Goal: Task Accomplishment & Management: Manage account settings

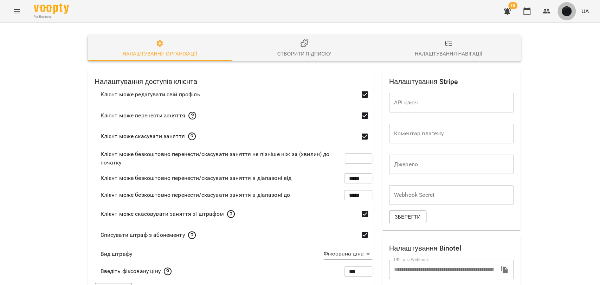
click at [564, 13] on img "button" at bounding box center [566, 11] width 10 height 10
click at [553, 64] on span "Вийти" at bounding box center [555, 64] width 17 height 8
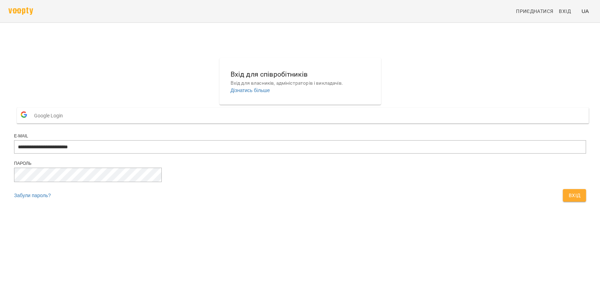
type input "**********"
click at [568, 200] on span "Вхід" at bounding box center [574, 195] width 12 height 8
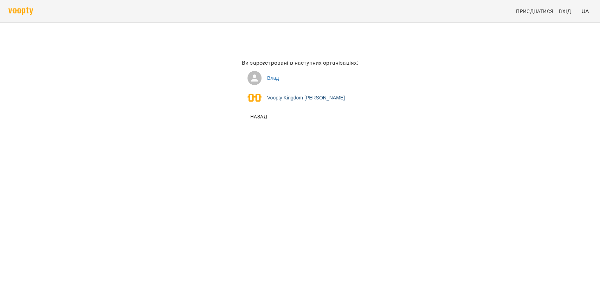
click at [250, 96] on li "Voopty Kingdom Ямпольський Владислав Костянтинович" at bounding box center [300, 98] width 116 height 20
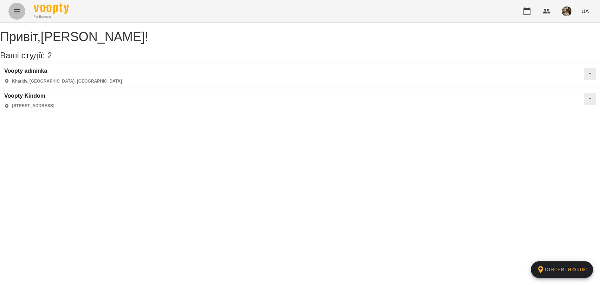
click at [18, 10] on icon "Menu" at bounding box center [17, 11] width 8 height 8
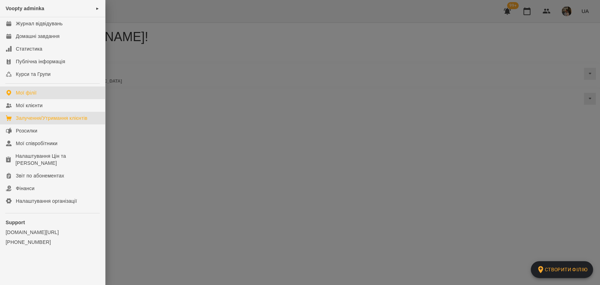
click at [45, 121] on div "Залучення/Утримання клієнтів" at bounding box center [52, 118] width 72 height 7
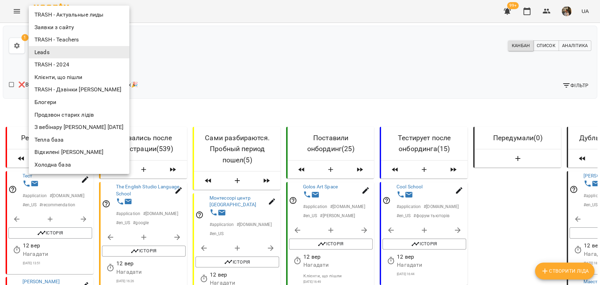
click at [72, 26] on li "Заявки з сайту" at bounding box center [79, 27] width 100 height 13
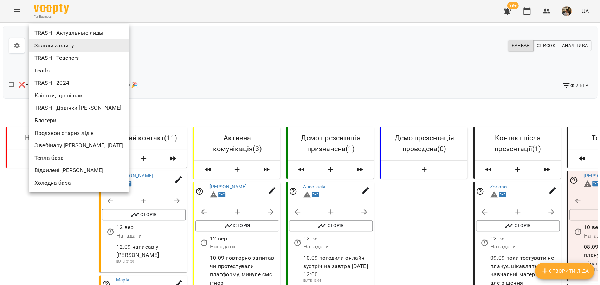
click at [41, 154] on li "Тепла база" at bounding box center [79, 158] width 100 height 13
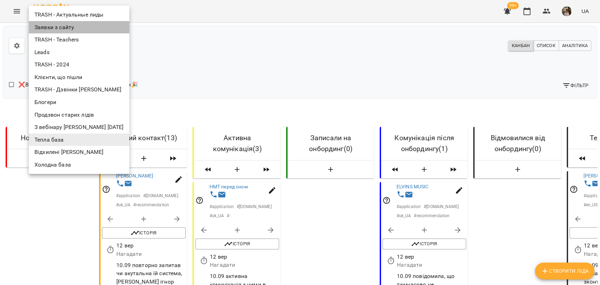
click at [75, 27] on li "Заявки з сайту" at bounding box center [79, 27] width 100 height 13
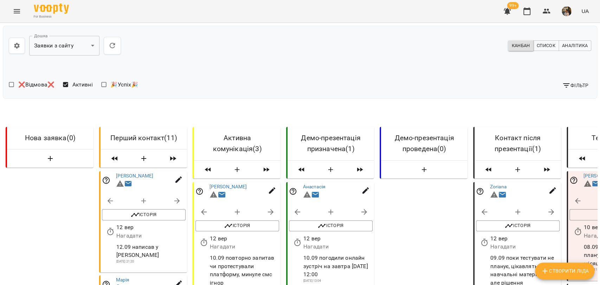
click at [300, 44] on div "Канбан Список Аналітика" at bounding box center [447, 46] width 294 height 16
click at [373, 12] on div "For Business 99+ UA" at bounding box center [300, 11] width 600 height 22
click at [566, 10] on img "button" at bounding box center [566, 11] width 10 height 10
click at [521, 75] on span "Вийти" at bounding box center [498, 77] width 45 height 8
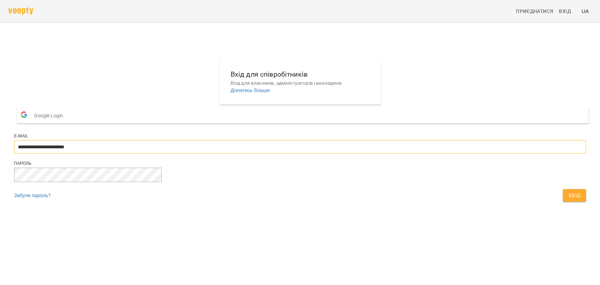
drag, startPoint x: 0, startPoint y: 0, endPoint x: 308, endPoint y: 158, distance: 346.5
click at [309, 153] on input "**********" at bounding box center [299, 146] width 571 height 13
type input "**********"
click at [562, 202] on button "Вхід" at bounding box center [573, 195] width 23 height 13
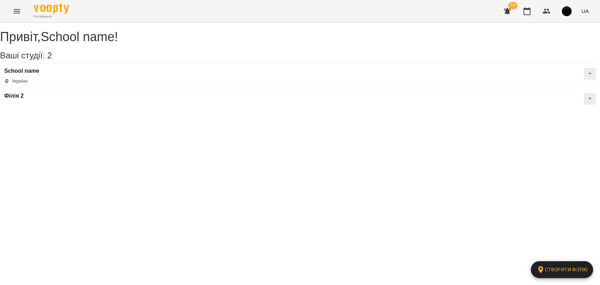
click at [322, 109] on div "Привіт , School name ! Ваші студії: 2 Створити філію School name Україна Філія 2" at bounding box center [300, 66] width 600 height 86
click at [19, 9] on icon "Menu" at bounding box center [17, 11] width 8 height 8
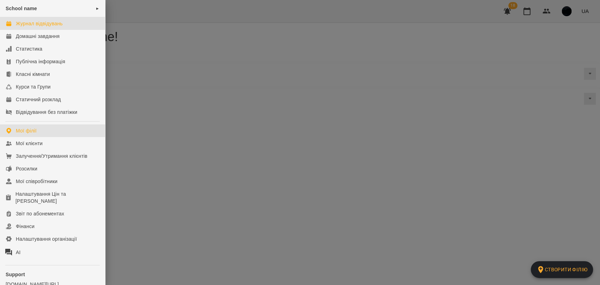
click at [41, 25] on div "Журнал відвідувань" at bounding box center [39, 23] width 47 height 7
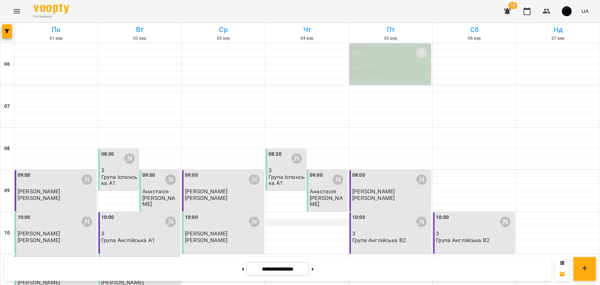
scroll to position [117, 0]
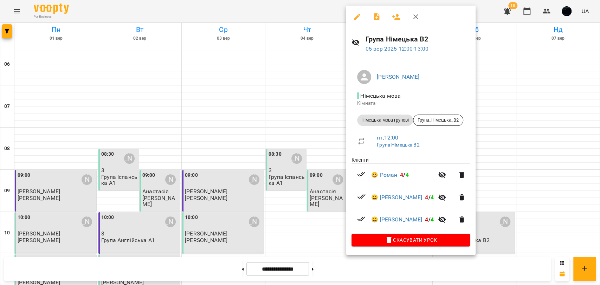
click at [314, 77] on div at bounding box center [300, 142] width 600 height 285
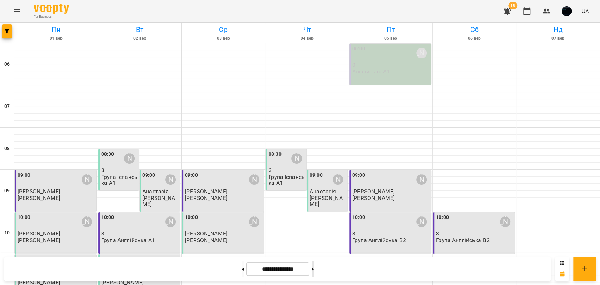
click at [313, 273] on button at bounding box center [313, 268] width 2 height 15
type input "**********"
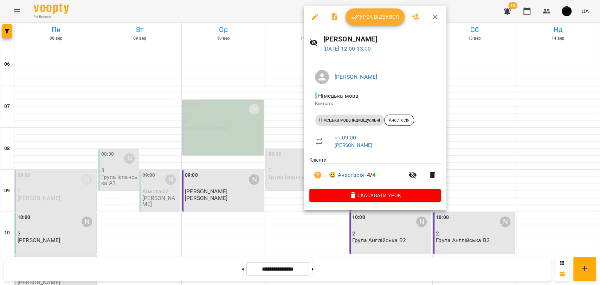
click at [288, 111] on div at bounding box center [300, 142] width 600 height 285
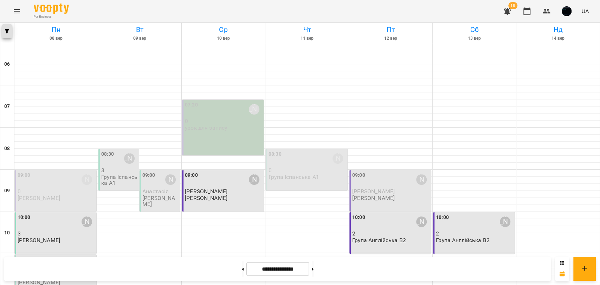
click at [9, 29] on icon "button" at bounding box center [7, 31] width 4 height 4
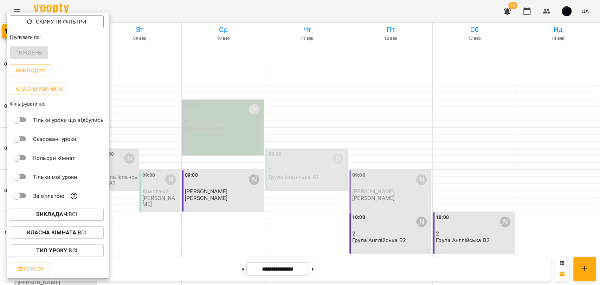
click at [233, 77] on div at bounding box center [300, 142] width 600 height 285
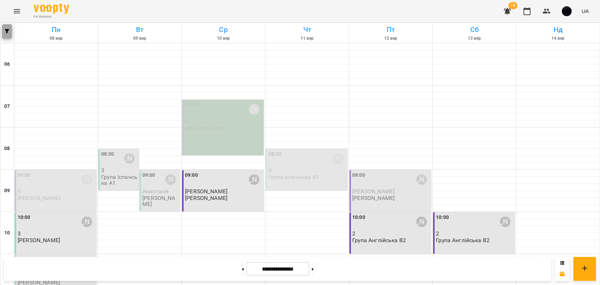
click at [11, 32] on span "button" at bounding box center [7, 31] width 10 height 4
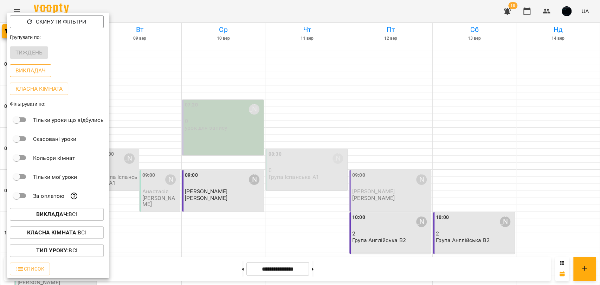
click at [30, 68] on p "Викладач" at bounding box center [30, 70] width 30 height 8
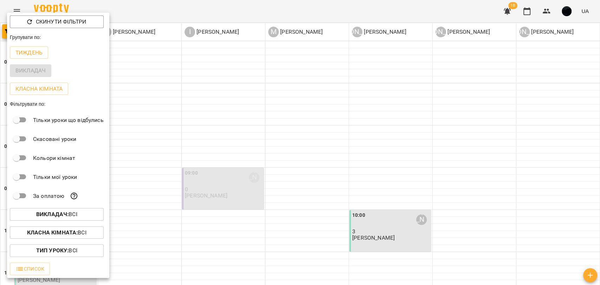
click at [132, 67] on div at bounding box center [300, 142] width 600 height 285
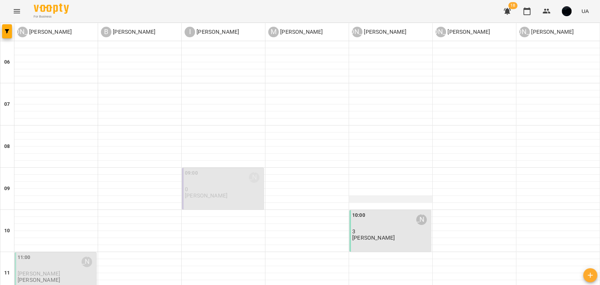
scroll to position [0, 0]
click at [6, 26] on button "button" at bounding box center [7, 31] width 10 height 14
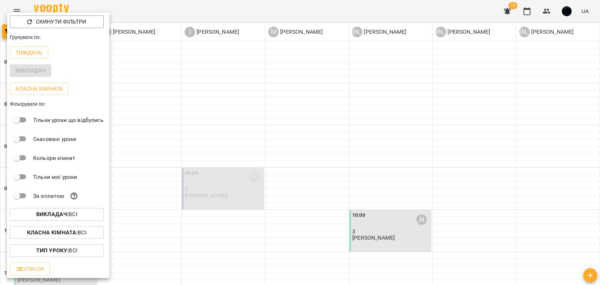
click at [214, 99] on div at bounding box center [300, 142] width 600 height 285
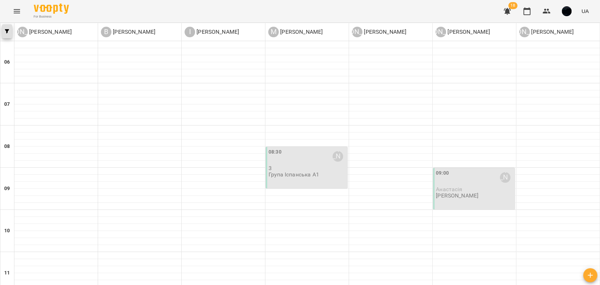
click at [3, 31] on span "button" at bounding box center [7, 31] width 10 height 4
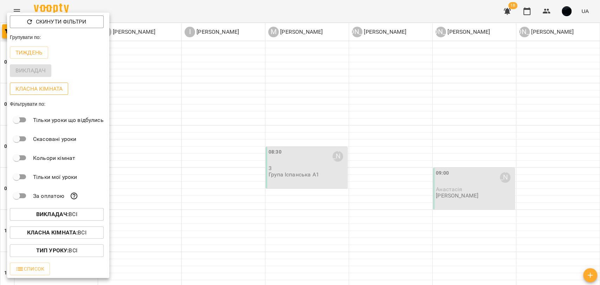
click at [24, 90] on p "Класна кімната" at bounding box center [38, 89] width 47 height 8
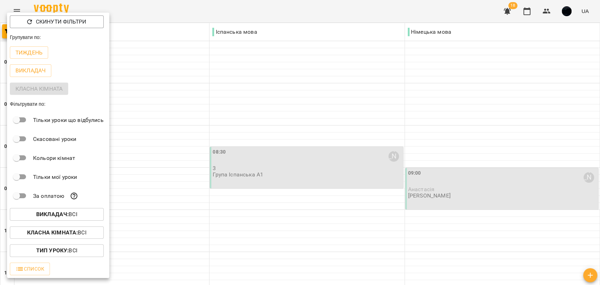
click at [175, 79] on div at bounding box center [300, 142] width 600 height 285
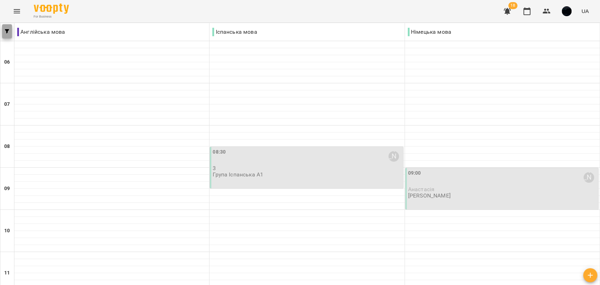
click at [5, 29] on button "button" at bounding box center [7, 31] width 10 height 14
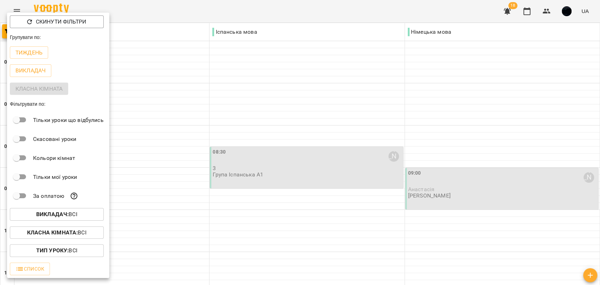
click at [228, 124] on div at bounding box center [300, 142] width 600 height 285
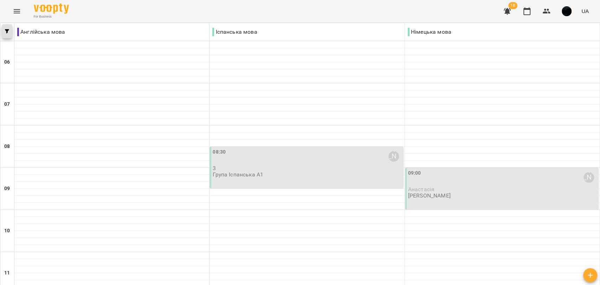
click at [8, 32] on icon "button" at bounding box center [7, 31] width 4 height 4
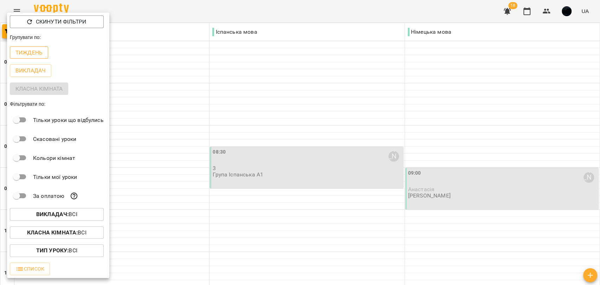
click at [25, 54] on p "Тиждень" at bounding box center [28, 52] width 27 height 8
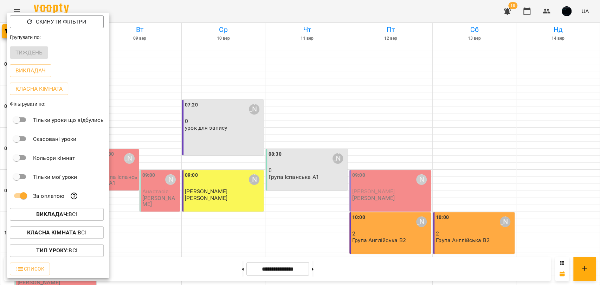
click at [118, 191] on div at bounding box center [300, 142] width 600 height 285
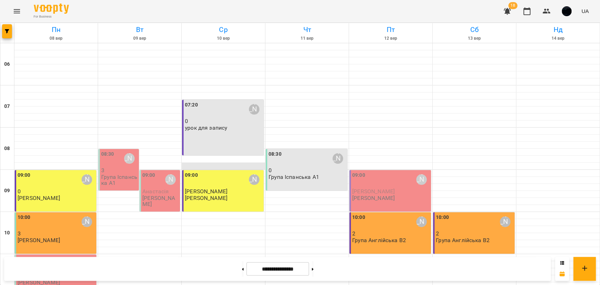
scroll to position [39, 0]
click at [242, 270] on button at bounding box center [243, 268] width 2 height 15
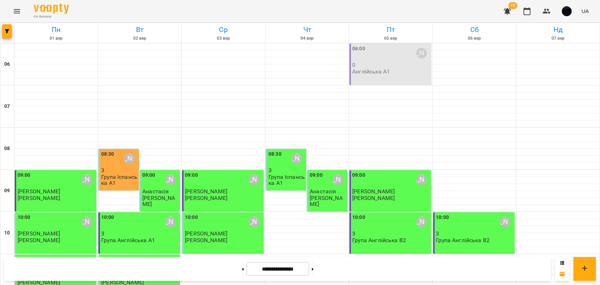
scroll to position [234, 0]
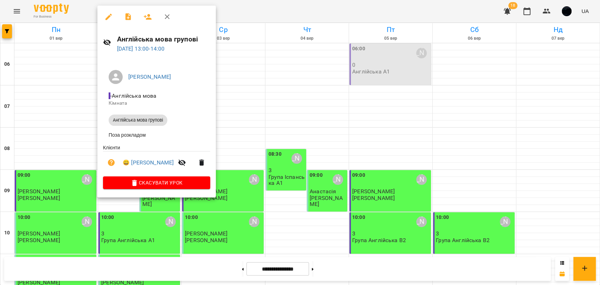
click at [247, 166] on div at bounding box center [300, 142] width 600 height 285
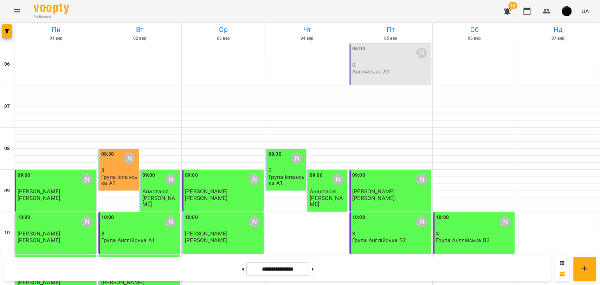
scroll to position [156, 0]
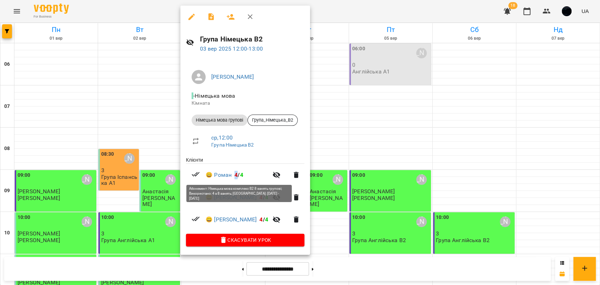
click at [235, 175] on span "4" at bounding box center [235, 174] width 3 height 7
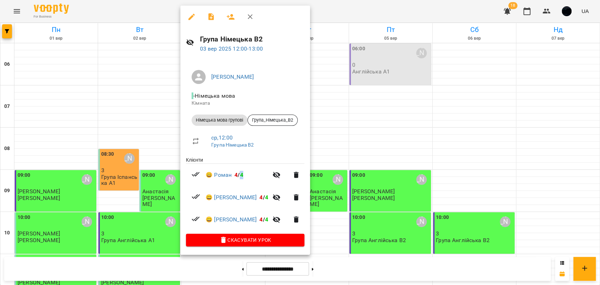
click at [244, 177] on span "😀 [PERSON_NAME] 4 / 4" at bounding box center [236, 175] width 63 height 8
click at [249, 175] on span "😀 [PERSON_NAME] 4 / 4" at bounding box center [236, 175] width 63 height 8
click at [327, 141] on div at bounding box center [300, 142] width 600 height 285
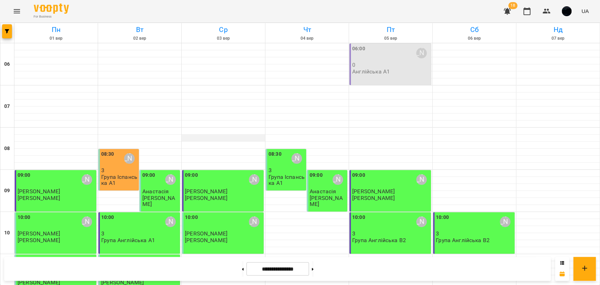
scroll to position [0, 0]
click at [118, 170] on p "3" at bounding box center [119, 170] width 36 height 6
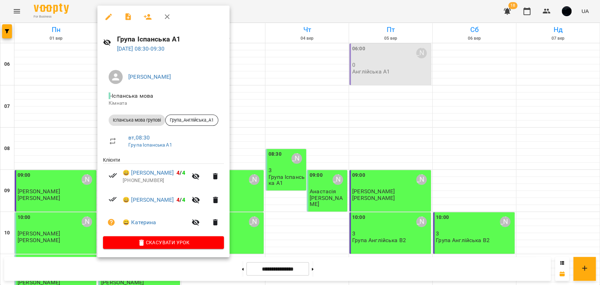
click at [295, 153] on div at bounding box center [300, 142] width 600 height 285
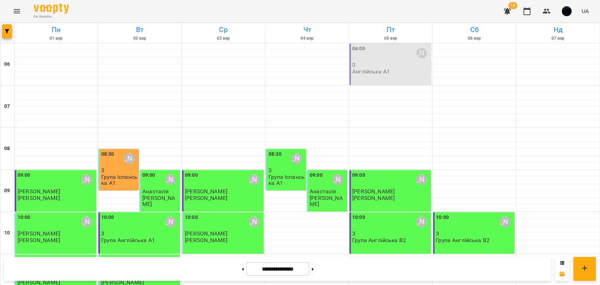
scroll to position [195, 0]
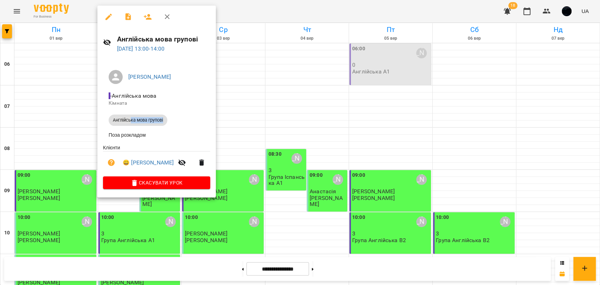
drag, startPoint x: 131, startPoint y: 122, endPoint x: 164, endPoint y: 122, distance: 33.0
click at [164, 122] on span "Англійська мова групові" at bounding box center [138, 120] width 59 height 6
click at [156, 119] on span "Англійська мова групові" at bounding box center [138, 120] width 59 height 6
drag, startPoint x: 118, startPoint y: 123, endPoint x: 155, endPoint y: 120, distance: 36.9
click at [155, 120] on span "Англійська мова групові" at bounding box center [138, 120] width 59 height 6
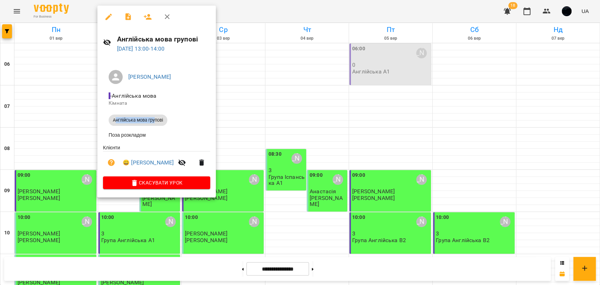
click at [155, 120] on span "Англійська мова групові" at bounding box center [138, 120] width 59 height 6
drag, startPoint x: 117, startPoint y: 37, endPoint x: 200, endPoint y: 34, distance: 82.2
click at [200, 34] on div "Англійська мова групові [DATE] 13:00 - 14:00" at bounding box center [156, 43] width 118 height 31
drag, startPoint x: 178, startPoint y: 77, endPoint x: 125, endPoint y: 78, distance: 52.7
click at [125, 78] on li "[PERSON_NAME]" at bounding box center [156, 77] width 107 height 20
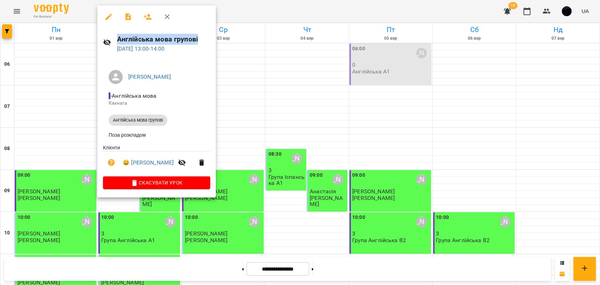
click at [186, 78] on span "[PERSON_NAME]" at bounding box center [166, 77] width 76 height 8
click at [226, 77] on div at bounding box center [300, 142] width 600 height 285
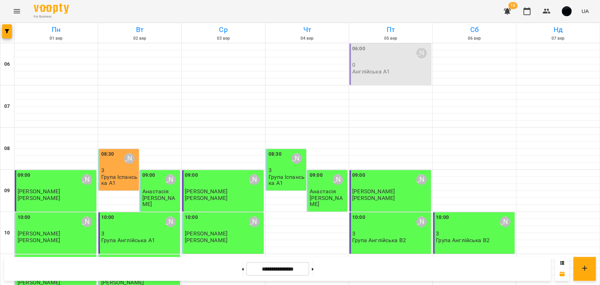
scroll to position [117, 0]
click at [9, 33] on button "button" at bounding box center [7, 31] width 10 height 14
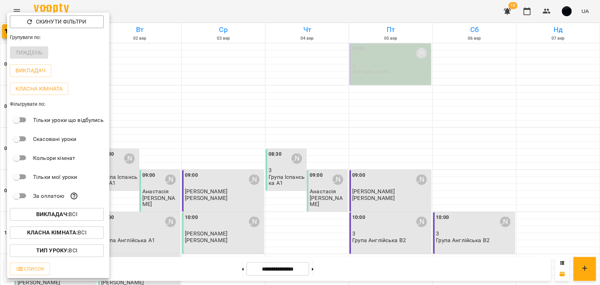
click at [137, 178] on div at bounding box center [300, 142] width 600 height 285
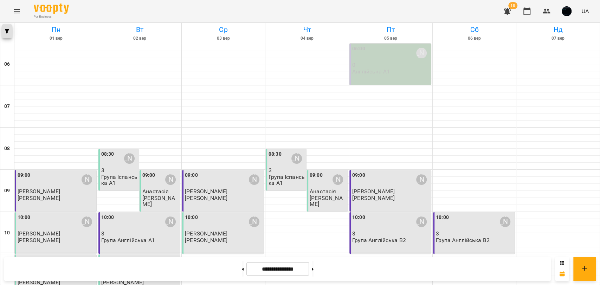
click at [5, 34] on button "button" at bounding box center [7, 31] width 10 height 14
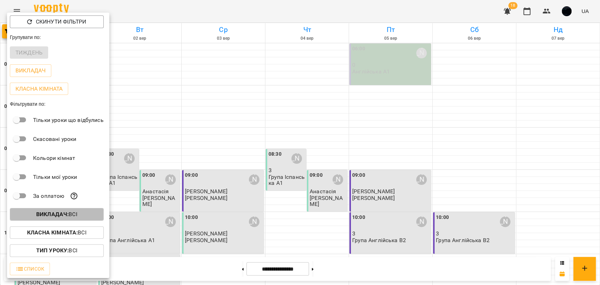
click at [47, 217] on b "Викладач :" at bounding box center [52, 214] width 32 height 7
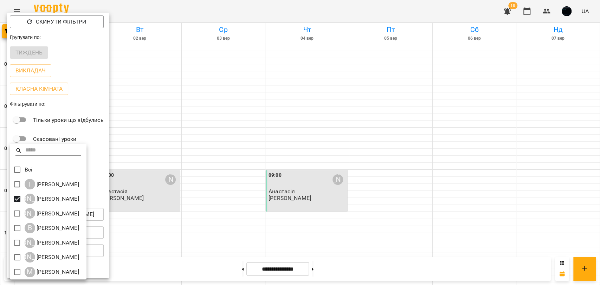
click at [165, 182] on div at bounding box center [300, 142] width 600 height 285
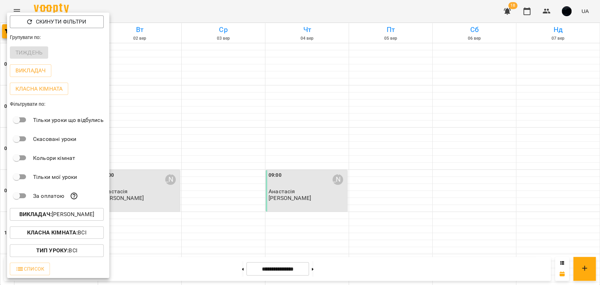
click at [109, 106] on div "Фільтрувати по:" at bounding box center [58, 104] width 102 height 13
click at [125, 133] on div at bounding box center [300, 142] width 600 height 285
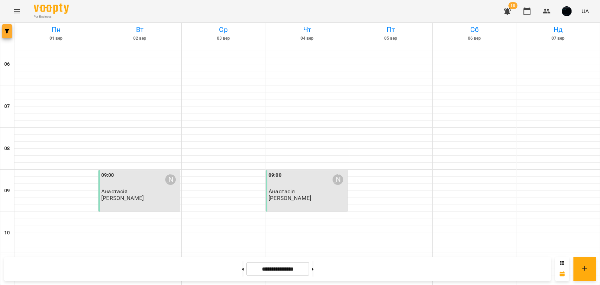
click at [4, 34] on button "button" at bounding box center [7, 31] width 10 height 14
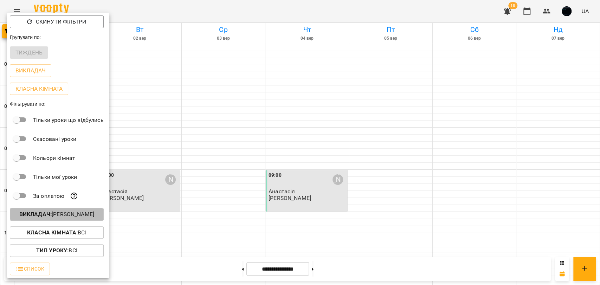
click at [45, 217] on b "Викладач :" at bounding box center [35, 214] width 32 height 7
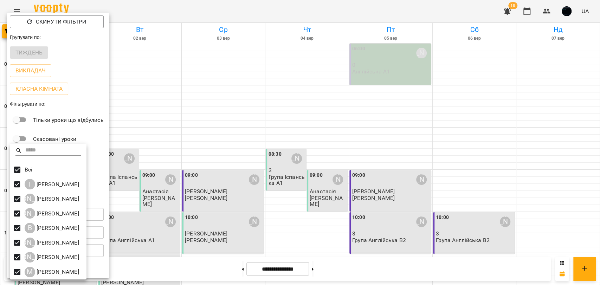
click at [168, 171] on div at bounding box center [300, 142] width 600 height 285
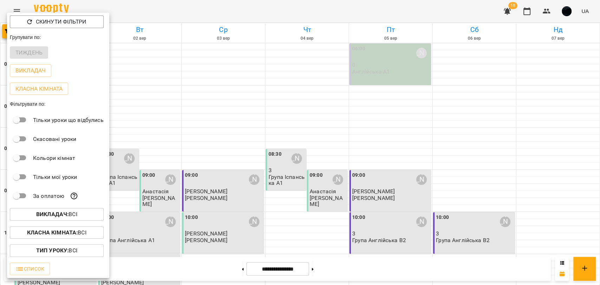
click at [323, 268] on div at bounding box center [300, 142] width 600 height 285
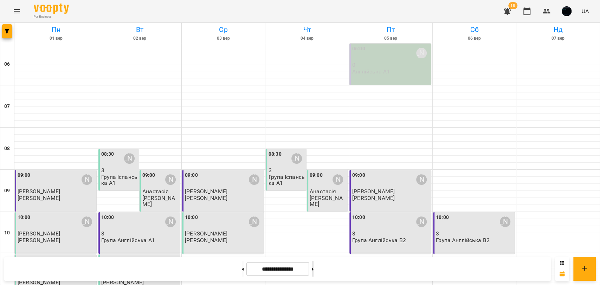
click at [313, 268] on icon at bounding box center [313, 269] width 2 height 2
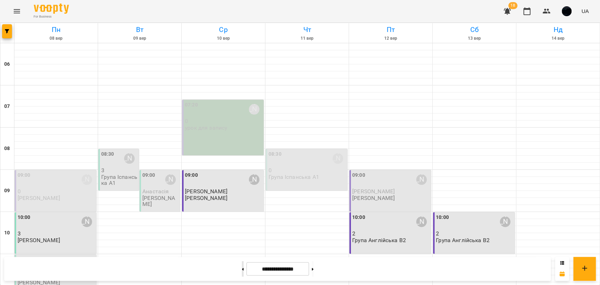
click at [232, 276] on div "**********" at bounding box center [277, 269] width 546 height 24
click at [242, 267] on button at bounding box center [243, 268] width 2 height 15
type input "**********"
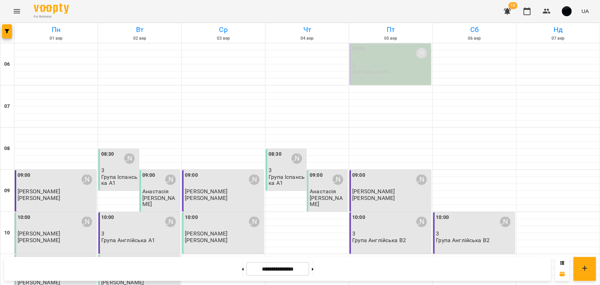
scroll to position [195, 0]
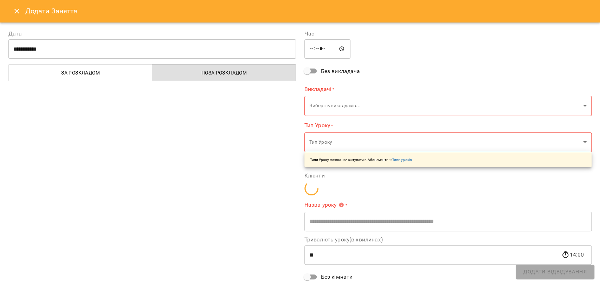
type input "**********"
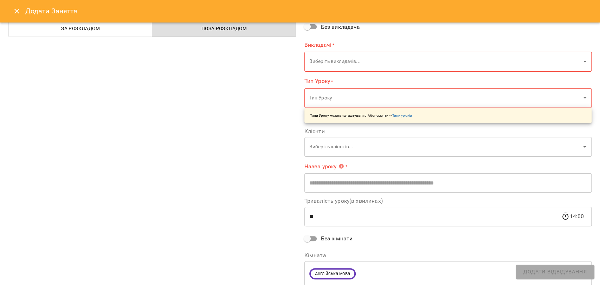
scroll to position [69, 0]
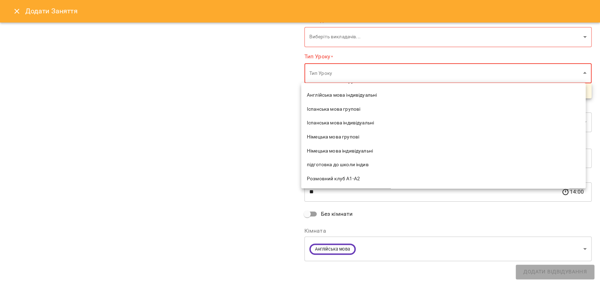
scroll to position [109, 0]
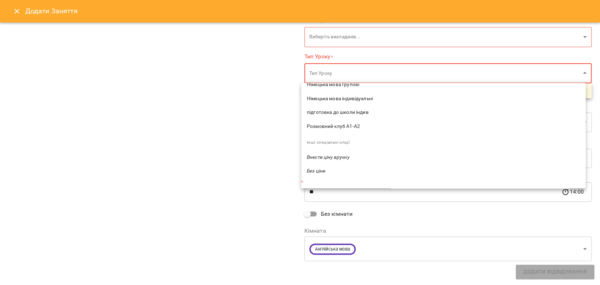
click at [274, 131] on div at bounding box center [300, 142] width 600 height 285
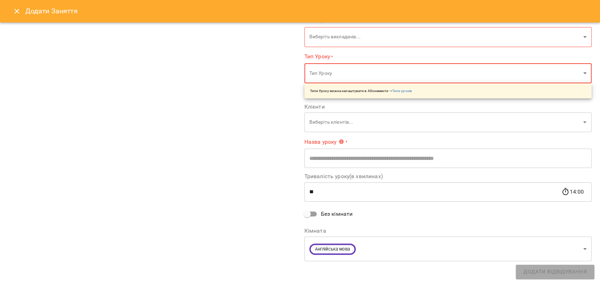
click at [321, 159] on input "text" at bounding box center [447, 159] width 287 height 20
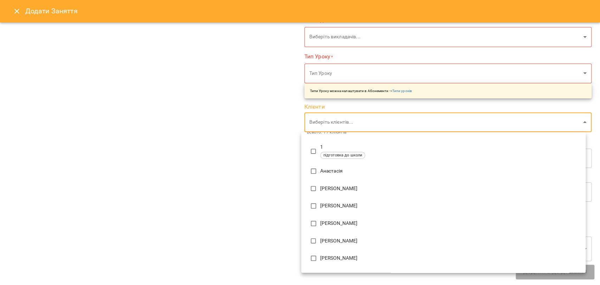
scroll to position [78, 0]
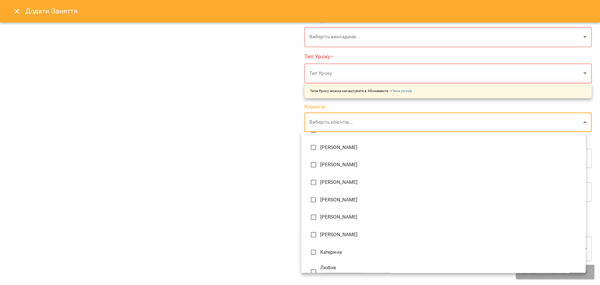
click at [245, 162] on div at bounding box center [300, 142] width 600 height 285
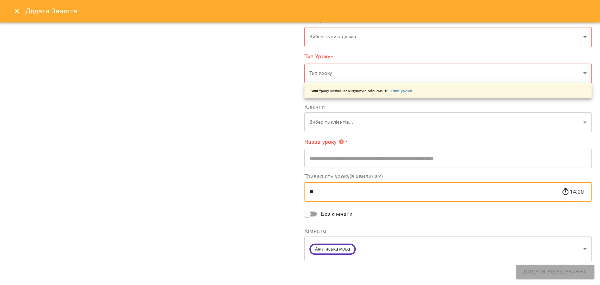
drag, startPoint x: 314, startPoint y: 186, endPoint x: 302, endPoint y: 191, distance: 13.1
click at [304, 191] on input "**" at bounding box center [432, 192] width 257 height 20
click at [311, 194] on input "**" at bounding box center [432, 192] width 257 height 20
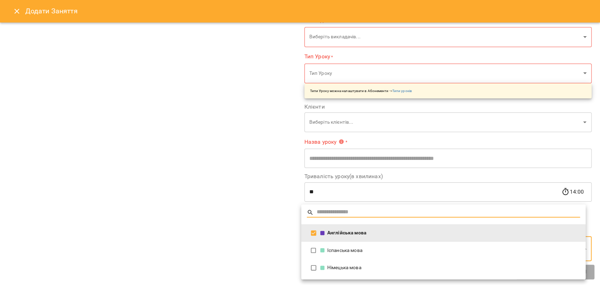
click at [249, 232] on div at bounding box center [300, 142] width 600 height 285
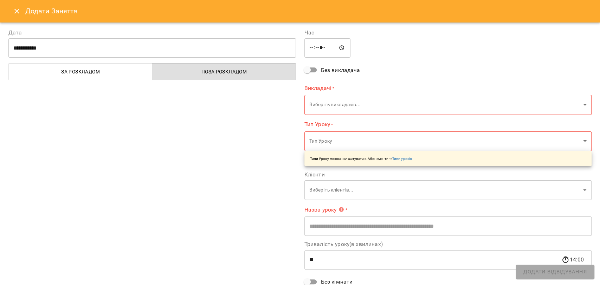
scroll to position [0, 0]
click at [20, 13] on icon "Close" at bounding box center [17, 11] width 8 height 8
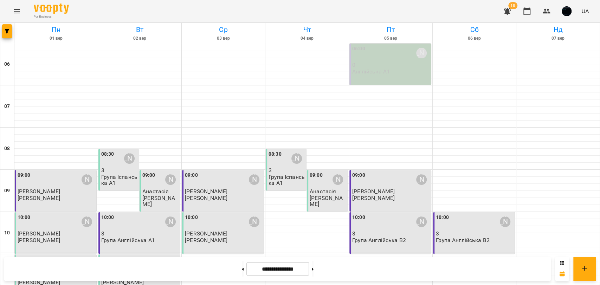
click at [16, 14] on icon "Menu" at bounding box center [17, 11] width 8 height 8
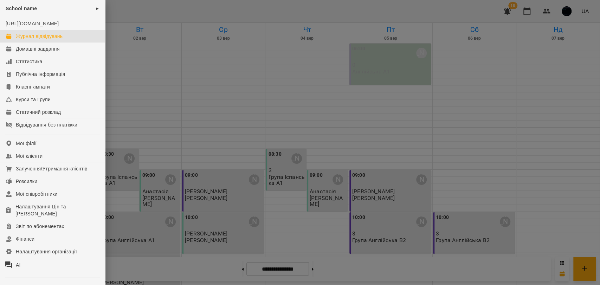
click at [185, 107] on div at bounding box center [300, 142] width 600 height 285
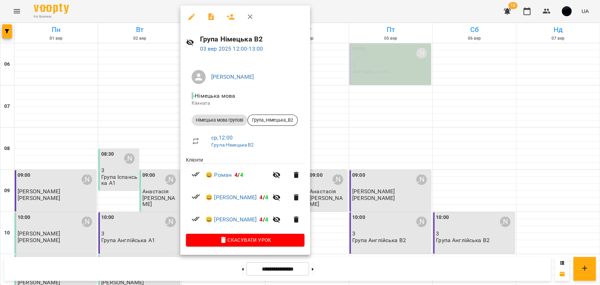
click at [195, 15] on icon "button" at bounding box center [191, 17] width 8 height 8
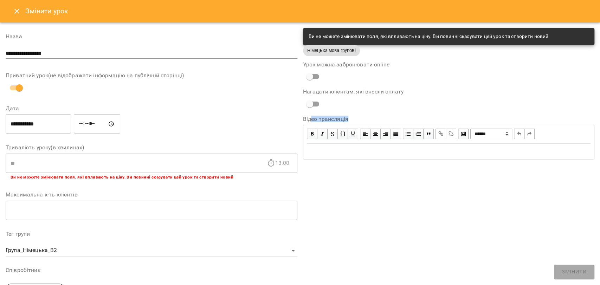
drag, startPoint x: 306, startPoint y: 118, endPoint x: 349, endPoint y: 121, distance: 42.9
click at [349, 121] on label "Відео трансляція" at bounding box center [449, 119] width 292 height 6
click at [319, 153] on div "Edit text" at bounding box center [449, 151] width 284 height 8
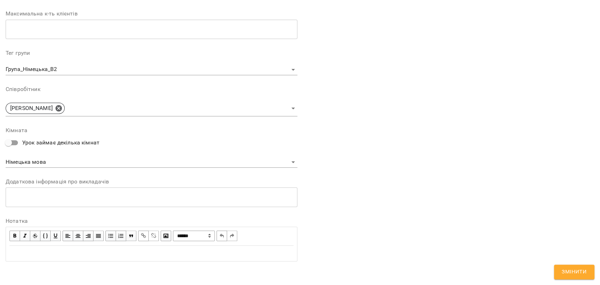
scroll to position [182, 0]
click at [17, 254] on div "Edit text" at bounding box center [151, 252] width 284 height 8
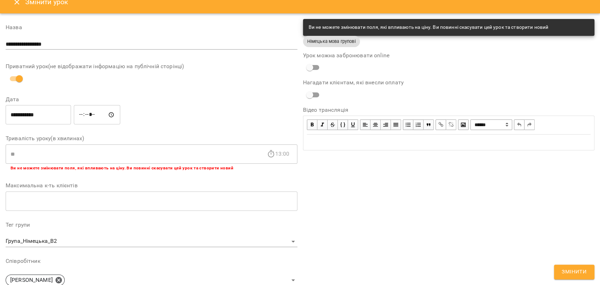
scroll to position [0, 0]
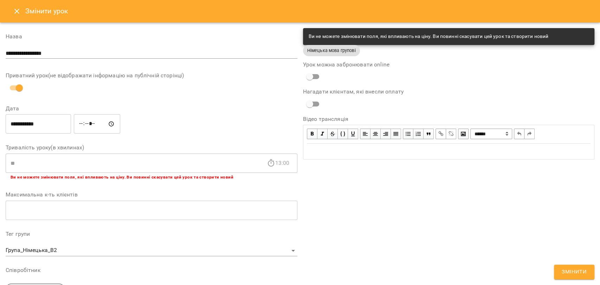
click at [12, 11] on button "Close" at bounding box center [16, 11] width 17 height 17
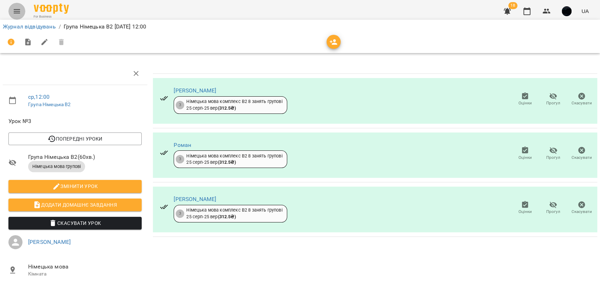
click at [15, 17] on button "Menu" at bounding box center [16, 11] width 17 height 17
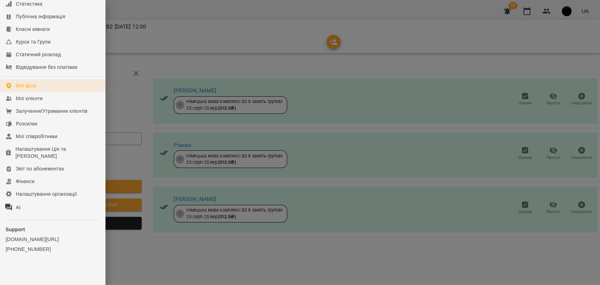
scroll to position [66, 0]
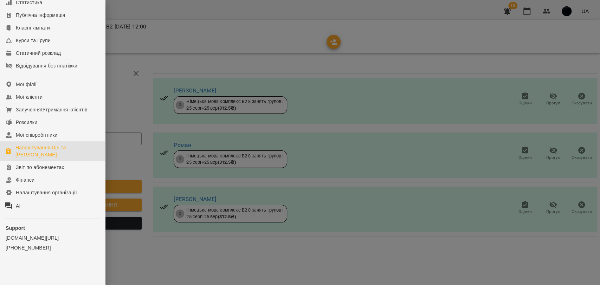
click at [45, 152] on div "Налаштування Цін та [PERSON_NAME]" at bounding box center [57, 151] width 84 height 14
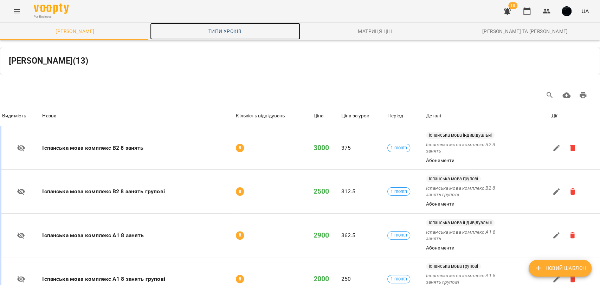
click at [228, 31] on span "Типи уроків" at bounding box center [225, 31] width 142 height 8
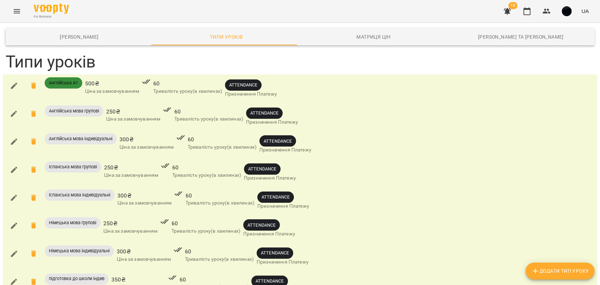
click at [558, 270] on span "Додати Тип Уроку" at bounding box center [560, 271] width 58 height 8
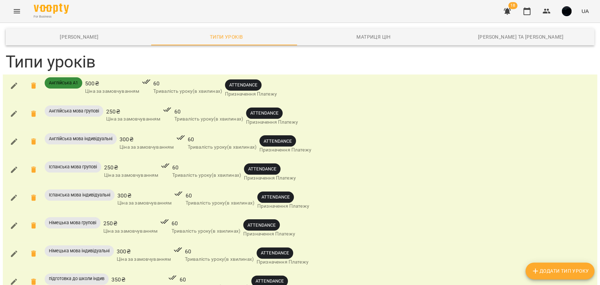
drag, startPoint x: 26, startPoint y: 216, endPoint x: 6, endPoint y: 211, distance: 20.3
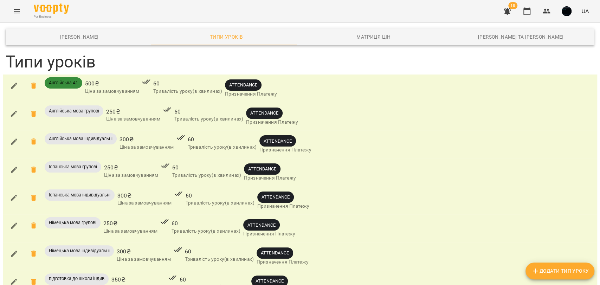
scroll to position [0, 0]
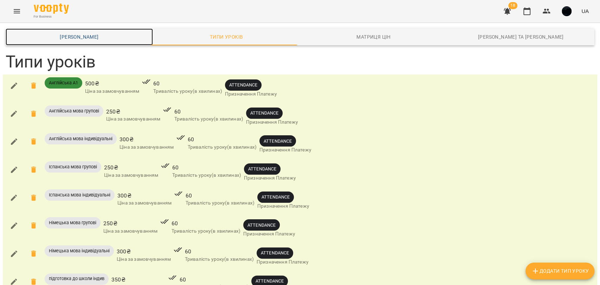
click at [87, 37] on span "[PERSON_NAME]" at bounding box center [79, 37] width 139 height 8
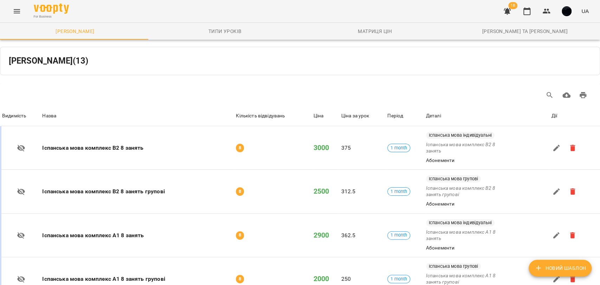
click at [17, 14] on icon "Menu" at bounding box center [17, 11] width 8 height 8
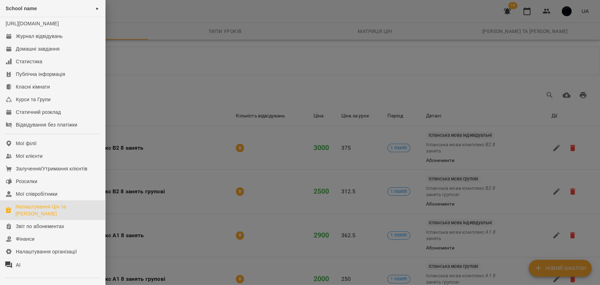
click at [163, 100] on div at bounding box center [300, 142] width 600 height 285
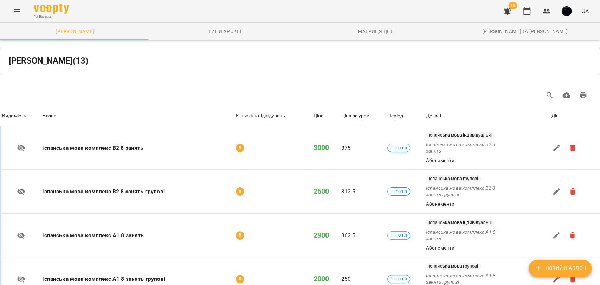
click at [22, 14] on button "Menu" at bounding box center [16, 11] width 17 height 17
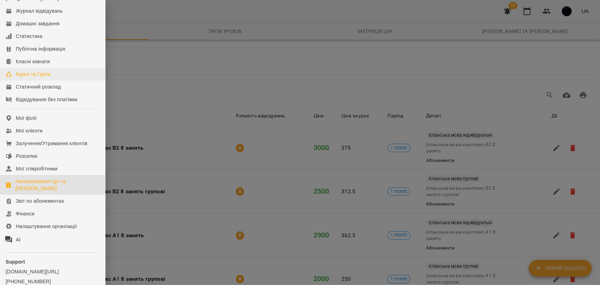
scroll to position [39, 0]
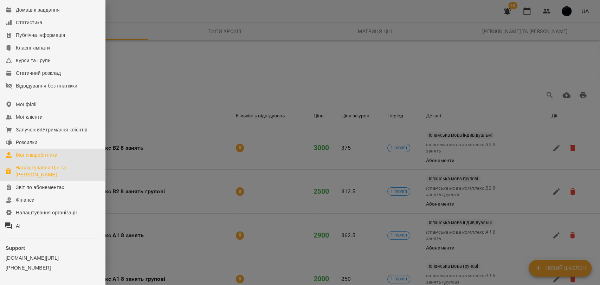
click at [44, 158] on div "Мої співробітники" at bounding box center [37, 154] width 42 height 7
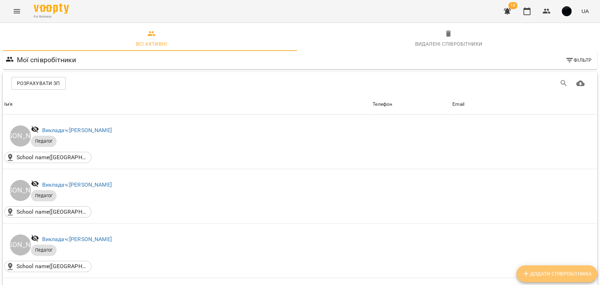
click at [531, 273] on span "Додати співробітника" at bounding box center [557, 273] width 70 height 8
select select "**"
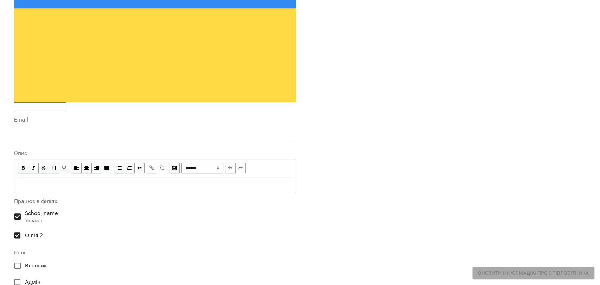
scroll to position [234, 0]
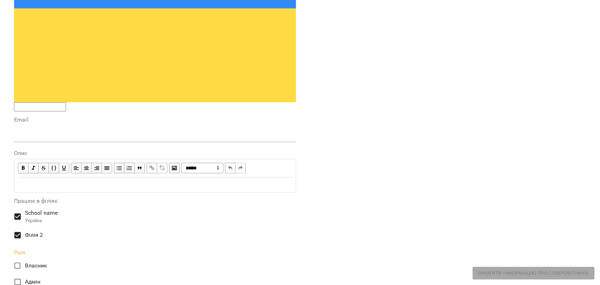
scroll to position [239, 0]
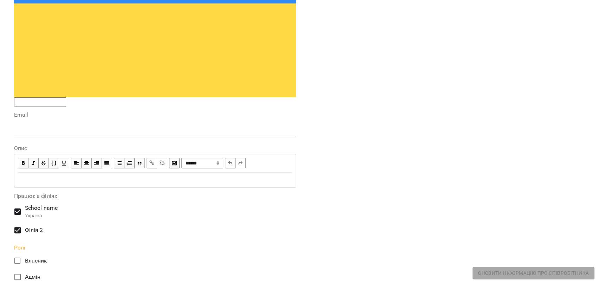
click at [30, 256] on span "Власник" at bounding box center [36, 260] width 22 height 8
drag, startPoint x: 41, startPoint y: 151, endPoint x: 96, endPoint y: 155, distance: 54.2
drag, startPoint x: 206, startPoint y: 150, endPoint x: 251, endPoint y: 152, distance: 45.7
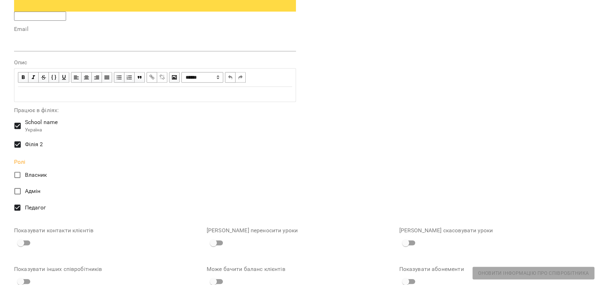
scroll to position [312, 0]
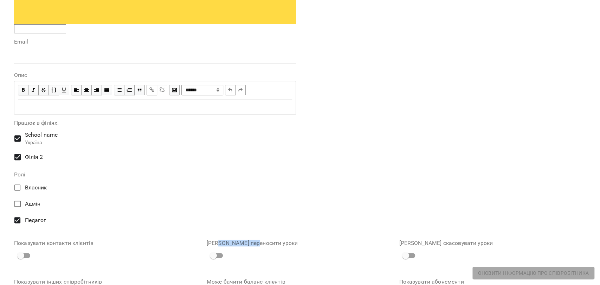
drag, startPoint x: 219, startPoint y: 57, endPoint x: 334, endPoint y: 54, distance: 114.5
click at [259, 240] on label "[PERSON_NAME] переносити уроки" at bounding box center [300, 243] width 187 height 6
drag, startPoint x: 410, startPoint y: 52, endPoint x: 457, endPoint y: 55, distance: 46.4
click at [457, 232] on div "[PERSON_NAME] скасовувати уроки" at bounding box center [492, 251] width 192 height 39
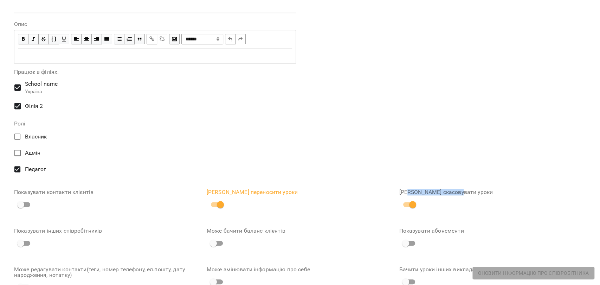
scroll to position [351, 0]
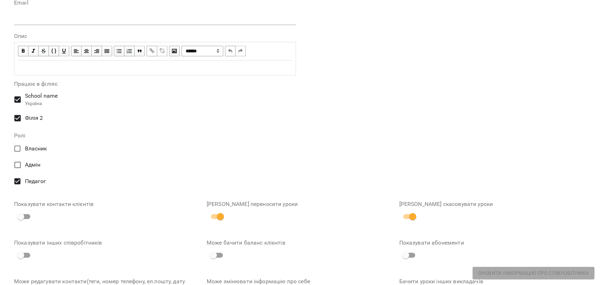
drag, startPoint x: 430, startPoint y: 138, endPoint x: 482, endPoint y: 144, distance: 52.7
drag, startPoint x: 216, startPoint y: 183, endPoint x: 274, endPoint y: 182, distance: 58.0
drag, startPoint x: 203, startPoint y: 136, endPoint x: 264, endPoint y: 138, distance: 61.9
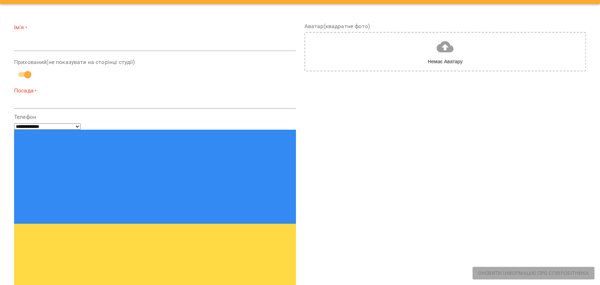
scroll to position [0, 0]
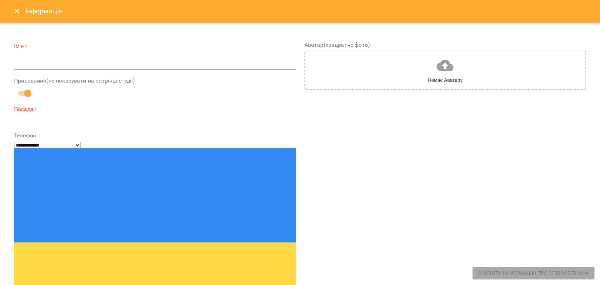
click at [13, 14] on icon "Close" at bounding box center [17, 11] width 8 height 8
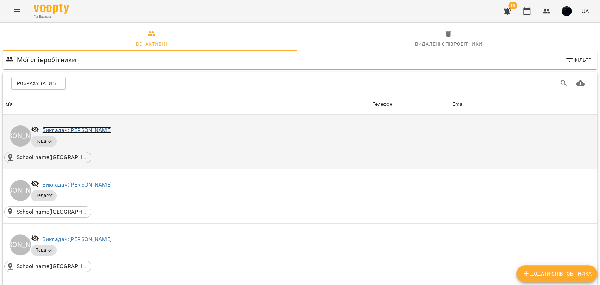
click at [58, 130] on link "Викладач: [PERSON_NAME]" at bounding box center [77, 130] width 70 height 7
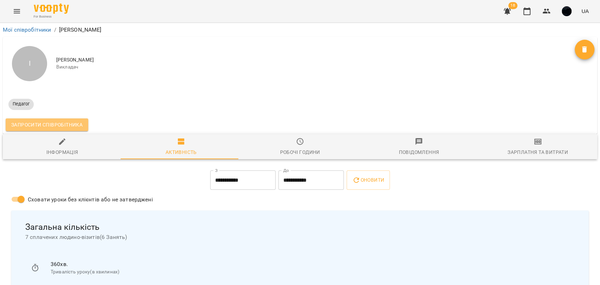
click at [58, 127] on span "Запросити співробітника" at bounding box center [46, 124] width 71 height 8
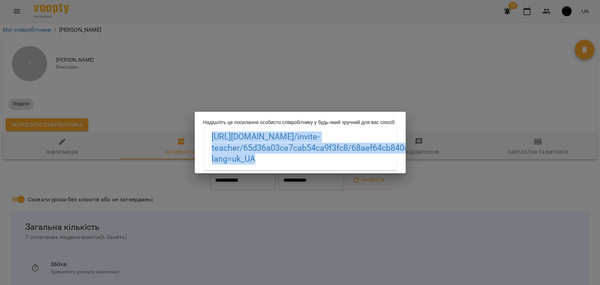
drag, startPoint x: 208, startPoint y: 141, endPoint x: 335, endPoint y: 164, distance: 129.1
click at [335, 164] on div "[URL][DOMAIN_NAME] /invite-teacher/65d36a03ce7cab54ca9f3fc8/68aef64cb840d91ea18…" at bounding box center [300, 148] width 194 height 44
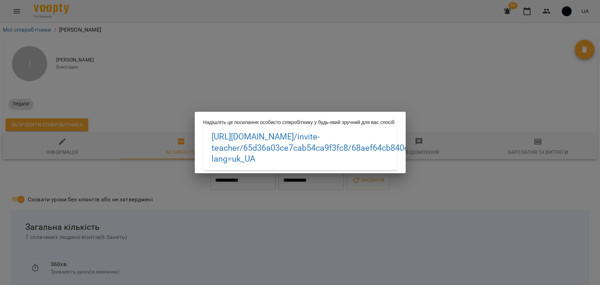
click at [262, 74] on div "Надішліть це посилання особисто співробітнику у будь-який зручний для вас спосі…" at bounding box center [300, 142] width 600 height 285
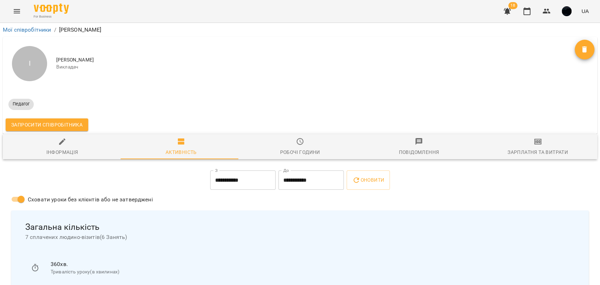
click at [284, 150] on div "Робочі години" at bounding box center [300, 152] width 40 height 8
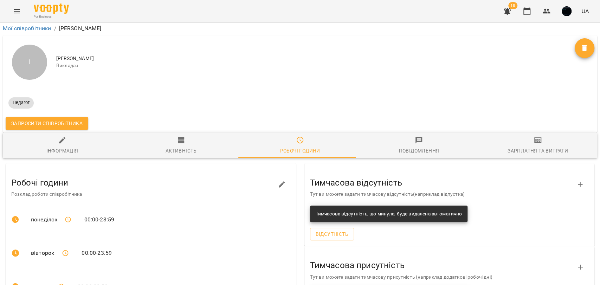
scroll to position [78, 0]
drag, startPoint x: 357, startPoint y: 102, endPoint x: 390, endPoint y: 103, distance: 33.0
click at [390, 178] on h3 "Тимчасова відсутність" at bounding box center [444, 182] width 268 height 9
click at [534, 137] on icon "button" at bounding box center [537, 140] width 7 height 6
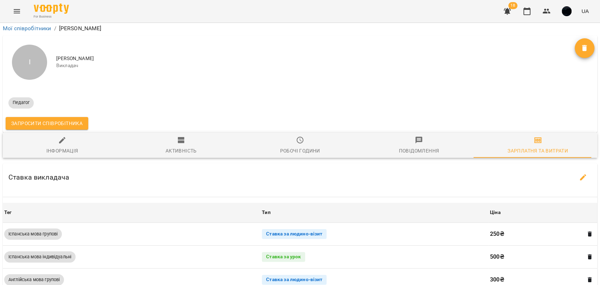
click at [578, 173] on icon "button" at bounding box center [582, 177] width 8 height 8
select select "*******"
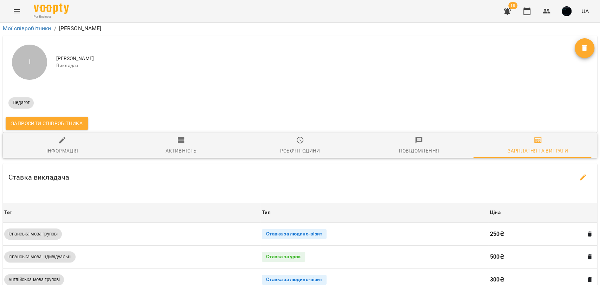
select select "*******"
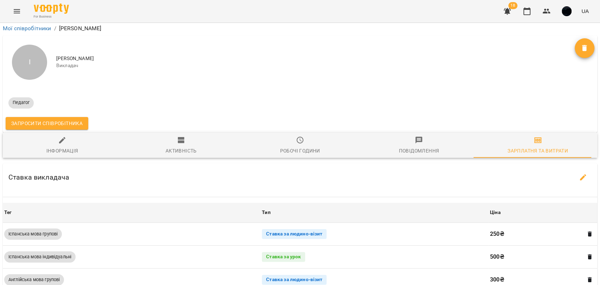
select select "*******"
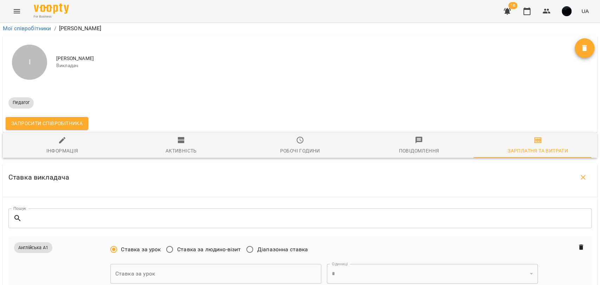
scroll to position [195, 0]
drag, startPoint x: 18, startPoint y: 54, endPoint x: 32, endPoint y: 53, distance: 14.4
click at [32, 242] on span "Англійська А1" at bounding box center [33, 247] width 38 height 11
click at [24, 242] on span "Англійська А1" at bounding box center [33, 247] width 38 height 11
click at [48, 242] on span "Англійська А1" at bounding box center [33, 247] width 38 height 11
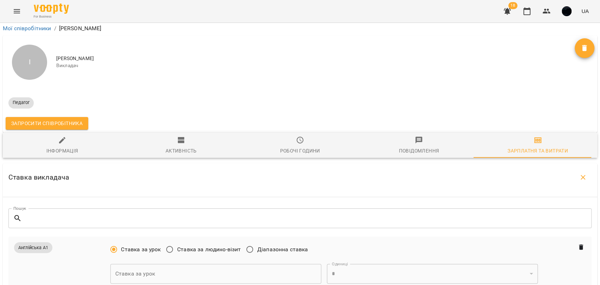
scroll to position [117, 0]
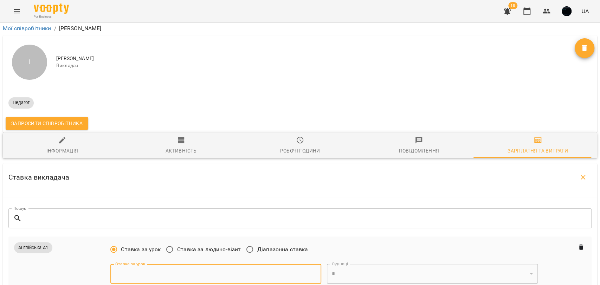
click at [144, 264] on input "text" at bounding box center [215, 274] width 211 height 20
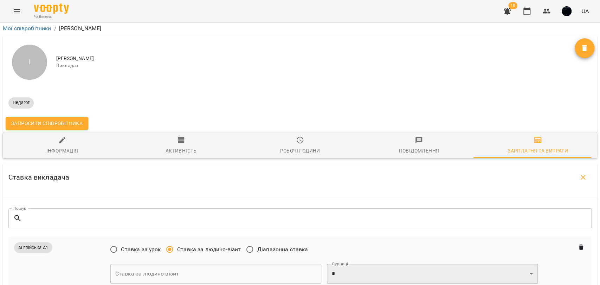
click at [344, 264] on select "* *" at bounding box center [432, 274] width 211 height 20
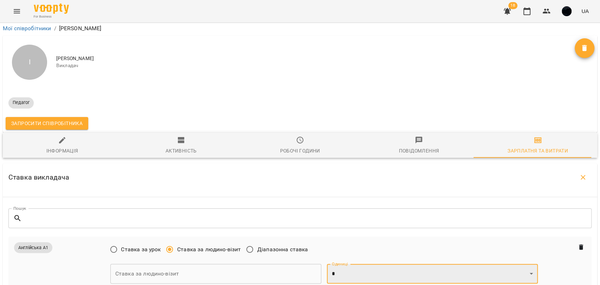
select select "*"
click at [327, 264] on select "* *" at bounding box center [432, 274] width 211 height 20
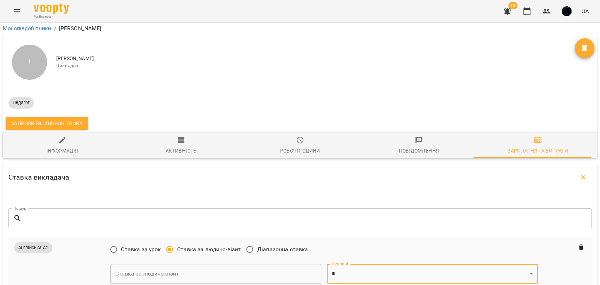
click at [238, 264] on input "text" at bounding box center [215, 274] width 211 height 20
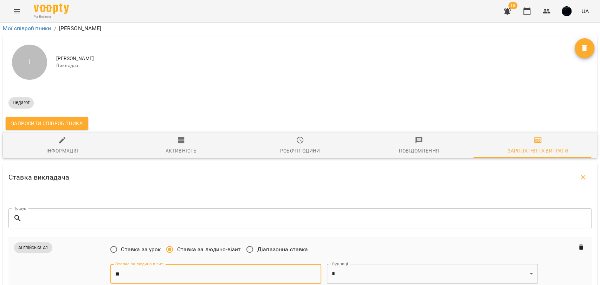
type input "**"
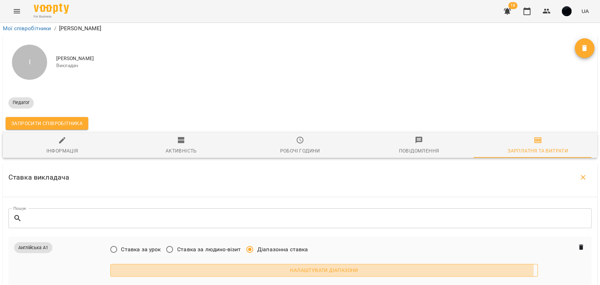
click at [279, 266] on span "Налаштувати діапазони" at bounding box center [324, 270] width 416 height 8
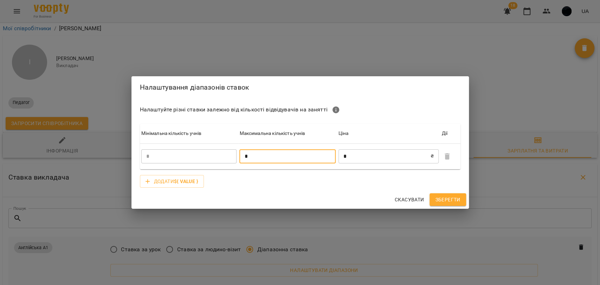
click at [250, 153] on input "*" at bounding box center [287, 156] width 96 height 14
type input "*"
click at [360, 156] on input "*" at bounding box center [384, 156] width 92 height 14
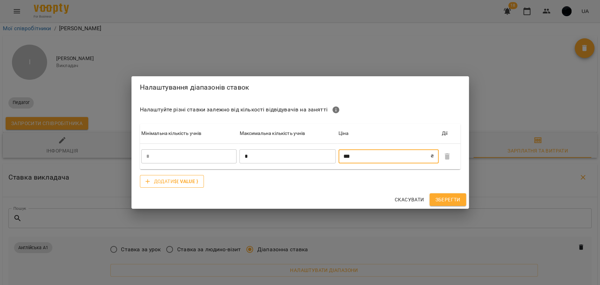
type input "***"
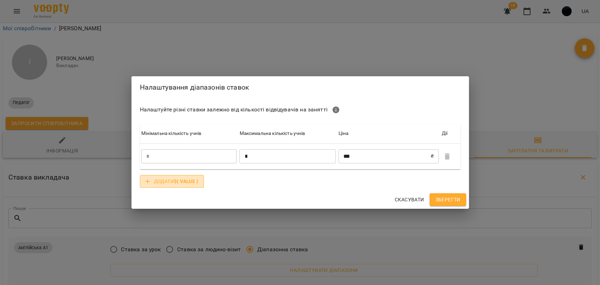
click at [145, 178] on icon "button" at bounding box center [147, 181] width 7 height 7
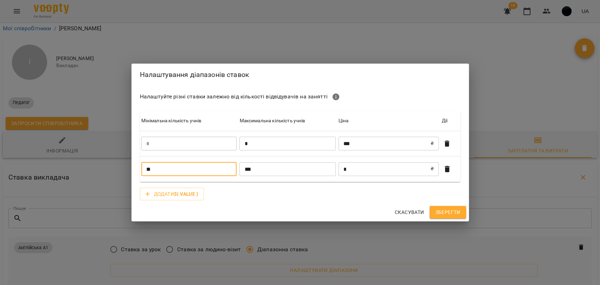
click at [155, 168] on input "**" at bounding box center [189, 169] width 96 height 14
click at [416, 212] on span "Скасувати" at bounding box center [409, 212] width 30 height 8
type input "*"
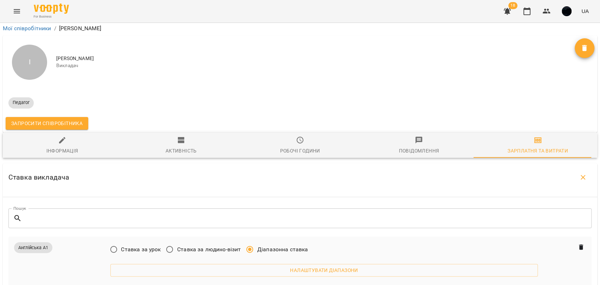
scroll to position [0, 0]
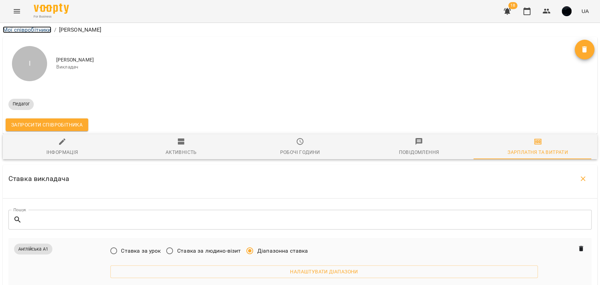
click at [42, 29] on link "Мої співробітники" at bounding box center [27, 29] width 48 height 7
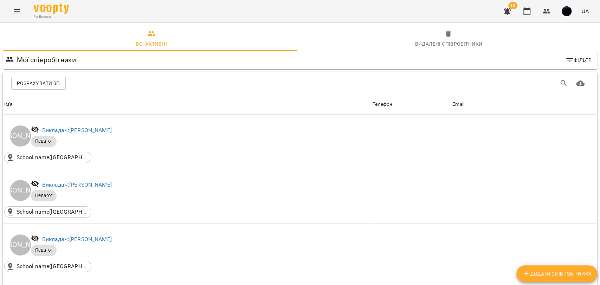
click at [11, 14] on button "Menu" at bounding box center [16, 11] width 17 height 17
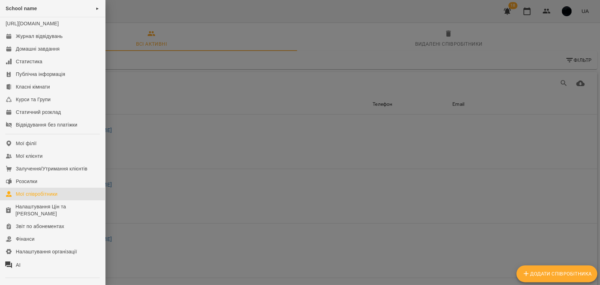
click at [159, 172] on div at bounding box center [300, 142] width 600 height 285
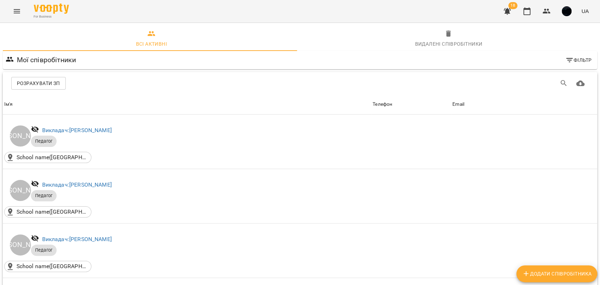
click at [45, 81] on span "Розрахувати ЗП" at bounding box center [38, 83] width 43 height 8
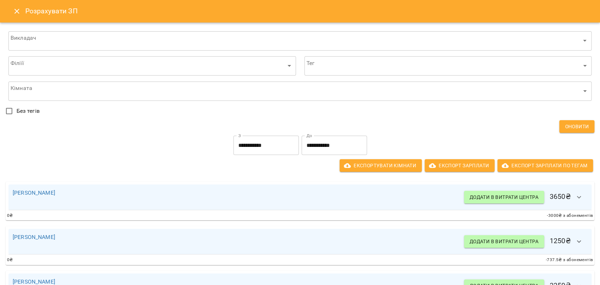
click at [271, 149] on input "**********" at bounding box center [265, 146] width 65 height 20
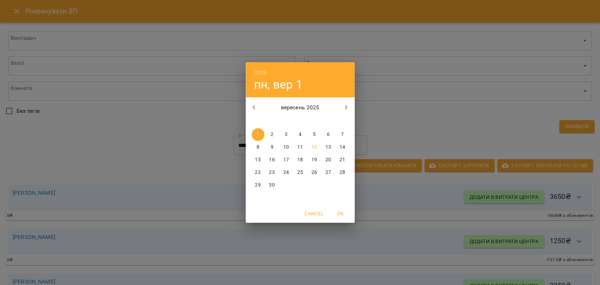
click at [382, 146] on div "2025 пн, вер 1 вересень 2025 пн вт ср чт пт сб нд 1 2 3 4 5 6 7 8 9 10 11 12 13…" at bounding box center [300, 142] width 600 height 285
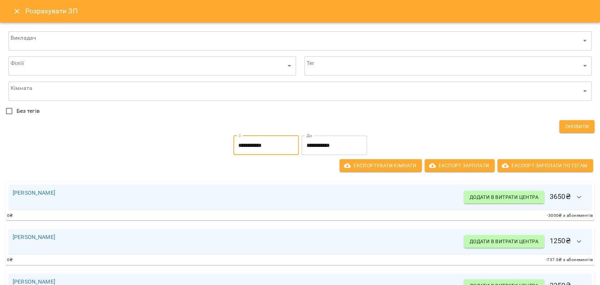
click at [274, 145] on input "**********" at bounding box center [265, 146] width 65 height 20
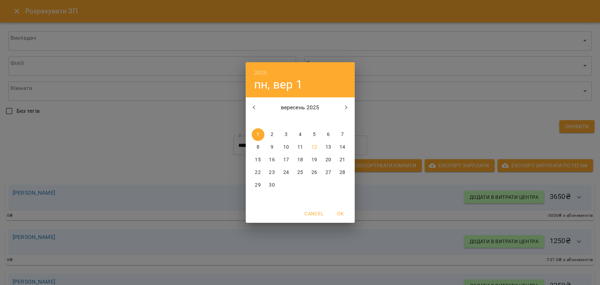
click at [385, 130] on div "2025 пн, вер 1 вересень 2025 пн вт ср чт пт сб нд 1 2 3 4 5 6 7 8 9 10 11 12 13…" at bounding box center [300, 142] width 600 height 285
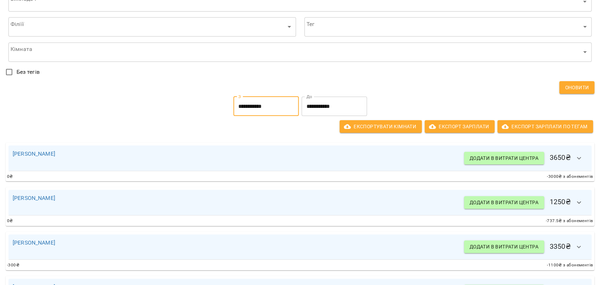
scroll to position [117, 0]
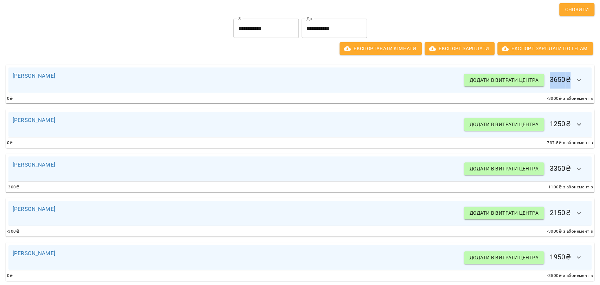
drag, startPoint x: 543, startPoint y: 77, endPoint x: 562, endPoint y: 77, distance: 19.3
click at [562, 77] on h6 "Додати в витрати центра 3650 ₴" at bounding box center [525, 80] width 123 height 17
click at [570, 79] on button "button" at bounding box center [578, 80] width 17 height 17
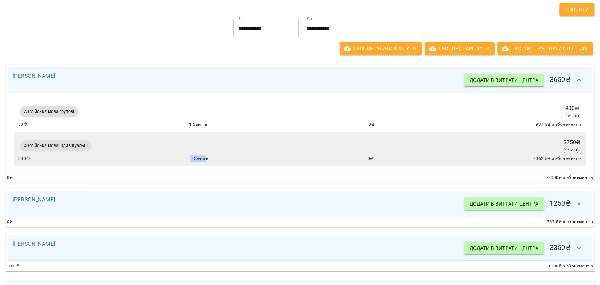
drag, startPoint x: 184, startPoint y: 156, endPoint x: 204, endPoint y: 159, distance: 19.9
click at [204, 159] on div "300 ⏱ 5 Занять 0 ₴ 2062.5 ₴ з абонементів" at bounding box center [299, 158] width 563 height 7
drag, startPoint x: 562, startPoint y: 148, endPoint x: 566, endPoint y: 148, distance: 3.9
click at [566, 148] on span "( 5 * 550 )" at bounding box center [570, 150] width 15 height 5
click at [565, 148] on span "( 5 * 550 )" at bounding box center [570, 150] width 15 height 5
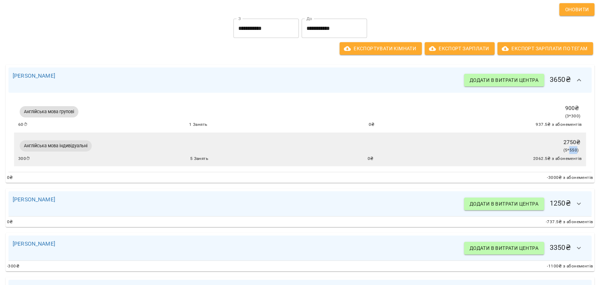
drag, startPoint x: 564, startPoint y: 152, endPoint x: 570, endPoint y: 151, distance: 6.7
click at [570, 151] on span "( 5 * 550 )" at bounding box center [570, 150] width 15 height 5
drag, startPoint x: 559, startPoint y: 141, endPoint x: 577, endPoint y: 143, distance: 17.7
click at [577, 143] on div "Англійська мова індивідуальні 2750 ₴ ( 5 * 550 ) 300 ⏱ 5 Занять 0 ₴ 2062.5 ₴ з …" at bounding box center [299, 149] width 571 height 34
click at [568, 144] on p "2750 ₴" at bounding box center [571, 142] width 17 height 8
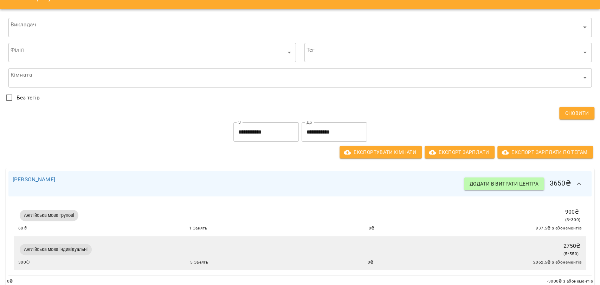
scroll to position [0, 0]
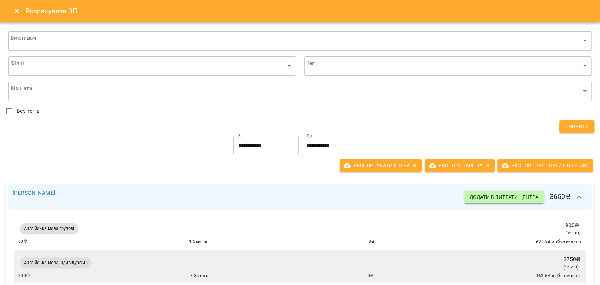
click at [17, 11] on icon "Close" at bounding box center [16, 11] width 5 height 5
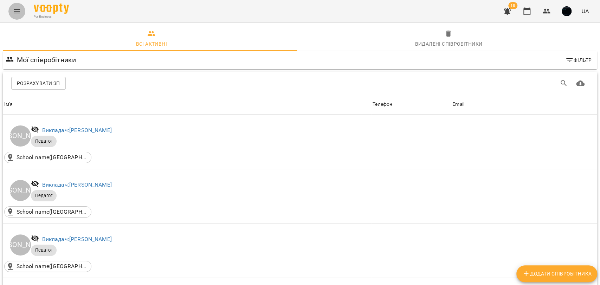
click at [17, 14] on icon "Menu" at bounding box center [17, 11] width 8 height 8
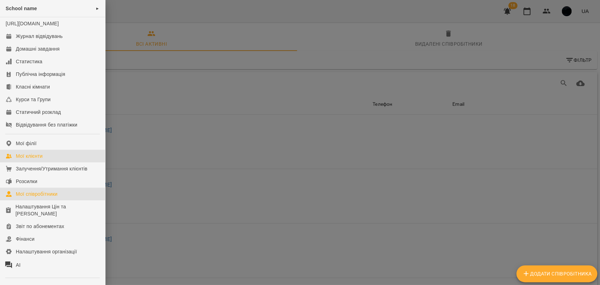
click at [39, 159] on div "Мої клієнти" at bounding box center [29, 155] width 27 height 7
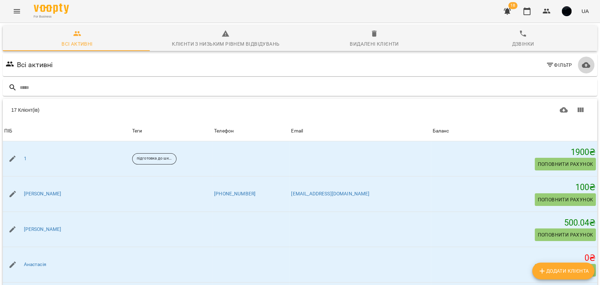
click at [581, 65] on icon "button" at bounding box center [585, 65] width 8 height 8
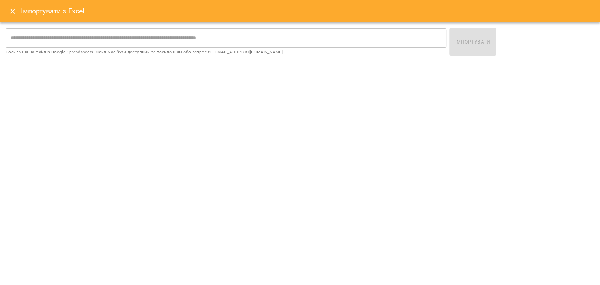
click at [201, 42] on input "text" at bounding box center [226, 38] width 440 height 20
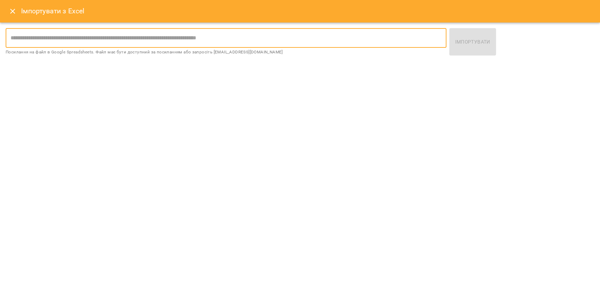
click at [4, 12] on div "Імпортувати з Excel" at bounding box center [300, 11] width 600 height 22
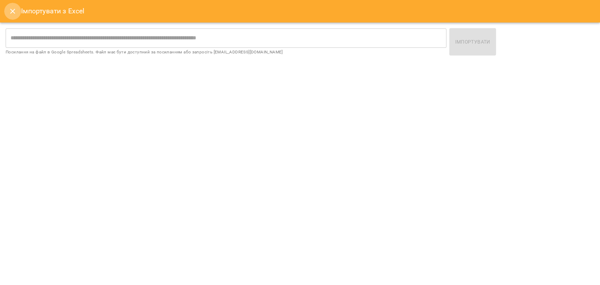
click at [11, 10] on icon "Close" at bounding box center [12, 11] width 8 height 8
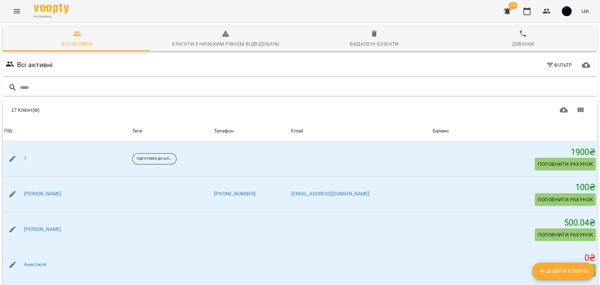
click at [539, 271] on icon "Додати клієнта" at bounding box center [541, 271] width 8 height 8
select select "**"
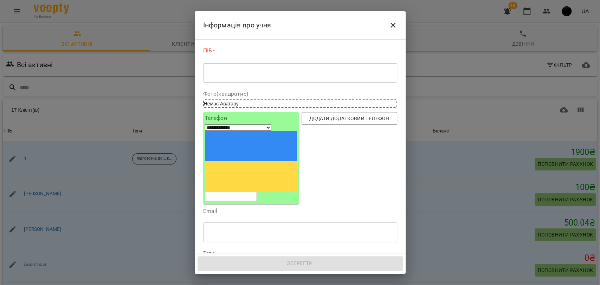
click at [242, 68] on div "* ​" at bounding box center [300, 73] width 194 height 20
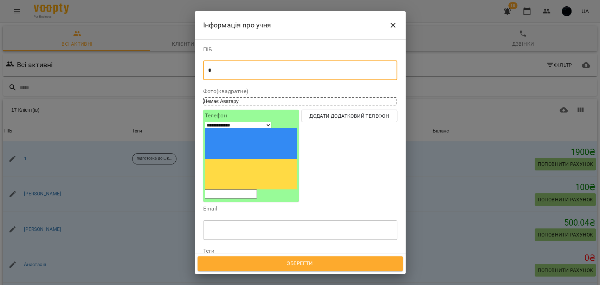
type textarea "*"
click at [230, 189] on input "tel" at bounding box center [231, 193] width 52 height 9
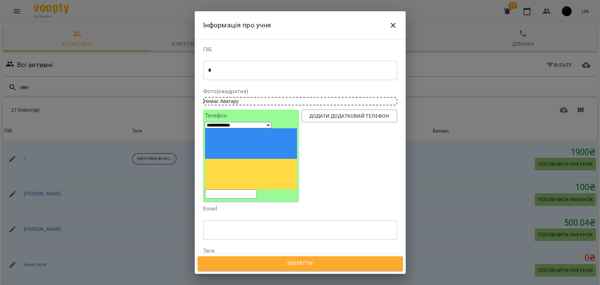
click at [254, 189] on input "tel" at bounding box center [231, 193] width 52 height 9
click at [322, 112] on span "Додати додатковий телефон" at bounding box center [349, 116] width 84 height 8
select select "**"
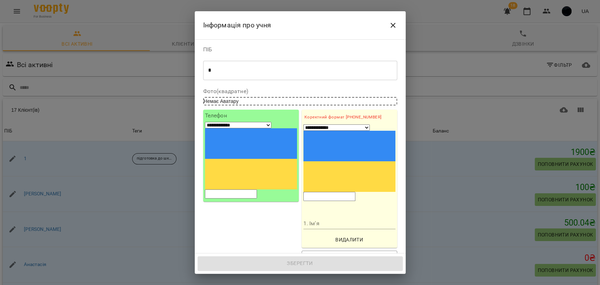
drag, startPoint x: 323, startPoint y: 132, endPoint x: 323, endPoint y: 136, distance: 3.9
click at [323, 192] on input "tel" at bounding box center [329, 196] width 52 height 9
click at [318, 218] on input "1. Ім'я" at bounding box center [349, 223] width 92 height 11
drag, startPoint x: 316, startPoint y: 181, endPoint x: 327, endPoint y: 190, distance: 14.2
click at [316, 235] on span "Видалити" at bounding box center [349, 239] width 86 height 8
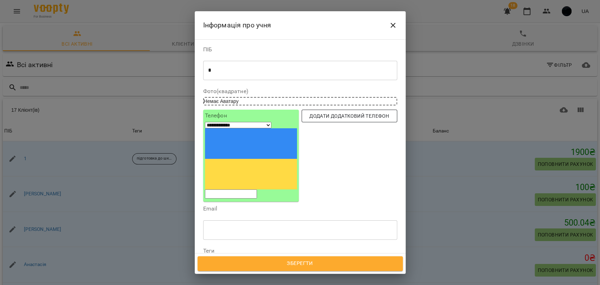
click at [327, 121] on button "Додати додатковий телефон" at bounding box center [349, 116] width 96 height 13
select select "**"
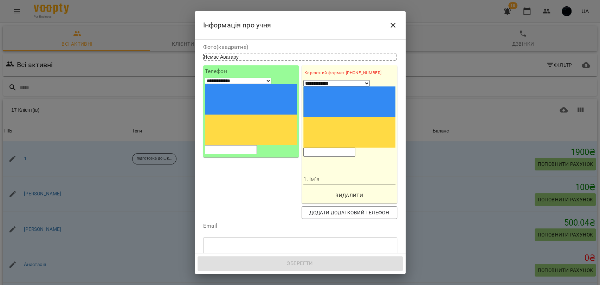
scroll to position [78, 0]
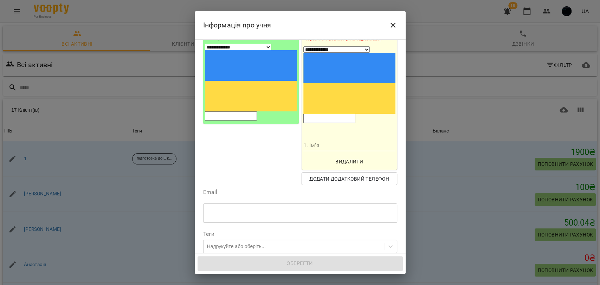
click at [340, 155] on button "Видалити" at bounding box center [349, 161] width 92 height 13
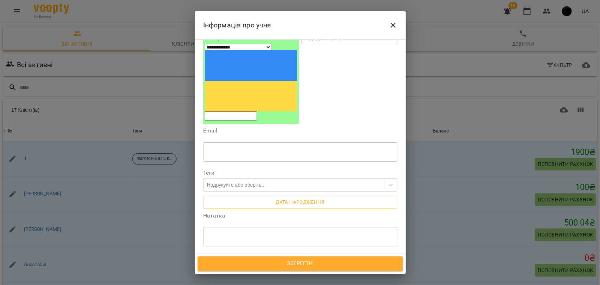
click at [231, 142] on input "text" at bounding box center [300, 152] width 194 height 20
click at [228, 128] on div "Email ​" at bounding box center [300, 146] width 194 height 36
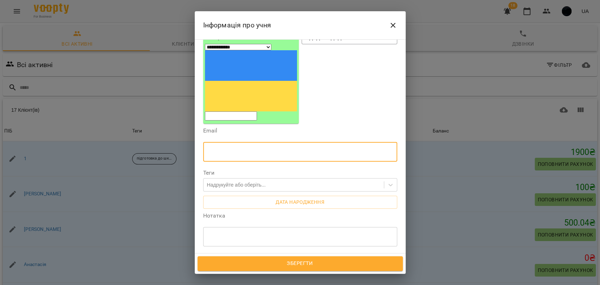
click at [219, 142] on input "text" at bounding box center [300, 152] width 194 height 20
click at [233, 128] on div "Email ​" at bounding box center [300, 146] width 194 height 36
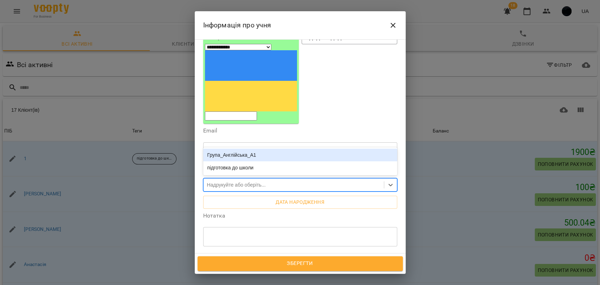
click at [223, 181] on div "Надрукуйте або оберіть..." at bounding box center [236, 184] width 59 height 7
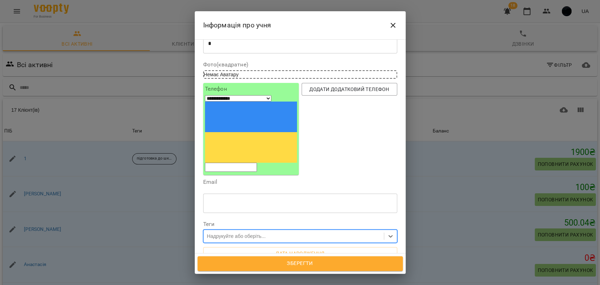
scroll to position [0, 0]
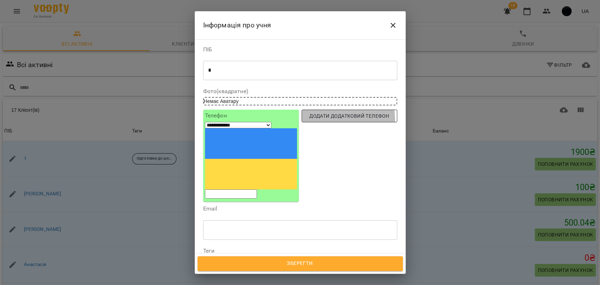
click at [301, 122] on button "Додати додатковий телефон" at bounding box center [349, 116] width 96 height 13
select select "**"
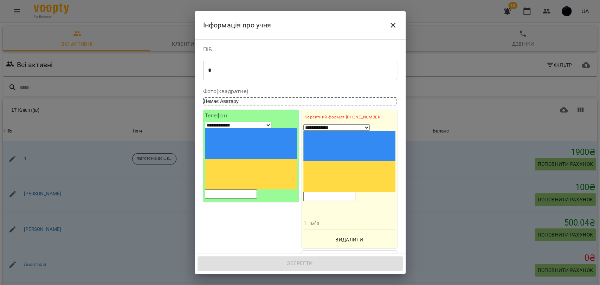
click at [345, 235] on span "Видалити" at bounding box center [349, 239] width 86 height 8
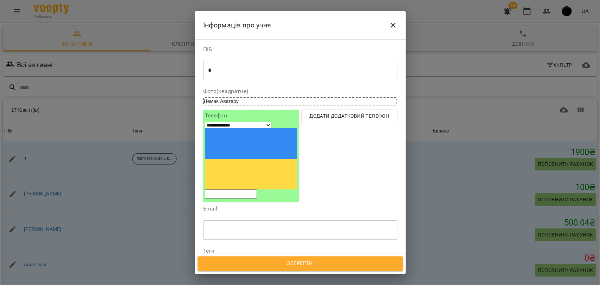
click at [238, 74] on div "* * ​" at bounding box center [300, 70] width 194 height 20
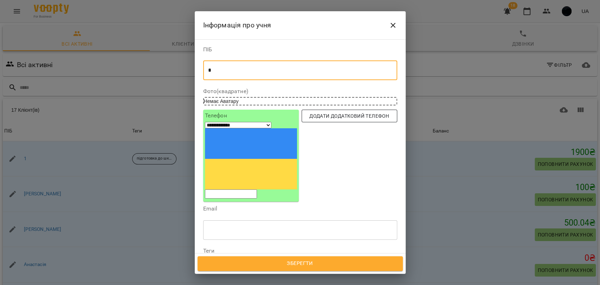
click at [355, 119] on span "Додати додатковий телефон" at bounding box center [349, 116] width 84 height 8
select select "**"
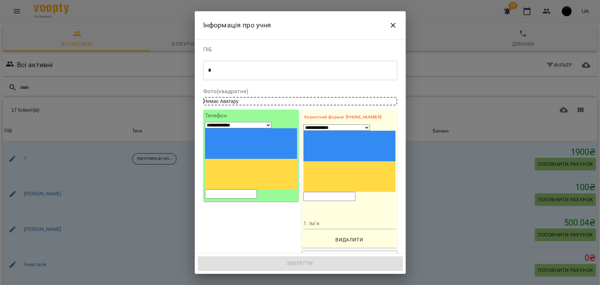
click at [320, 192] on input "tel" at bounding box center [329, 196] width 52 height 9
drag, startPoint x: 318, startPoint y: 164, endPoint x: 310, endPoint y: 165, distance: 7.9
click at [317, 218] on input "1. Ім'я" at bounding box center [349, 223] width 92 height 11
drag, startPoint x: 286, startPoint y: 164, endPoint x: 282, endPoint y: 154, distance: 10.0
click at [284, 160] on div "**********" at bounding box center [251, 186] width 98 height 156
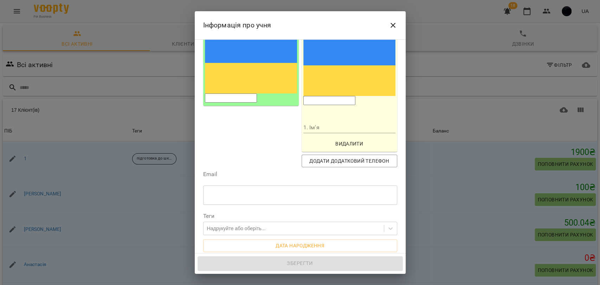
scroll to position [117, 0]
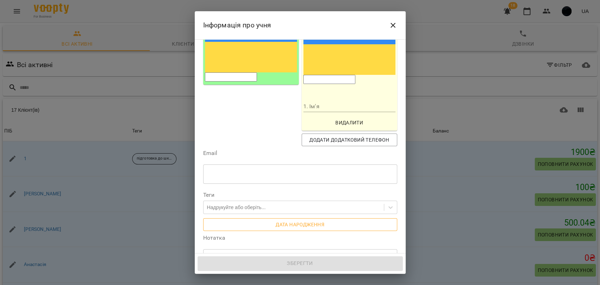
click at [281, 220] on span "Дата народження" at bounding box center [300, 224] width 183 height 8
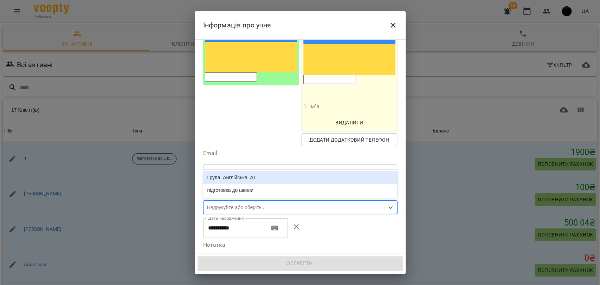
click at [246, 202] on div "Надрукуйте або оберіть..." at bounding box center [293, 208] width 180 height 12
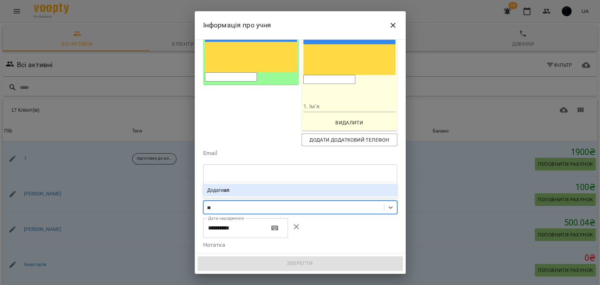
type input "*"
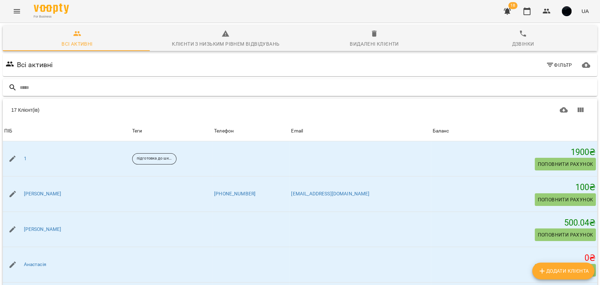
click at [505, 79] on div at bounding box center [300, 87] width 594 height 17
click at [550, 70] on button "Фільтр" at bounding box center [559, 65] width 32 height 13
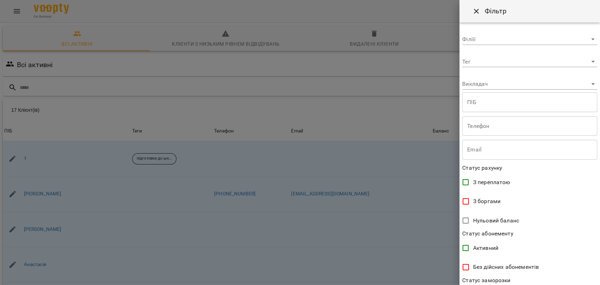
click at [309, 107] on div at bounding box center [300, 142] width 600 height 285
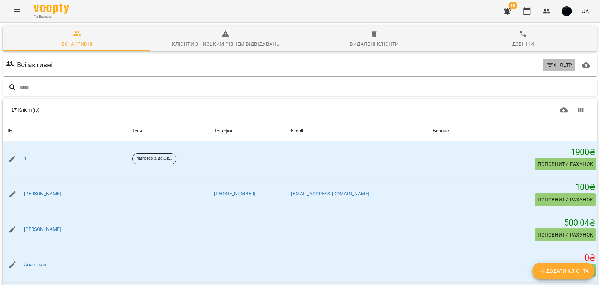
click at [565, 61] on button "Фільтр" at bounding box center [559, 65] width 32 height 13
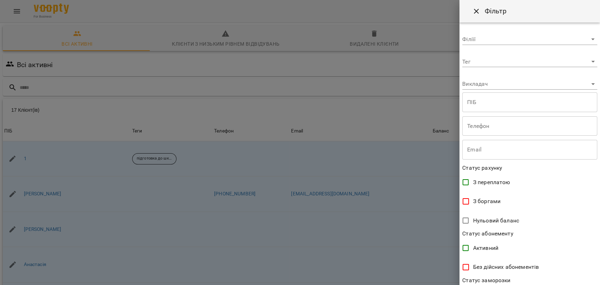
click at [496, 64] on body "For Business 18 UA Всі активні Клієнти з низьким рівнем відвідувань Видалені кл…" at bounding box center [300, 183] width 600 height 366
click at [434, 72] on div at bounding box center [300, 142] width 600 height 285
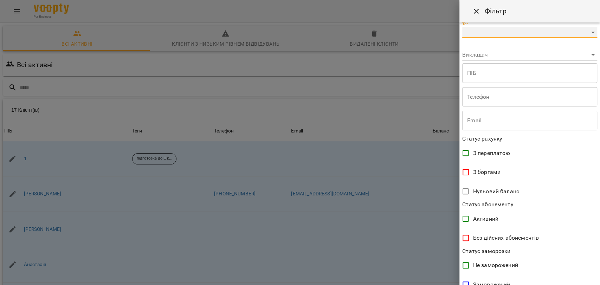
scroll to position [28, 0]
click at [403, 121] on div at bounding box center [300, 142] width 600 height 285
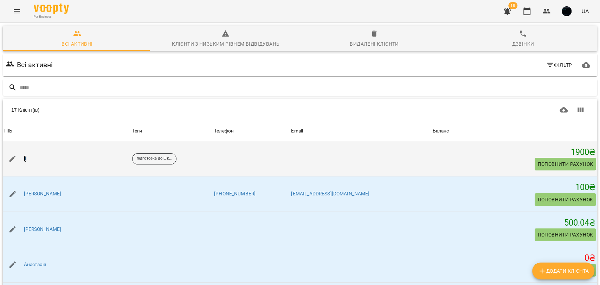
click at [25, 161] on link "1" at bounding box center [25, 158] width 3 height 7
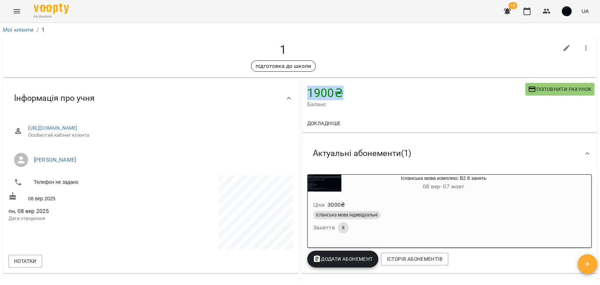
drag, startPoint x: 305, startPoint y: 88, endPoint x: 334, endPoint y: 92, distance: 29.8
click at [334, 92] on h4 "1900 ₴" at bounding box center [416, 93] width 218 height 14
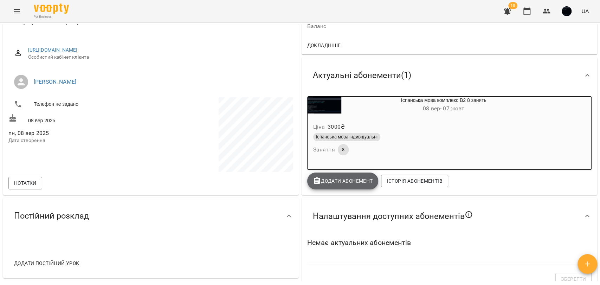
click at [353, 183] on span "Додати Абонемент" at bounding box center [343, 181] width 60 height 8
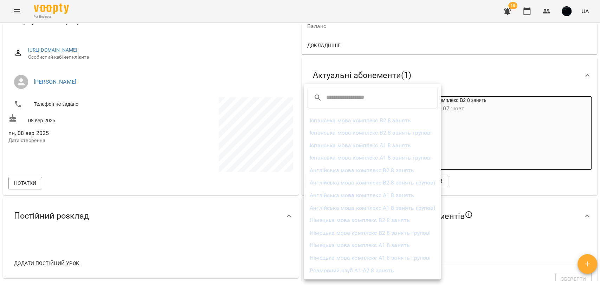
click at [463, 133] on div at bounding box center [300, 142] width 600 height 285
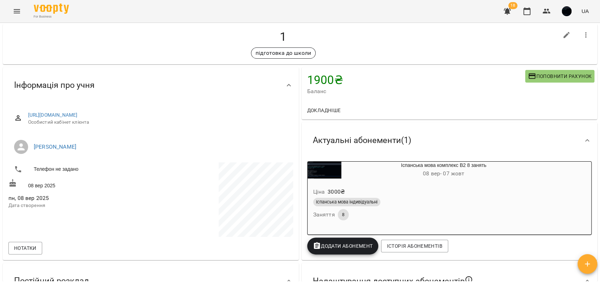
scroll to position [0, 0]
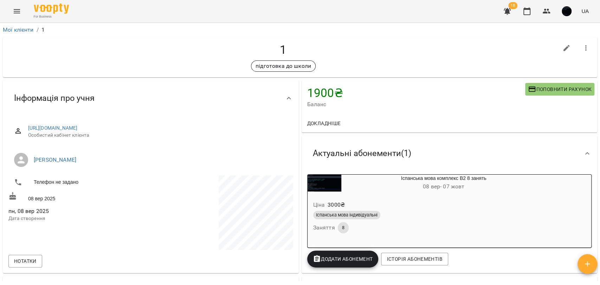
drag, startPoint x: 236, startPoint y: 125, endPoint x: 25, endPoint y: 125, distance: 211.1
click at [24, 125] on div "[URL][DOMAIN_NAME] Особистий кабінет клієнта" at bounding box center [150, 131] width 284 height 25
click at [294, 122] on div "[URL][DOMAIN_NAME] Особистий кабінет клієнта [PERSON_NAME] Телефон не задано [D…" at bounding box center [151, 194] width 296 height 157
click at [303, 132] on div "Докладніше" at bounding box center [449, 123] width 296 height 18
click at [17, 6] on button "Menu" at bounding box center [16, 11] width 17 height 17
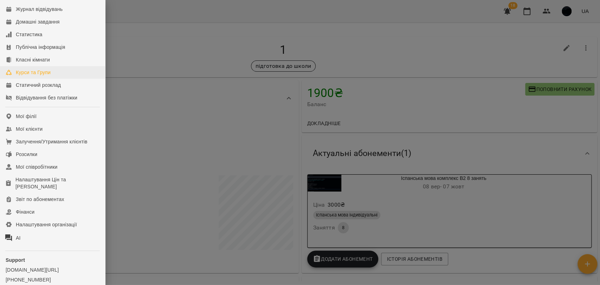
scroll to position [39, 0]
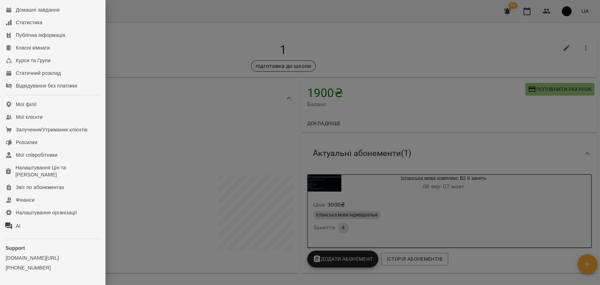
click at [179, 83] on div at bounding box center [300, 142] width 600 height 285
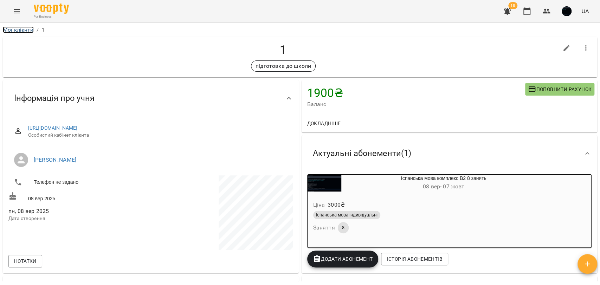
click at [21, 29] on link "Мої клієнти" at bounding box center [18, 29] width 31 height 7
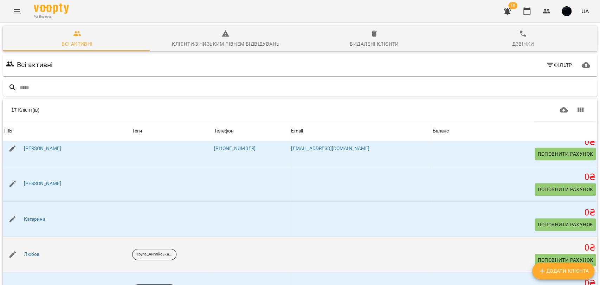
scroll to position [234, 0]
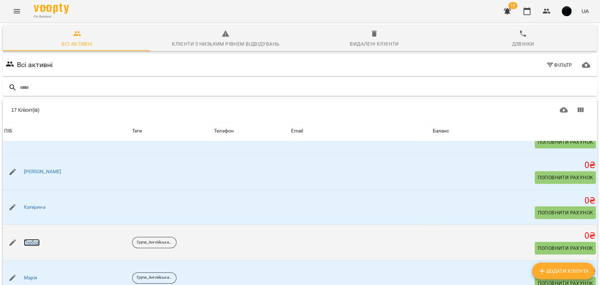
click at [31, 239] on link "Любов" at bounding box center [32, 242] width 16 height 7
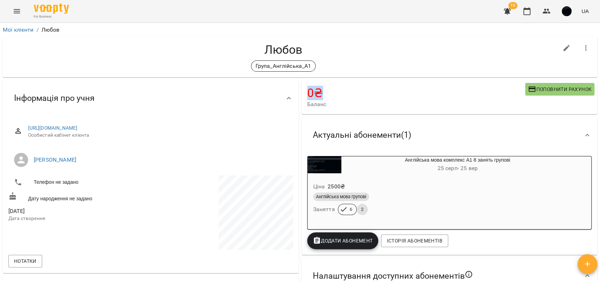
drag, startPoint x: 306, startPoint y: 93, endPoint x: 323, endPoint y: 95, distance: 16.6
click at [323, 95] on h4 "0 ₴" at bounding box center [416, 93] width 218 height 14
click at [314, 93] on h4 "0 ₴" at bounding box center [416, 93] width 218 height 14
click at [21, 3] on div "For Business 18 UA" at bounding box center [300, 11] width 600 height 22
click at [19, 9] on icon "Menu" at bounding box center [17, 11] width 8 height 8
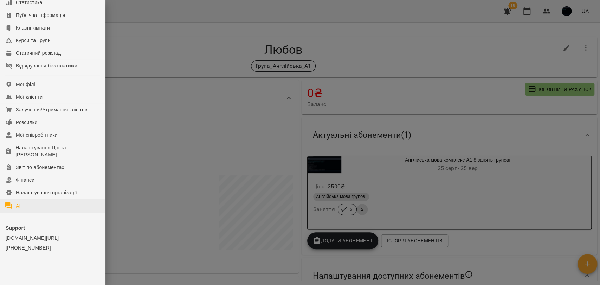
scroll to position [66, 0]
click at [40, 192] on div "Налаштування організації" at bounding box center [46, 192] width 61 height 7
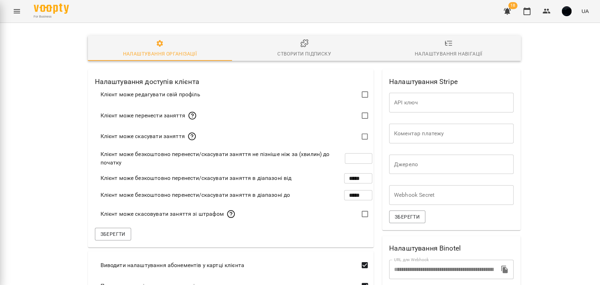
type input "***"
type input "**********"
type input "*****"
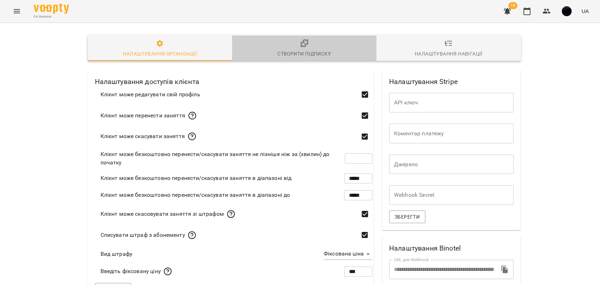
click at [301, 46] on icon "button" at bounding box center [303, 43] width 7 height 7
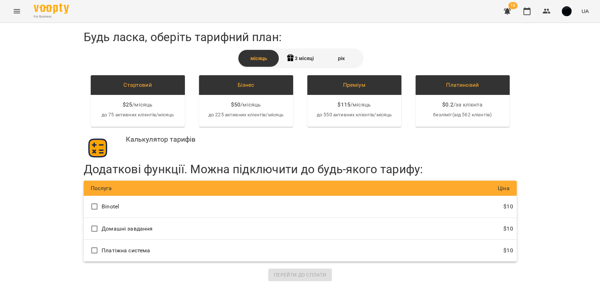
click at [19, 8] on icon "Menu" at bounding box center [17, 11] width 8 height 8
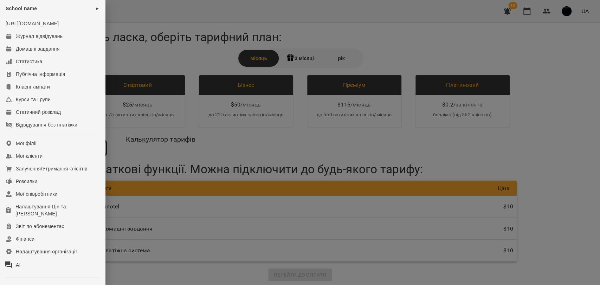
click at [317, 149] on div at bounding box center [300, 142] width 600 height 285
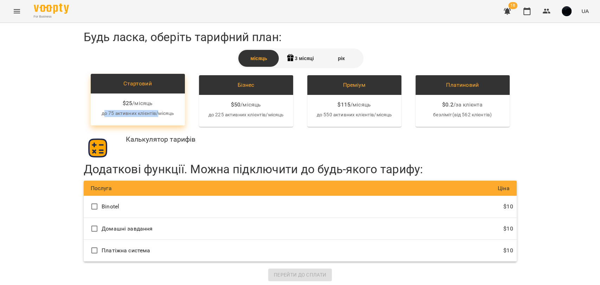
drag, startPoint x: 101, startPoint y: 114, endPoint x: 154, endPoint y: 111, distance: 53.1
click at [154, 111] on p "до 75 активних клієнтів/місяць" at bounding box center [137, 113] width 83 height 7
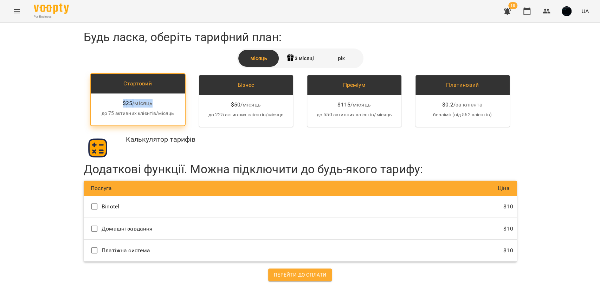
drag, startPoint x: 118, startPoint y: 101, endPoint x: 157, endPoint y: 102, distance: 39.0
click at [157, 102] on div "$ 25 / місяць" at bounding box center [137, 103] width 83 height 8
drag, startPoint x: 99, startPoint y: 112, endPoint x: 157, endPoint y: 113, distance: 58.3
click at [157, 113] on p "до 75 активних клієнтів/місяць" at bounding box center [137, 113] width 83 height 7
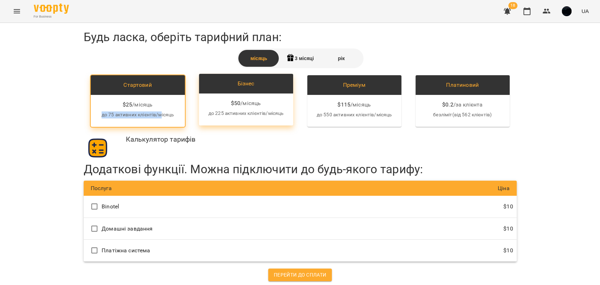
drag, startPoint x: 228, startPoint y: 106, endPoint x: 240, endPoint y: 104, distance: 12.0
click at [240, 104] on div "$ 50 / місяць" at bounding box center [245, 103] width 83 height 8
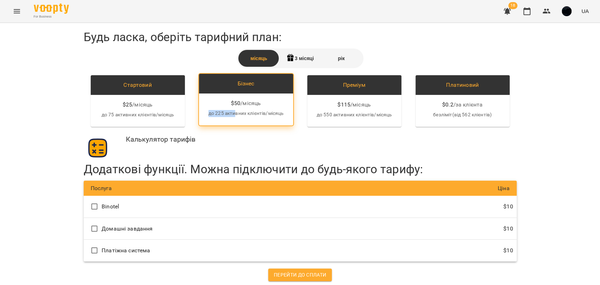
drag, startPoint x: 203, startPoint y: 113, endPoint x: 233, endPoint y: 113, distance: 29.5
click at [233, 113] on p "до 225 активних клієнтів/місяць" at bounding box center [245, 113] width 83 height 7
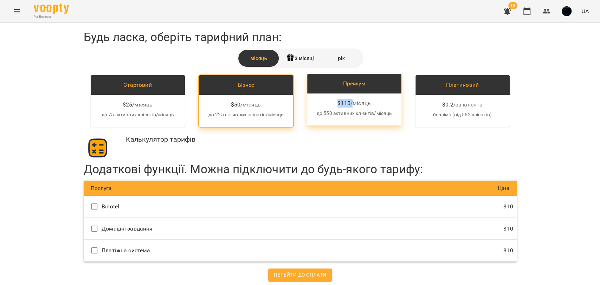
drag, startPoint x: 333, startPoint y: 99, endPoint x: 348, endPoint y: 101, distance: 15.6
click at [348, 101] on div "$ 115 / місяць" at bounding box center [354, 103] width 83 height 8
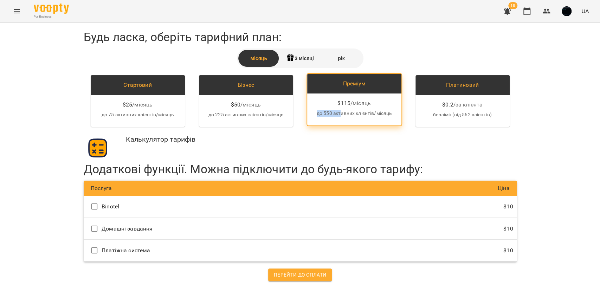
drag, startPoint x: 311, startPoint y: 113, endPoint x: 337, endPoint y: 113, distance: 26.0
click at [337, 113] on p "до 550 активних клієнтів/місяць" at bounding box center [354, 113] width 83 height 7
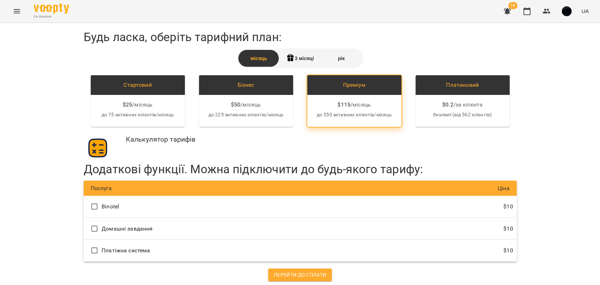
click at [325, 133] on div "Будь ласка, оберіть тарифний план: місяць 3 місяці рік Стартовий $ 25 / місяць …" at bounding box center [300, 155] width 433 height 251
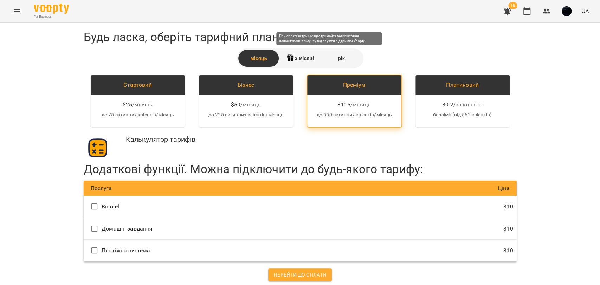
click at [296, 56] on div "3 місяці" at bounding box center [299, 58] width 41 height 17
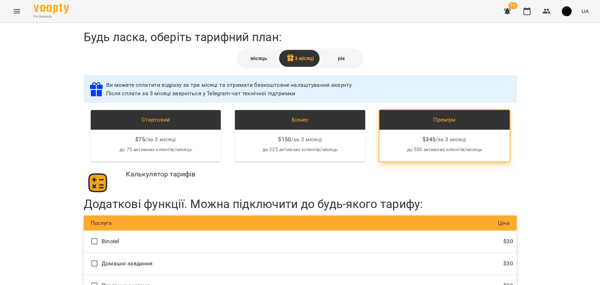
click at [19, 10] on icon "Menu" at bounding box center [17, 11] width 8 height 8
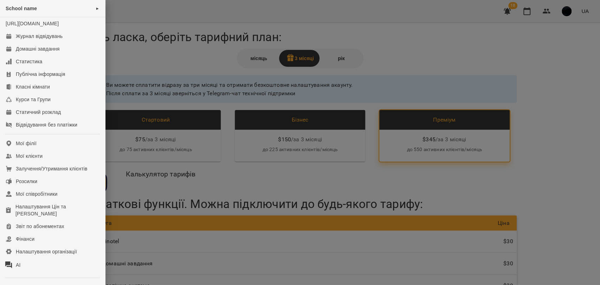
click at [149, 77] on div at bounding box center [300, 142] width 600 height 285
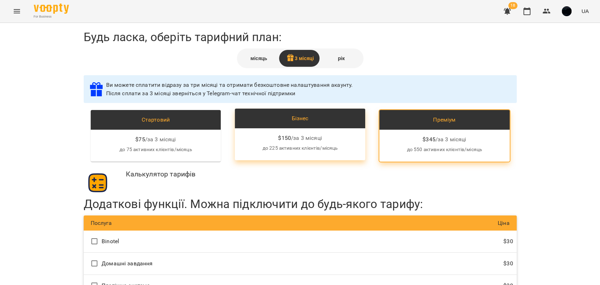
click at [261, 129] on div "$ 150 / за 3 місяці до 225 активних клієнтів/місяць" at bounding box center [300, 144] width 130 height 32
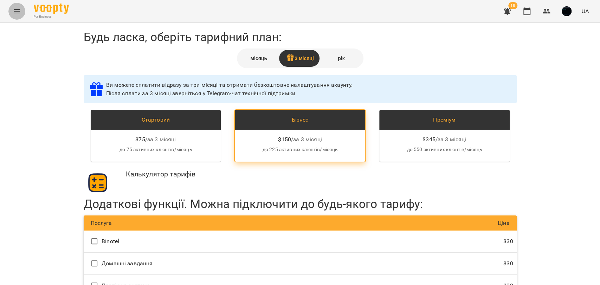
click at [22, 12] on button "Menu" at bounding box center [16, 11] width 17 height 17
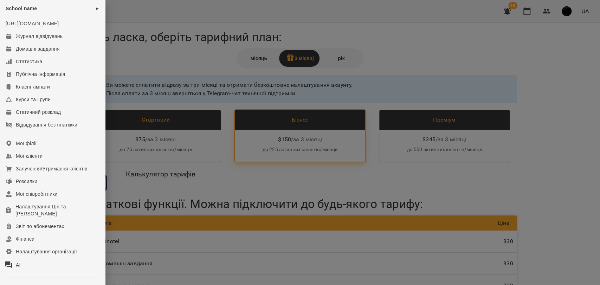
click at [155, 105] on div at bounding box center [300, 142] width 600 height 285
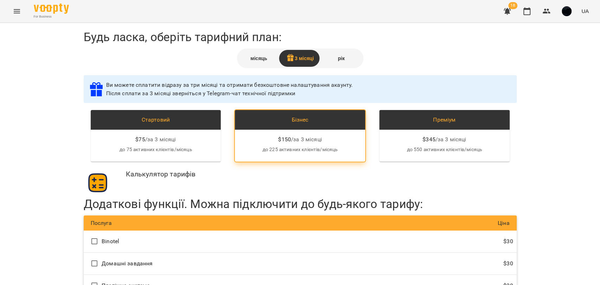
click at [240, 58] on div "місяць" at bounding box center [258, 58] width 41 height 17
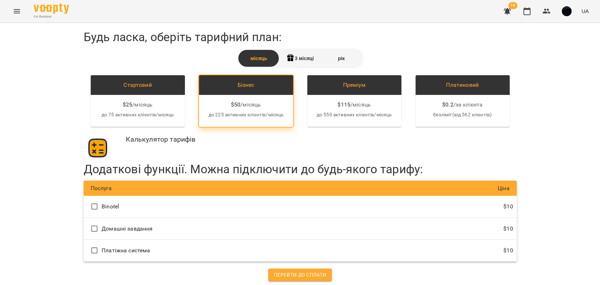
click at [20, 13] on icon "Menu" at bounding box center [17, 11] width 8 height 8
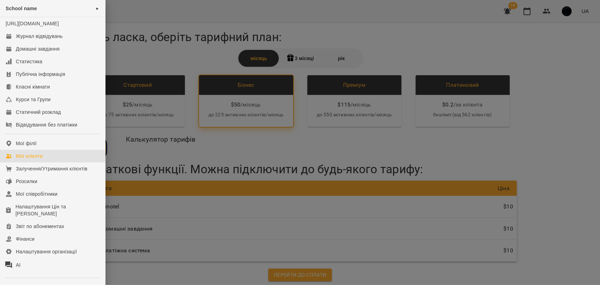
click at [52, 162] on link "Мої клієнти" at bounding box center [52, 156] width 105 height 13
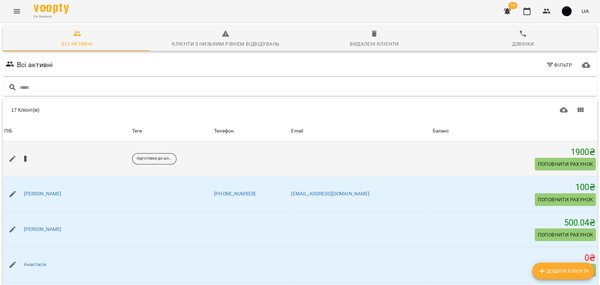
click at [25, 158] on link "1" at bounding box center [25, 158] width 3 height 7
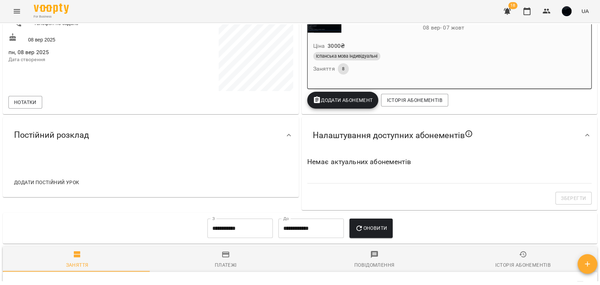
scroll to position [195, 0]
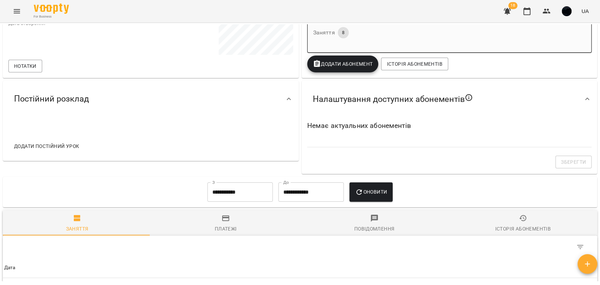
click at [45, 143] on span "Додати постійний урок" at bounding box center [46, 146] width 65 height 8
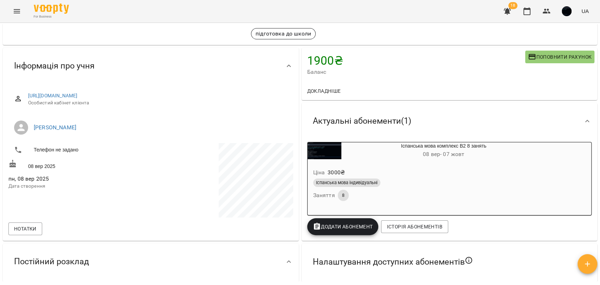
scroll to position [0, 0]
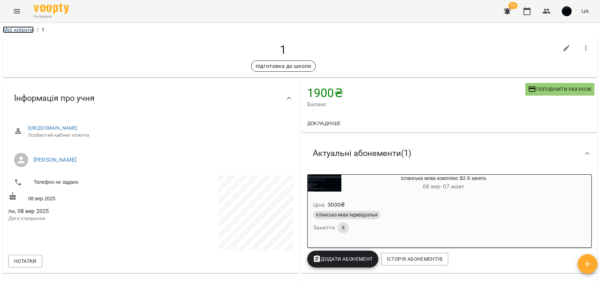
click at [27, 30] on link "Мої клієнти" at bounding box center [18, 29] width 31 height 7
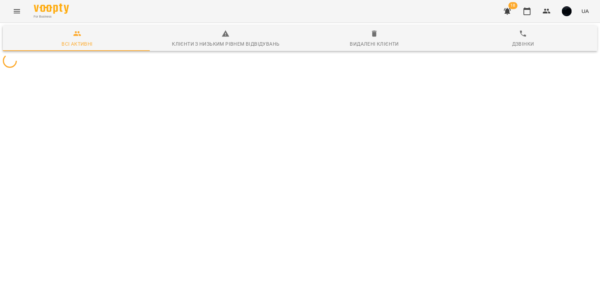
click at [21, 10] on button "Menu" at bounding box center [16, 11] width 17 height 17
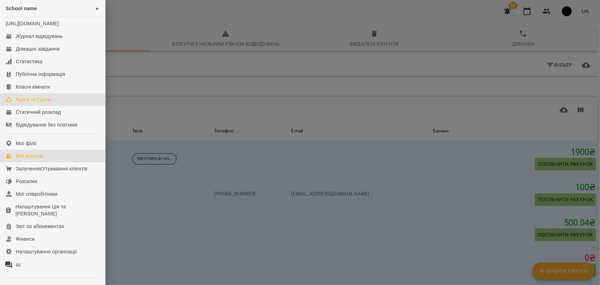
click at [49, 103] on div "Курси та Групи" at bounding box center [33, 99] width 35 height 7
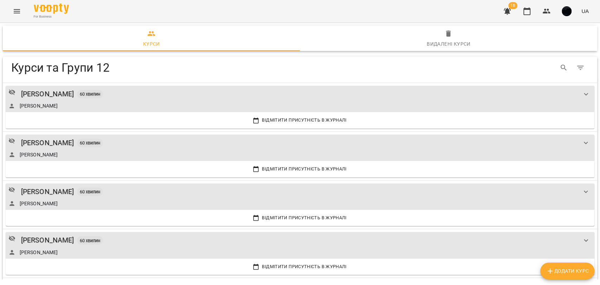
click at [552, 270] on icon "button" at bounding box center [549, 271] width 8 height 8
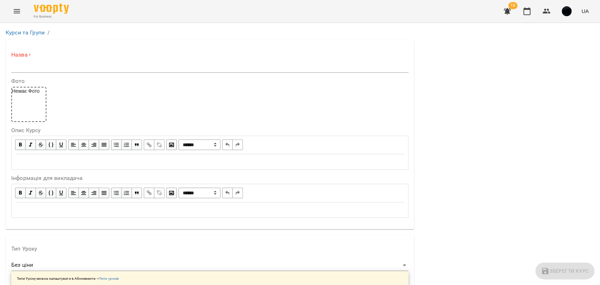
scroll to position [156, 0]
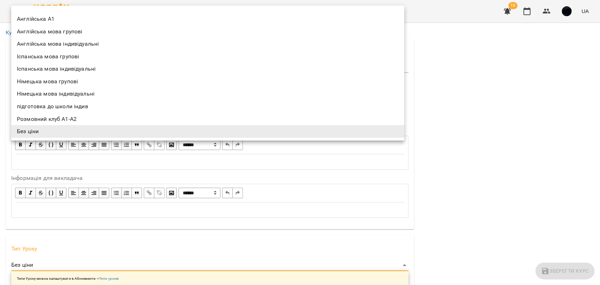
click at [0, 89] on div at bounding box center [300, 142] width 600 height 285
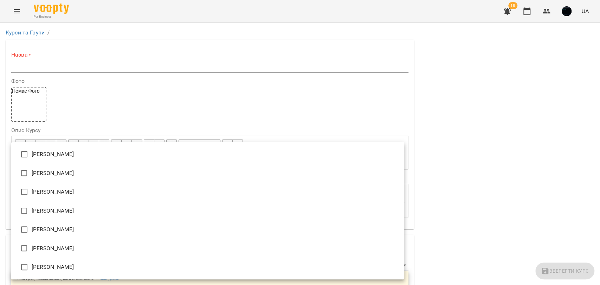
click at [0, 169] on div at bounding box center [300, 142] width 600 height 285
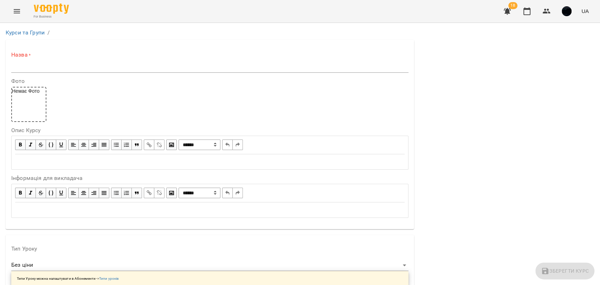
scroll to position [546, 0]
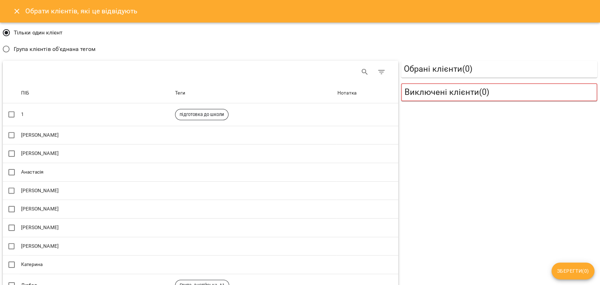
click at [82, 48] on span "Група клієнтів об'єднана тегом" at bounding box center [55, 49] width 82 height 8
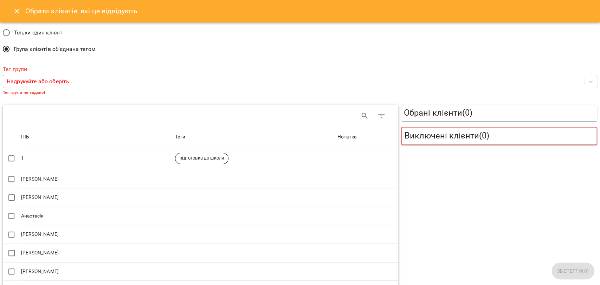
click at [66, 84] on p "Надрукуйте або оберіть..." at bounding box center [40, 81] width 67 height 8
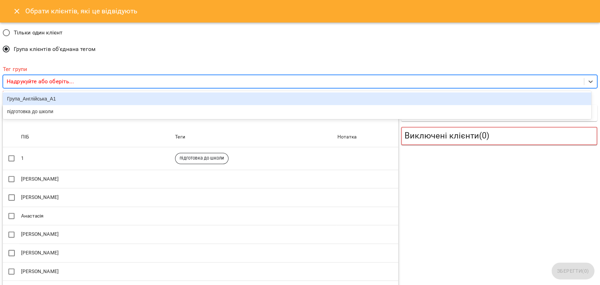
click at [37, 102] on div "Група_Англійська_А1" at bounding box center [297, 98] width 588 height 13
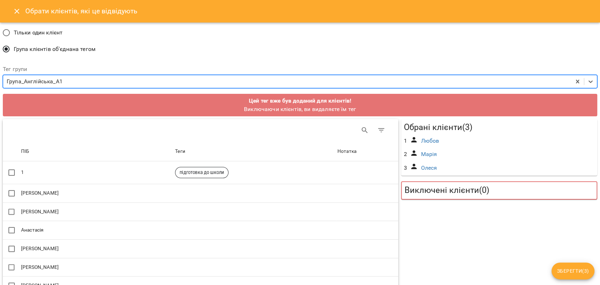
click at [579, 263] on button "Зберегти ( 3 )" at bounding box center [572, 270] width 43 height 17
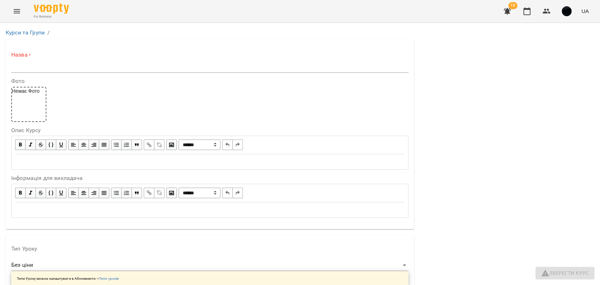
scroll to position [0, 0]
click at [22, 37] on div "Курси та Групи /" at bounding box center [299, 32] width 591 height 11
click at [19, 34] on link "Курси та Групи" at bounding box center [25, 32] width 39 height 7
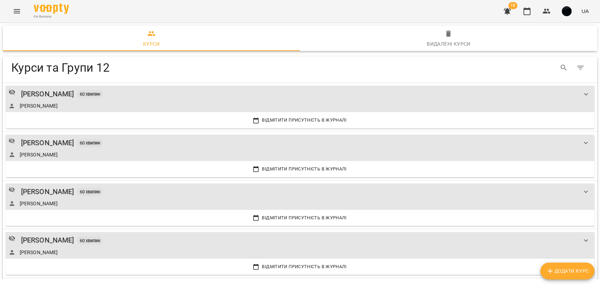
click at [14, 15] on button "Menu" at bounding box center [16, 11] width 17 height 17
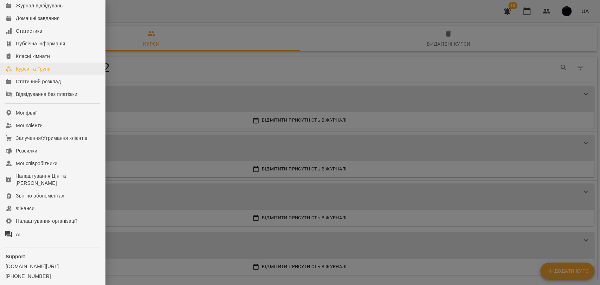
scroll to position [39, 0]
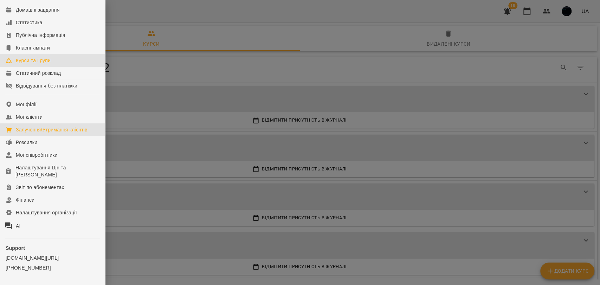
click at [40, 133] on div "Залучення/Утримання клієнтів" at bounding box center [52, 129] width 72 height 7
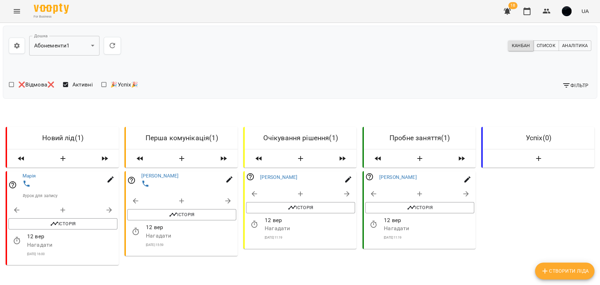
scroll to position [39, 0]
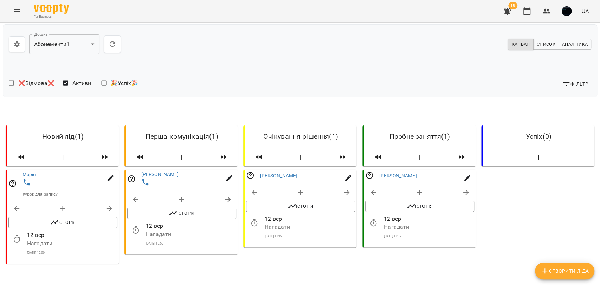
click at [230, 191] on button "button" at bounding box center [228, 199] width 17 height 17
select select "**********"
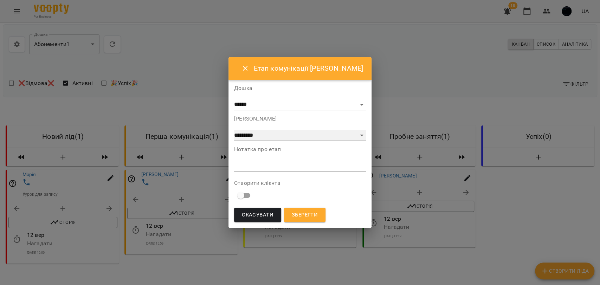
click at [281, 137] on select "**********" at bounding box center [300, 135] width 132 height 11
select select "**********"
click at [249, 141] on select "**********" at bounding box center [300, 135] width 132 height 11
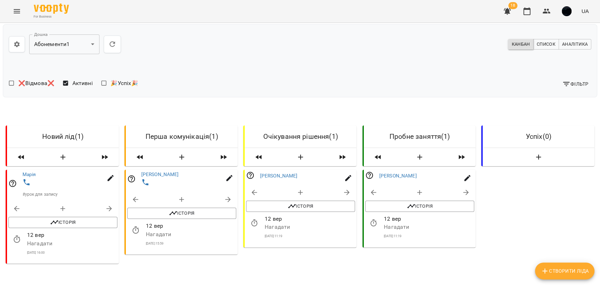
click at [16, 10] on icon "Menu" at bounding box center [17, 11] width 8 height 8
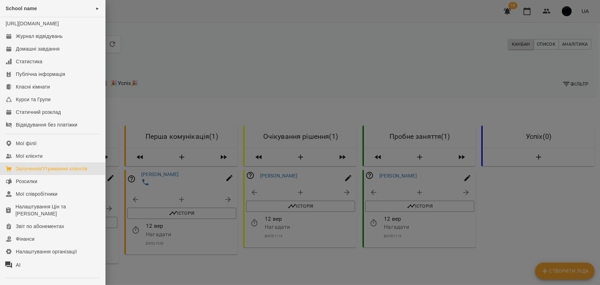
click at [166, 161] on div at bounding box center [300, 142] width 600 height 285
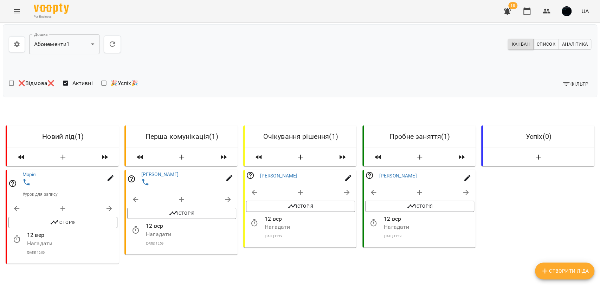
scroll to position [0, 0]
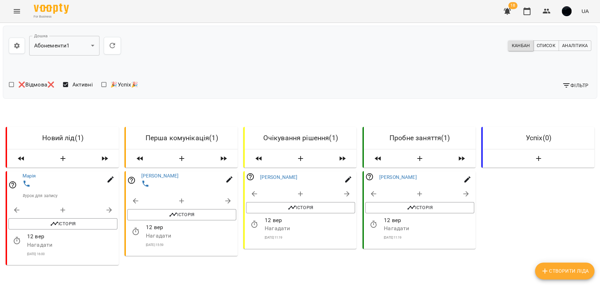
click at [570, 45] on span "Аналітика" at bounding box center [575, 46] width 26 height 8
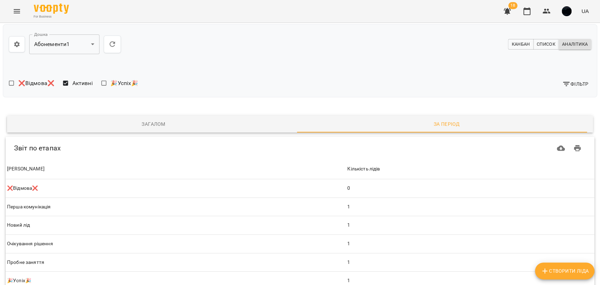
scroll to position [59, 0]
click at [156, 116] on button "Загалом" at bounding box center [153, 124] width 293 height 17
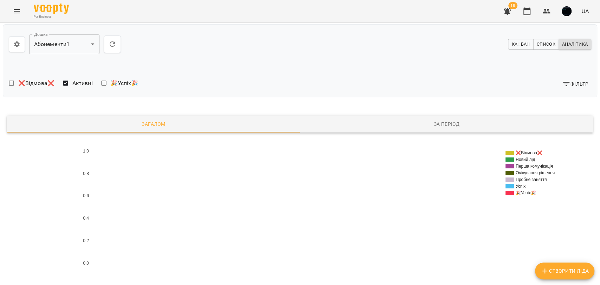
scroll to position [0, 0]
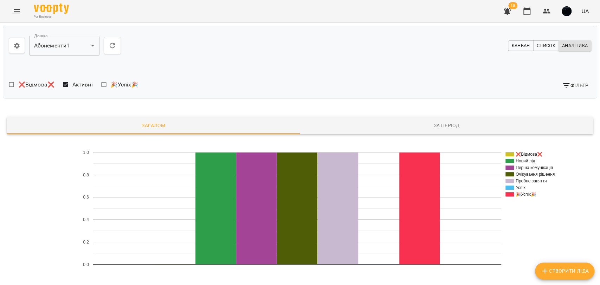
click at [81, 50] on body "**********" at bounding box center [300, 198] width 600 height 397
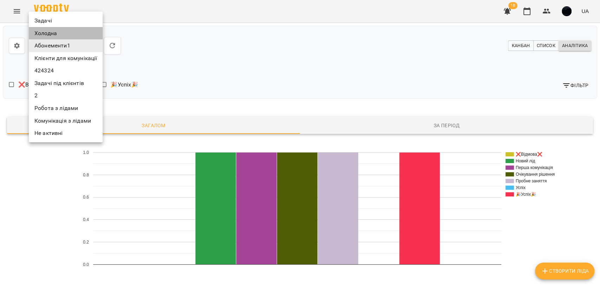
click at [45, 28] on li "Холодна" at bounding box center [66, 33] width 74 height 13
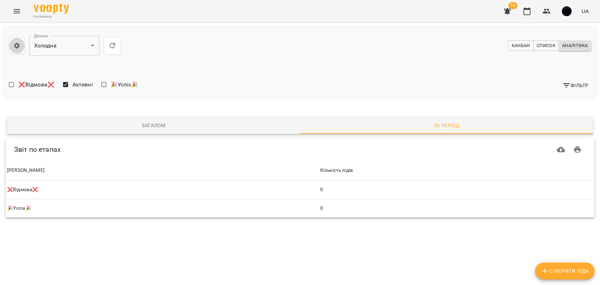
click at [17, 47] on icon "button" at bounding box center [16, 46] width 5 height 6
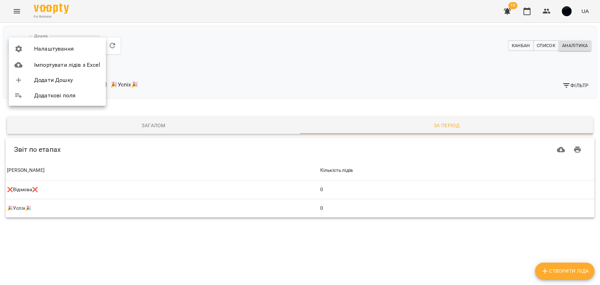
drag, startPoint x: 169, startPoint y: 111, endPoint x: 153, endPoint y: 106, distance: 16.6
click at [170, 111] on div at bounding box center [300, 142] width 600 height 285
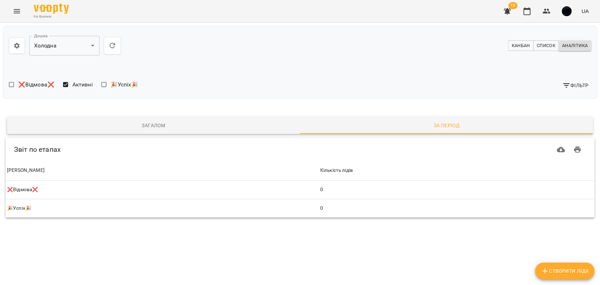
click at [77, 46] on body "**********" at bounding box center [300, 131] width 600 height 262
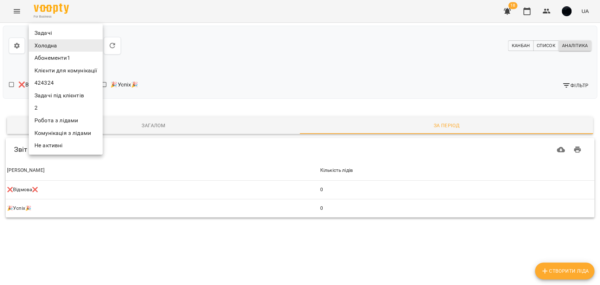
click at [64, 35] on li "Задачі" at bounding box center [66, 33] width 74 height 13
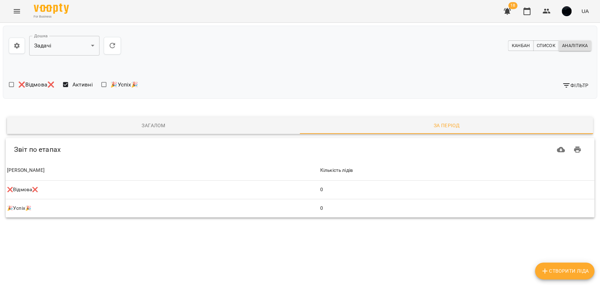
click at [63, 43] on body "**********" at bounding box center [300, 131] width 600 height 262
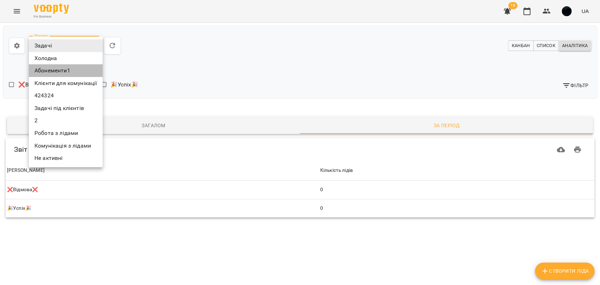
click at [56, 69] on li "Абонементи1" at bounding box center [66, 70] width 74 height 13
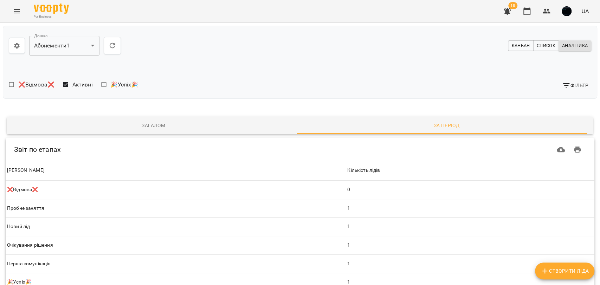
click at [517, 40] on button "Канбан" at bounding box center [520, 45] width 25 height 11
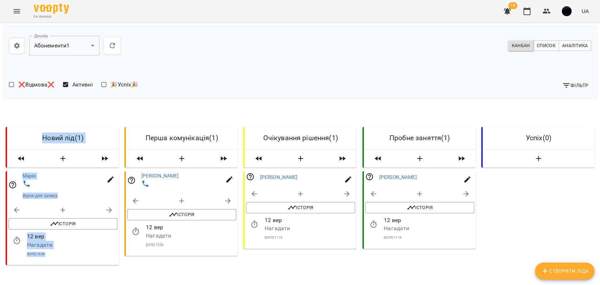
drag, startPoint x: 118, startPoint y: 137, endPoint x: 129, endPoint y: 137, distance: 11.2
click at [129, 137] on div "Новий лід ( 1 ) [PERSON_NAME] # урок для запису Історія Booking [DATE] [GEOGRAP…" at bounding box center [300, 230] width 594 height 246
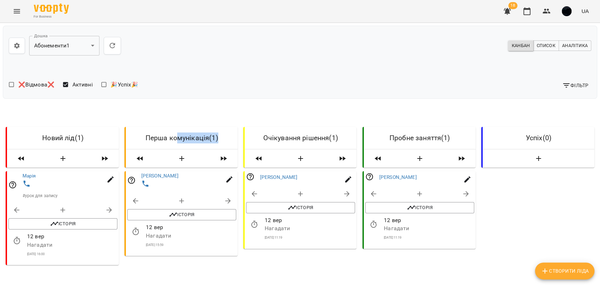
drag, startPoint x: 174, startPoint y: 133, endPoint x: 248, endPoint y: 138, distance: 73.9
click at [232, 138] on div "Перша комунікація ( 1 )" at bounding box center [182, 138] width 112 height 22
drag, startPoint x: 302, startPoint y: 141, endPoint x: 342, endPoint y: 141, distance: 40.0
click at [338, 141] on h6 "Очікування рішення ( 1 )" at bounding box center [300, 137] width 100 height 11
click at [401, 136] on h6 "Пробне заняття ( 1 )" at bounding box center [419, 137] width 100 height 11
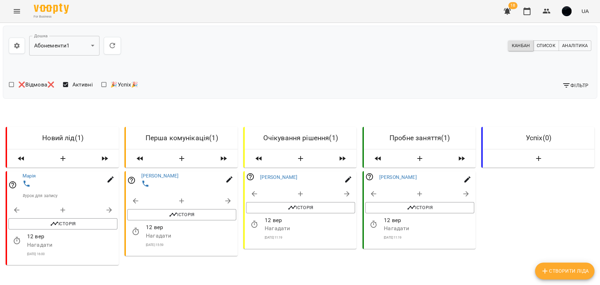
click at [9, 42] on button "button" at bounding box center [17, 46] width 16 height 16
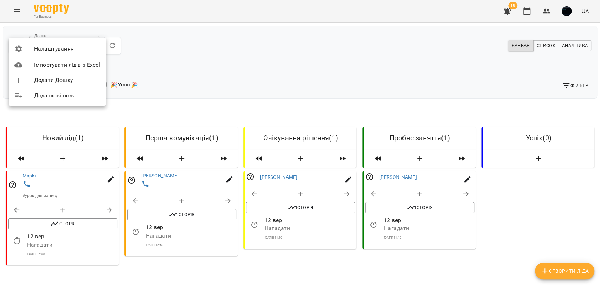
click at [40, 51] on span "Налаштування" at bounding box center [67, 49] width 66 height 8
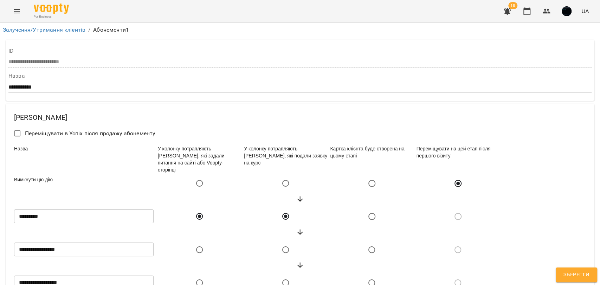
scroll to position [1, 0]
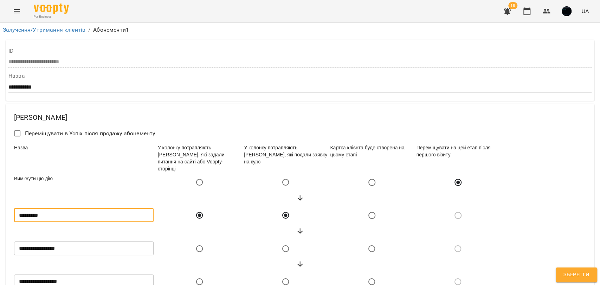
drag, startPoint x: 52, startPoint y: 133, endPoint x: 20, endPoint y: 133, distance: 32.3
click at [20, 208] on input "*********" at bounding box center [83, 215] width 139 height 14
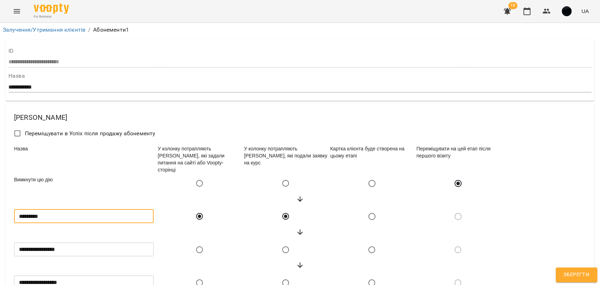
scroll to position [0, 0]
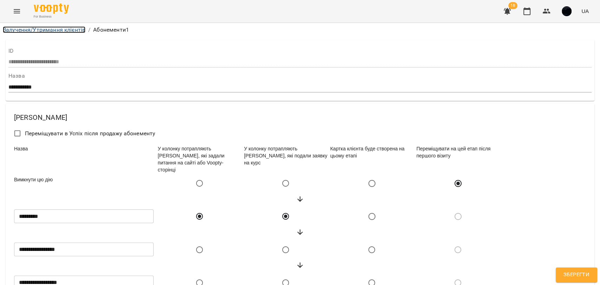
click at [40, 31] on link "Залучення/Утримання клієнтів" at bounding box center [44, 29] width 83 height 7
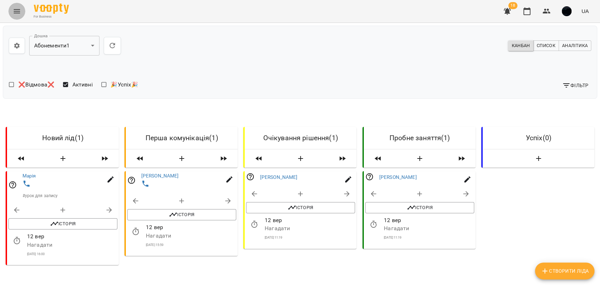
click at [18, 11] on icon "Menu" at bounding box center [17, 11] width 8 height 8
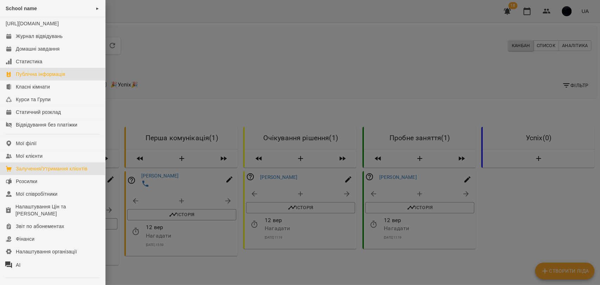
click at [37, 78] on div "Публічна інформація" at bounding box center [40, 74] width 49 height 7
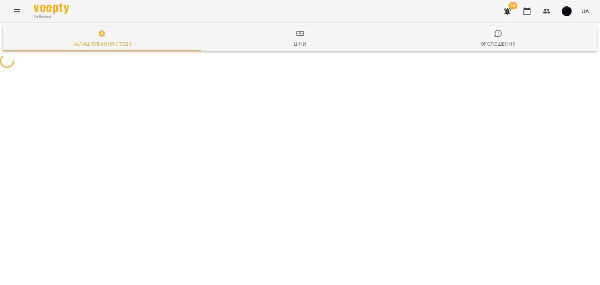
select select "**"
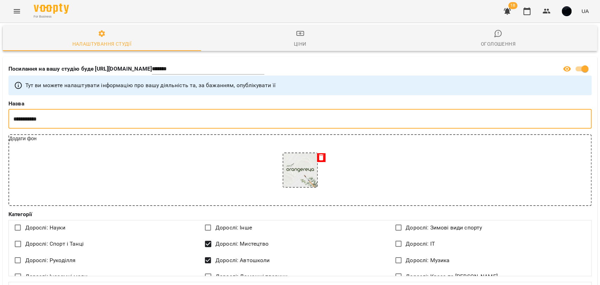
drag, startPoint x: 92, startPoint y: 118, endPoint x: 43, endPoint y: 119, distance: 49.2
click at [43, 119] on input "**********" at bounding box center [299, 119] width 583 height 20
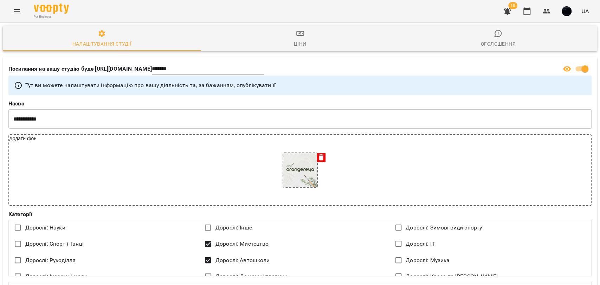
drag, startPoint x: 39, startPoint y: 67, endPoint x: 60, endPoint y: 67, distance: 21.1
click at [60, 67] on p "Посилання на вашу студію буде [URL][DOMAIN_NAME]" at bounding box center [79, 69] width 143 height 8
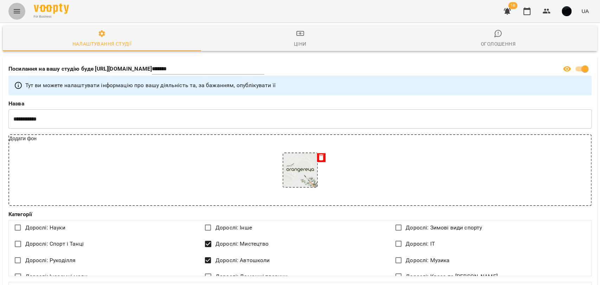
click at [18, 17] on button "Menu" at bounding box center [16, 11] width 17 height 17
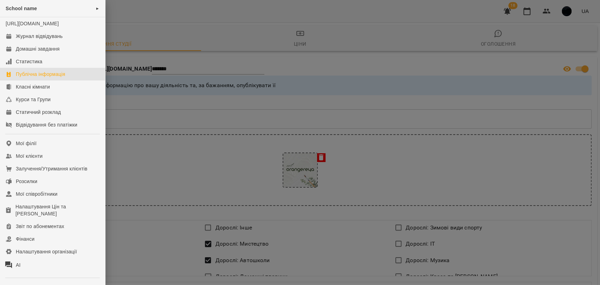
click at [163, 169] on div at bounding box center [300, 142] width 600 height 285
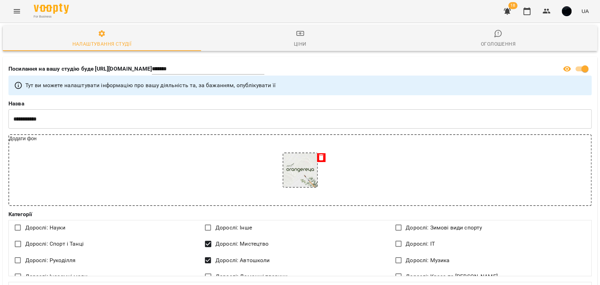
click at [19, 11] on icon "Menu" at bounding box center [17, 11] width 6 height 4
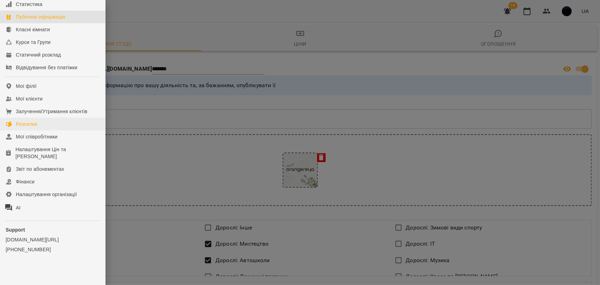
scroll to position [66, 0]
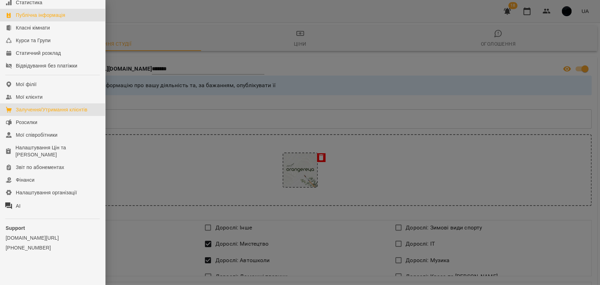
click at [38, 112] on div "Залучення/Утримання клієнтів" at bounding box center [52, 109] width 72 height 7
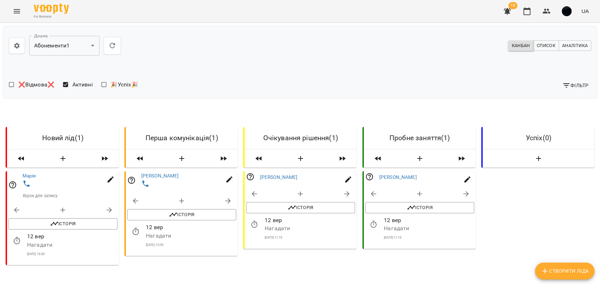
click at [18, 46] on icon "button" at bounding box center [16, 46] width 5 height 6
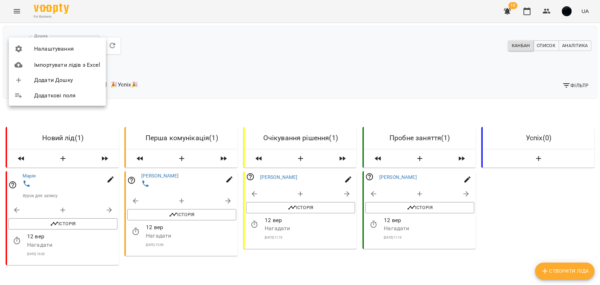
click at [148, 98] on div at bounding box center [300, 142] width 600 height 285
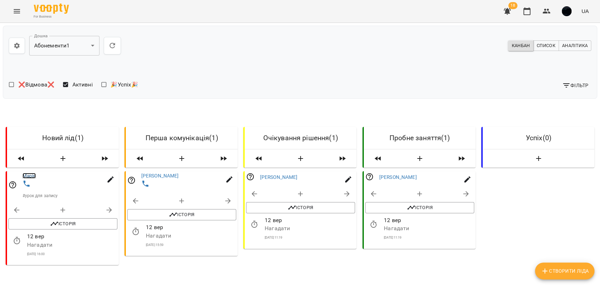
click at [32, 175] on link "Марія" at bounding box center [29, 176] width 14 height 6
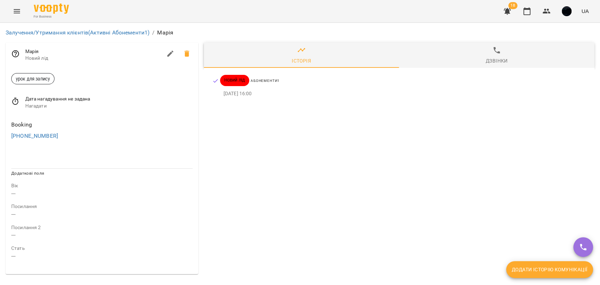
click at [37, 27] on div "Залучення/Утримання клієнтів (Активні Абонементи1) / [PERSON_NAME]" at bounding box center [300, 33] width 594 height 14
click at [34, 31] on link "Залучення/Утримання клієнтів (Активні Абонементи1)" at bounding box center [78, 32] width 144 height 7
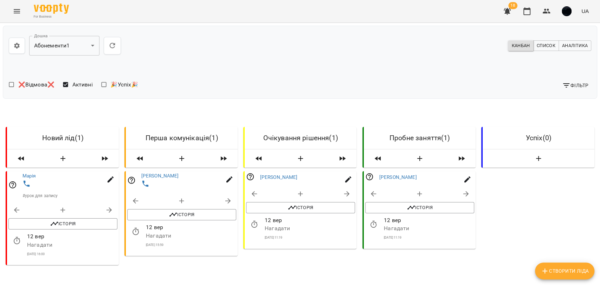
click at [111, 182] on icon "button" at bounding box center [110, 179] width 8 height 8
select select "**"
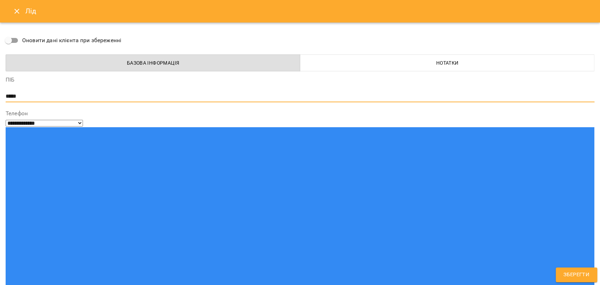
drag, startPoint x: 26, startPoint y: 96, endPoint x: 3, endPoint y: 93, distance: 23.3
click at [3, 93] on div "**********" at bounding box center [300, 142] width 600 height 285
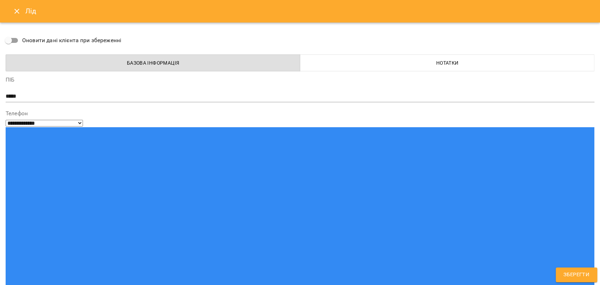
drag, startPoint x: 74, startPoint y: 126, endPoint x: 37, endPoint y: 123, distance: 36.7
drag, startPoint x: 42, startPoint y: 156, endPoint x: 34, endPoint y: 155, distance: 8.3
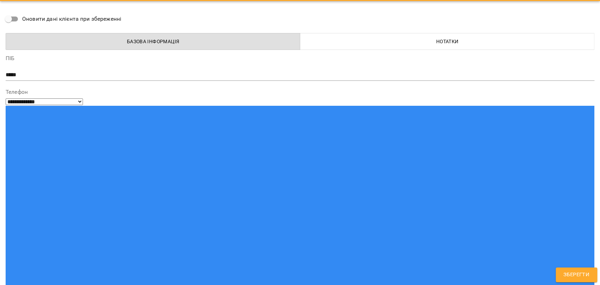
scroll to position [39, 0]
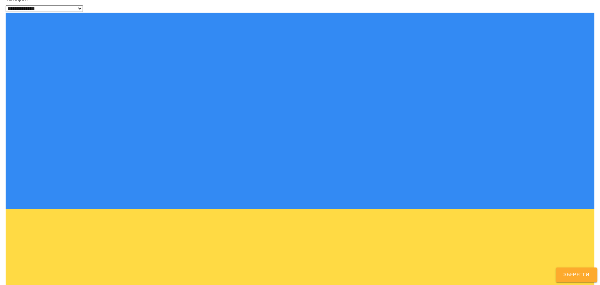
scroll to position [156, 0]
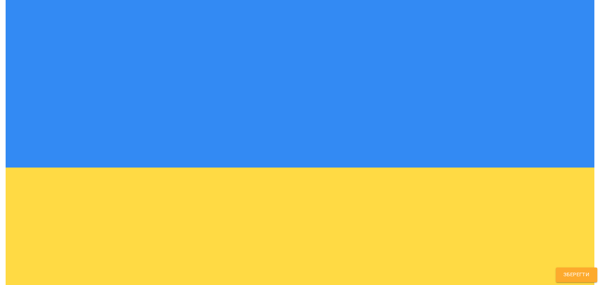
click at [0, 133] on div "**********" at bounding box center [300, 142] width 600 height 285
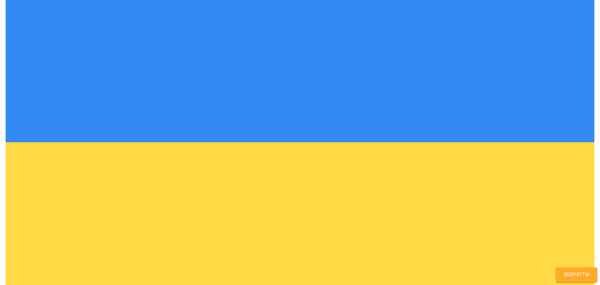
scroll to position [195, 0]
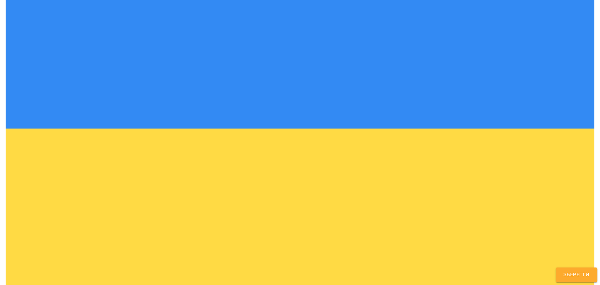
drag, startPoint x: 30, startPoint y: 121, endPoint x: 0, endPoint y: 118, distance: 30.3
click at [0, 118] on div "**********" at bounding box center [300, 142] width 600 height 285
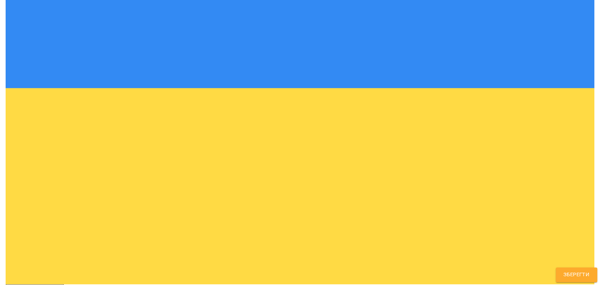
scroll to position [236, 0]
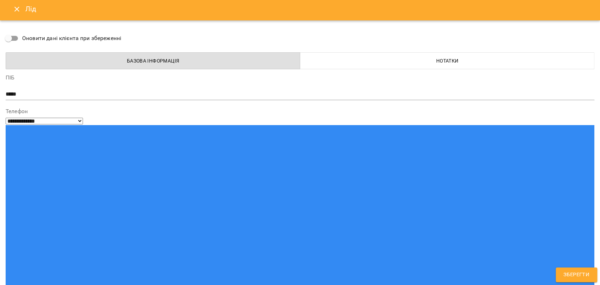
scroll to position [0, 0]
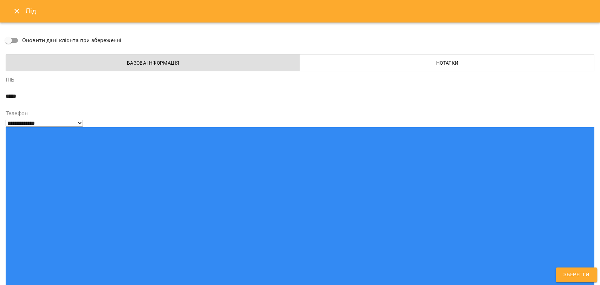
click at [11, 8] on button "Close" at bounding box center [16, 11] width 17 height 17
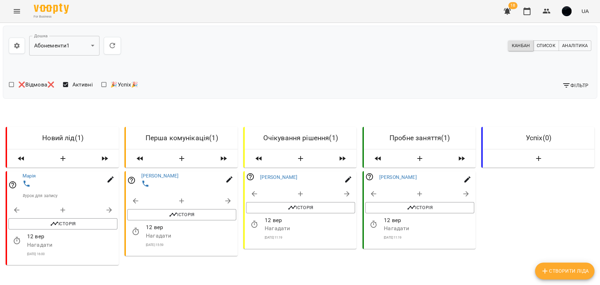
click at [15, 240] on icon "button" at bounding box center [17, 240] width 8 height 8
click at [121, 242] on div at bounding box center [300, 142] width 600 height 285
click at [135, 233] on icon "button" at bounding box center [135, 231] width 8 height 8
click at [156, 235] on input "**********" at bounding box center [165, 240] width 65 height 20
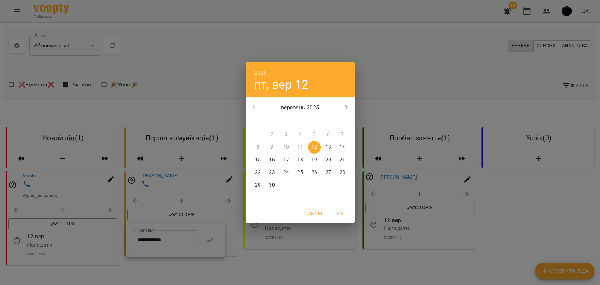
click at [288, 162] on p "17" at bounding box center [286, 159] width 6 height 7
type input "**********"
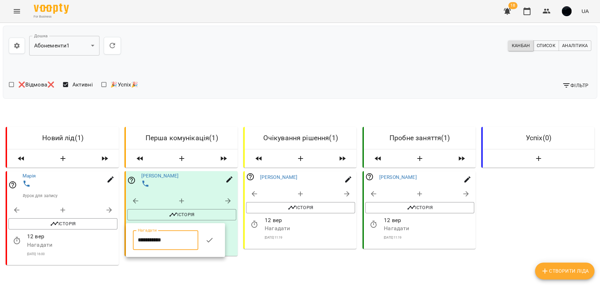
click at [214, 237] on icon "button" at bounding box center [209, 240] width 8 height 8
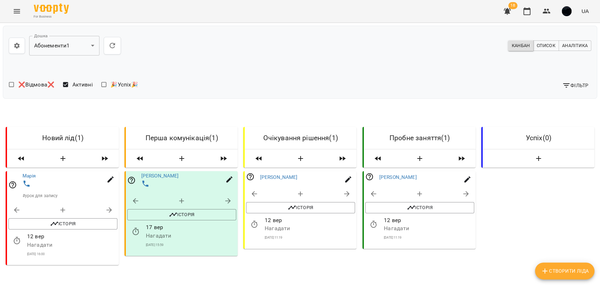
click at [511, 9] on span "18" at bounding box center [512, 5] width 9 height 7
click at [509, 9] on icon "button" at bounding box center [506, 11] width 7 height 7
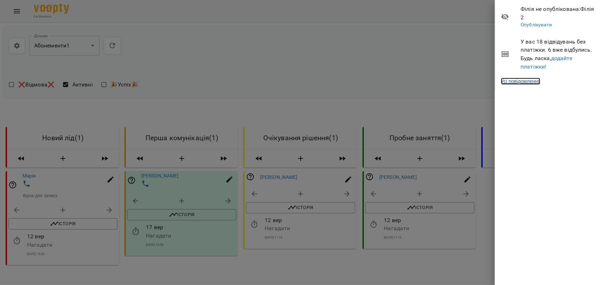
click at [519, 79] on link "Усі повідомлення" at bounding box center [520, 81] width 39 height 7
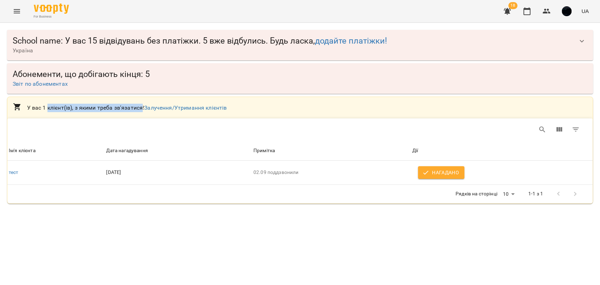
drag, startPoint x: 47, startPoint y: 104, endPoint x: 140, endPoint y: 109, distance: 93.2
click at [140, 109] on p "У вас 1 клієнт(ів), з якими треба зв'язатися! Залучення/Утримання клієнтів" at bounding box center [307, 108] width 560 height 8
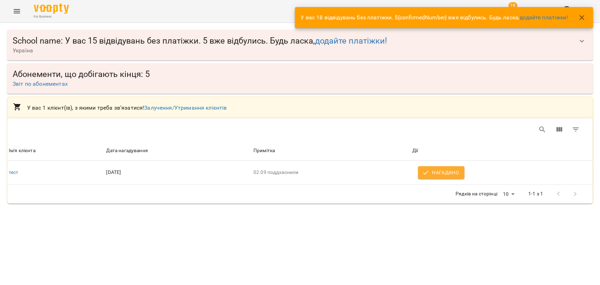
click at [8, 13] on div "For Business 18 UA" at bounding box center [300, 11] width 600 height 22
click at [9, 13] on button "Menu" at bounding box center [16, 11] width 17 height 17
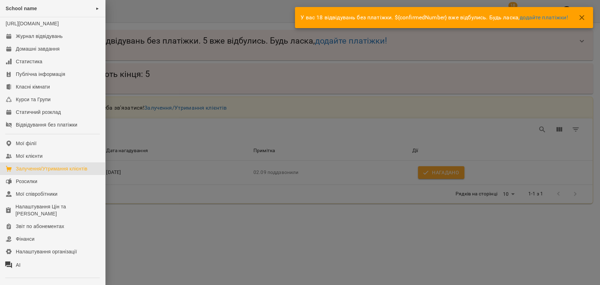
click at [30, 172] on div "Залучення/Утримання клієнтів" at bounding box center [52, 168] width 72 height 7
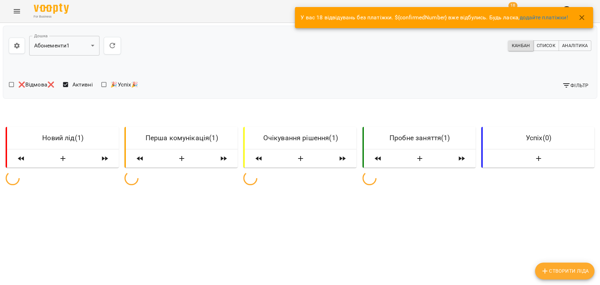
click at [79, 42] on body "**********" at bounding box center [300, 200] width 600 height 401
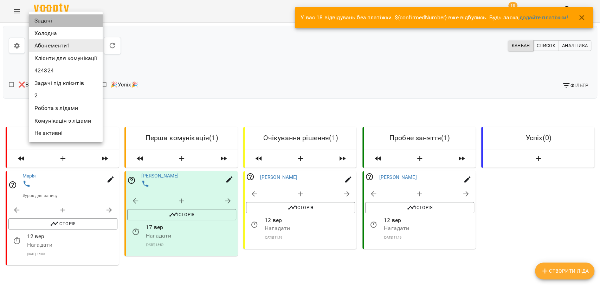
click at [64, 18] on li "Задачі" at bounding box center [66, 20] width 74 height 13
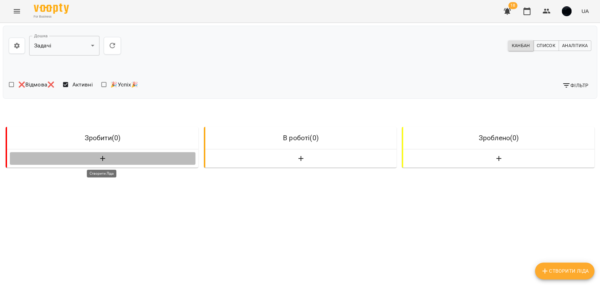
click at [107, 161] on span "button" at bounding box center [103, 159] width 180 height 8
select select "*"
select select "**"
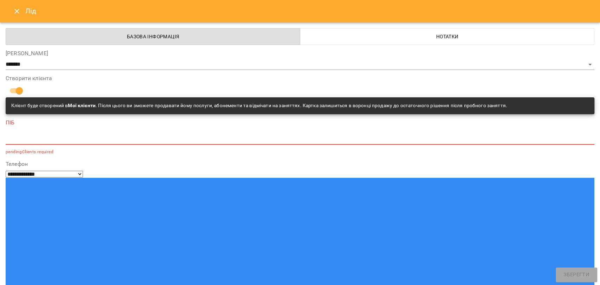
click at [34, 135] on div "*" at bounding box center [300, 138] width 588 height 11
click at [5, 11] on div "Лід" at bounding box center [300, 11] width 600 height 22
click at [12, 9] on button "Close" at bounding box center [16, 11] width 17 height 17
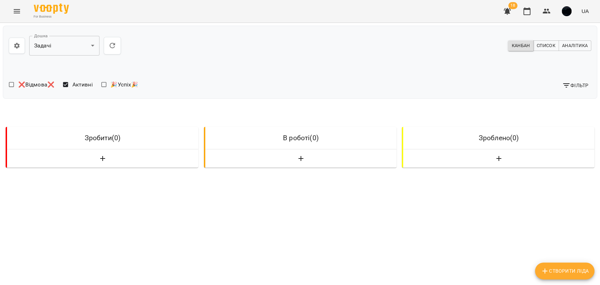
click at [522, 47] on span "Канбан" at bounding box center [520, 46] width 18 height 8
click at [67, 52] on body "**********" at bounding box center [300, 200] width 600 height 401
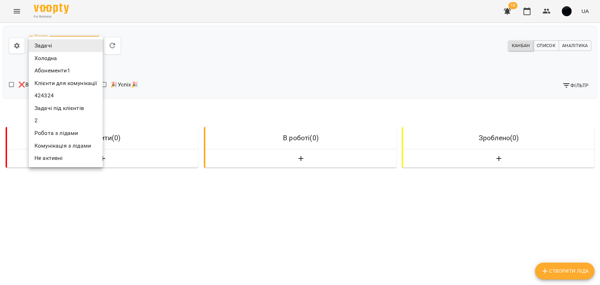
click at [55, 60] on li "Холодна" at bounding box center [66, 58] width 74 height 13
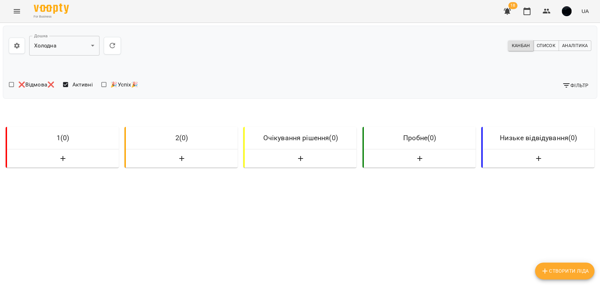
click at [77, 44] on body "**********" at bounding box center [300, 200] width 600 height 401
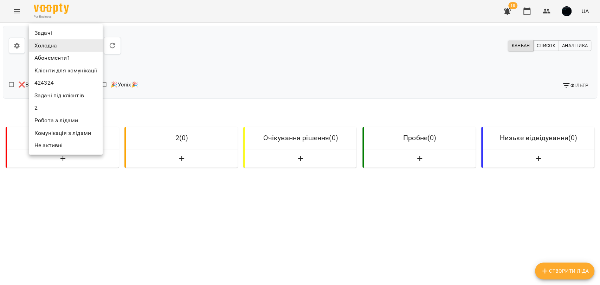
click at [66, 55] on li "Абонементи1" at bounding box center [66, 58] width 74 height 13
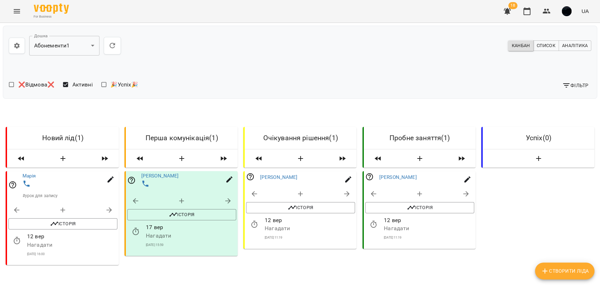
click at [223, 207] on button "button" at bounding box center [228, 200] width 17 height 17
select select "**********"
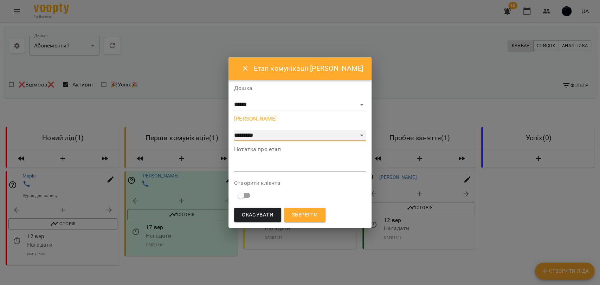
click at [282, 137] on select "**********" at bounding box center [300, 135] width 132 height 11
select select "**********"
click at [249, 141] on select "**********" at bounding box center [300, 135] width 132 height 11
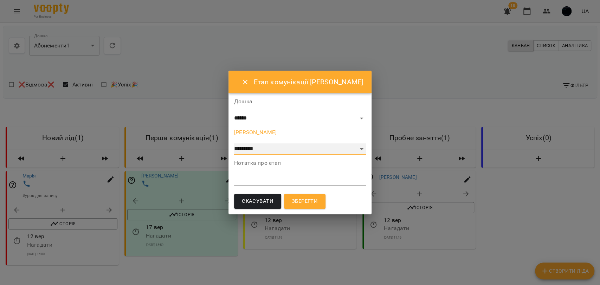
click at [270, 150] on select "**********" at bounding box center [300, 148] width 132 height 11
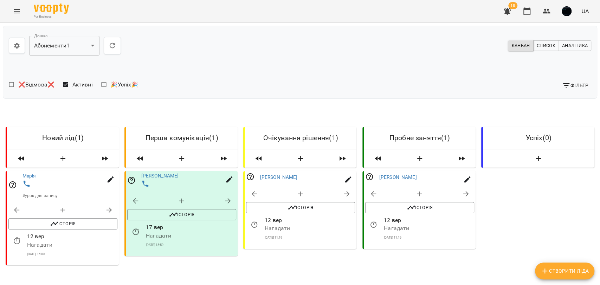
scroll to position [0, 1]
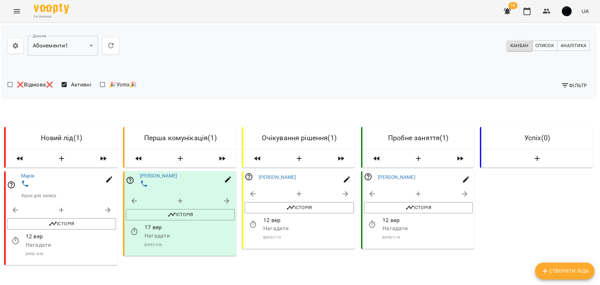
click at [460, 196] on icon "button" at bounding box center [464, 194] width 8 height 8
select select "**********"
select select "*"
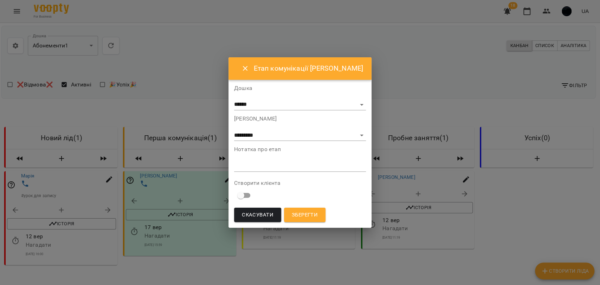
click at [298, 166] on textarea at bounding box center [300, 166] width 132 height 7
type textarea "*"
type textarea "**********"
click at [318, 211] on span "Зберегти" at bounding box center [305, 214] width 26 height 9
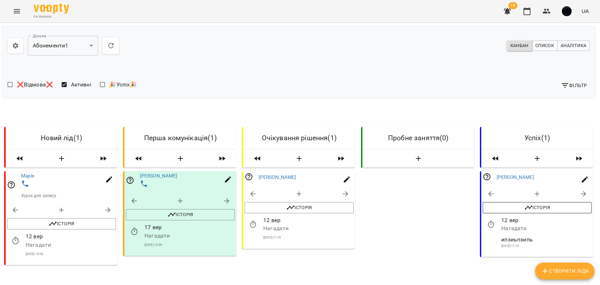
click at [535, 206] on span "Історія" at bounding box center [537, 207] width 102 height 8
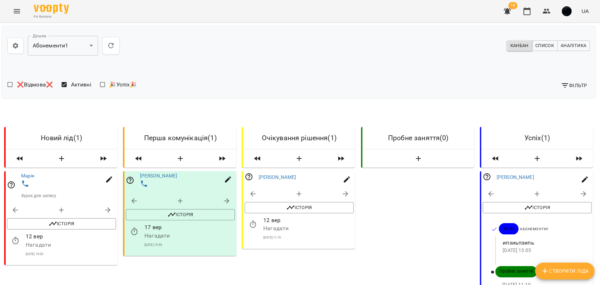
scroll to position [117, 1]
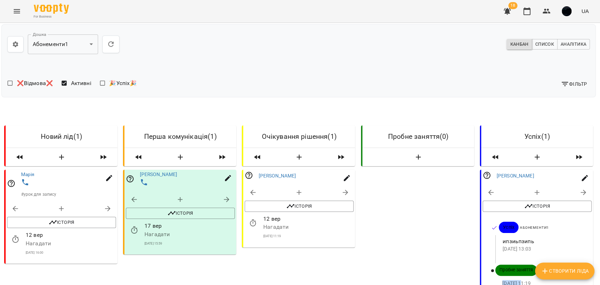
drag, startPoint x: 498, startPoint y: 167, endPoint x: 517, endPoint y: 169, distance: 18.7
click at [517, 280] on p "[DATE] 11:19" at bounding box center [541, 283] width 78 height 7
click at [522, 280] on p "[DATE] 11:19" at bounding box center [541, 283] width 78 height 7
drag, startPoint x: 498, startPoint y: 129, endPoint x: 529, endPoint y: 129, distance: 31.3
click at [529, 237] on p "ипзиьпзипь" at bounding box center [541, 241] width 78 height 8
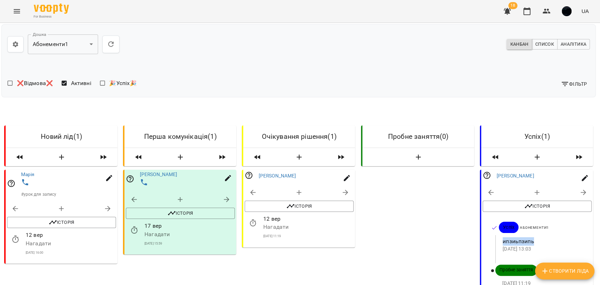
click at [527, 237] on p "ипзиьпзипь" at bounding box center [541, 241] width 78 height 8
click at [524, 204] on icon "button" at bounding box center [528, 206] width 8 height 4
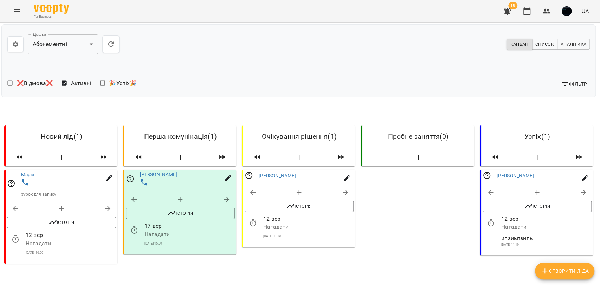
scroll to position [0, 1]
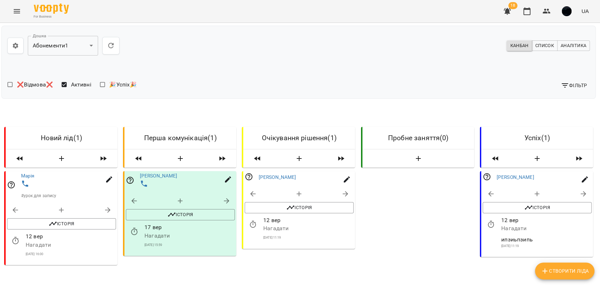
click at [560, 45] on span "Аналітика" at bounding box center [573, 46] width 26 height 8
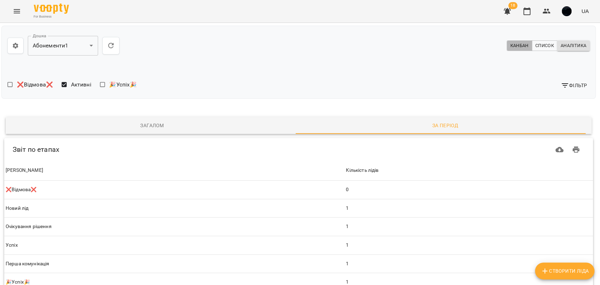
click at [510, 47] on span "Канбан" at bounding box center [519, 46] width 18 height 8
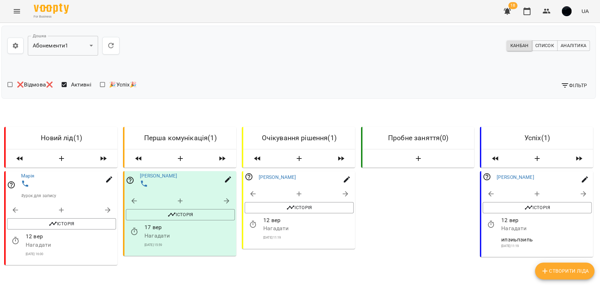
click at [564, 46] on span "Аналітика" at bounding box center [573, 46] width 26 height 8
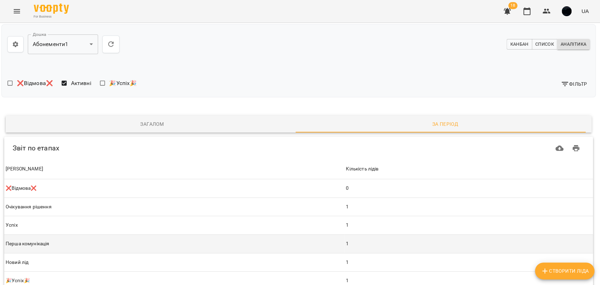
scroll to position [59, 1]
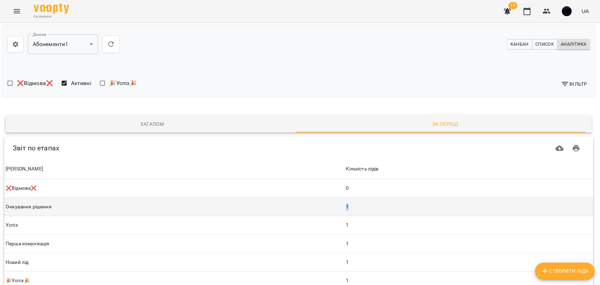
drag, startPoint x: 338, startPoint y: 148, endPoint x: 345, endPoint y: 148, distance: 7.4
click at [345, 197] on td "1" at bounding box center [468, 206] width 248 height 19
click at [344, 197] on td "1" at bounding box center [468, 206] width 248 height 19
click at [345, 197] on td "1" at bounding box center [468, 206] width 248 height 19
click at [344, 197] on td "1" at bounding box center [468, 206] width 248 height 19
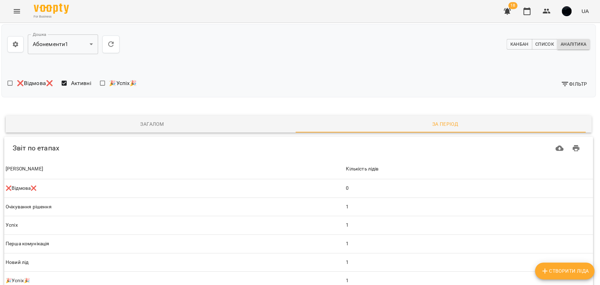
click at [183, 120] on span "Загалом" at bounding box center [152, 124] width 284 height 8
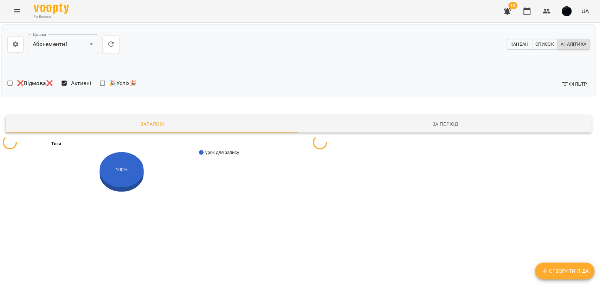
scroll to position [0, 1]
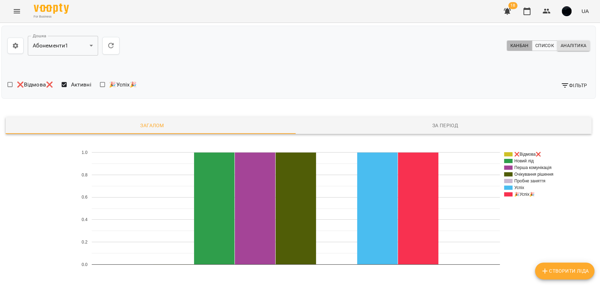
click at [510, 49] on span "Канбан" at bounding box center [519, 46] width 18 height 8
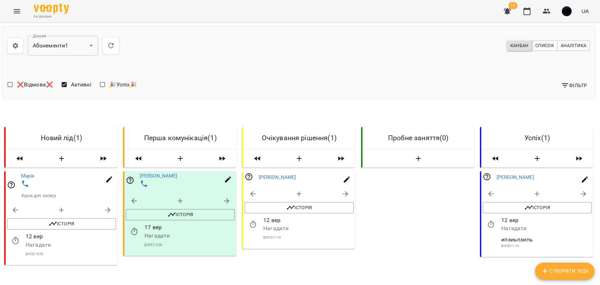
scroll to position [39, 1]
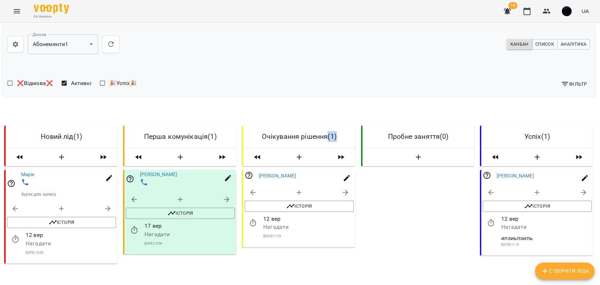
drag, startPoint x: 324, startPoint y: 96, endPoint x: 334, endPoint y: 98, distance: 10.4
click at [334, 131] on h6 "Очікування рішення ( 1 )" at bounding box center [299, 136] width 100 height 11
click at [324, 131] on h6 "Очікування рішення ( 1 )" at bounding box center [299, 136] width 100 height 11
click at [332, 131] on h6 "Очікування рішення ( 1 )" at bounding box center [299, 136] width 100 height 11
click at [210, 131] on h6 "Перша комунікація ( 1 )" at bounding box center [180, 136] width 100 height 11
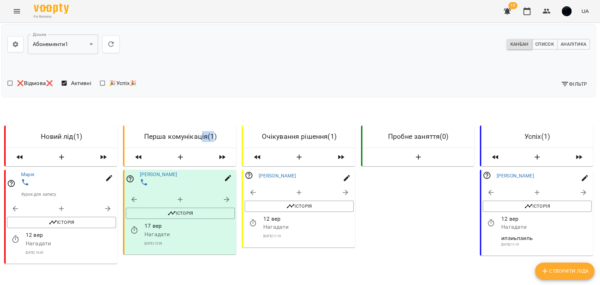
click at [210, 131] on h6 "Перша комунікація ( 1 )" at bounding box center [180, 136] width 100 height 11
drag, startPoint x: 205, startPoint y: 98, endPoint x: 214, endPoint y: 102, distance: 9.1
click at [214, 131] on h6 "Перша комунікація ( 1 )" at bounding box center [180, 136] width 100 height 11
click at [560, 80] on icon "button" at bounding box center [564, 84] width 8 height 8
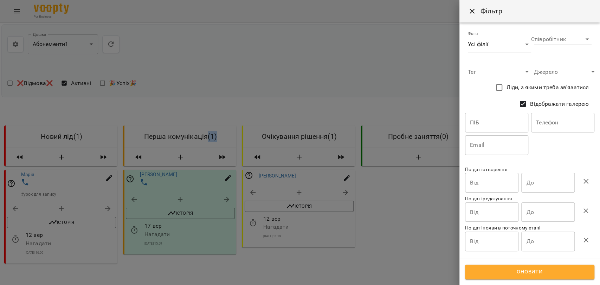
scroll to position [1, 0]
click at [469, 10] on icon "Close" at bounding box center [471, 11] width 8 height 8
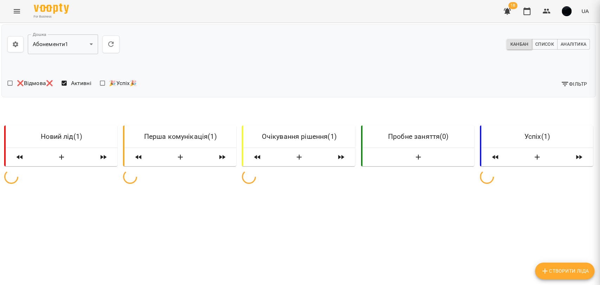
scroll to position [0, 1]
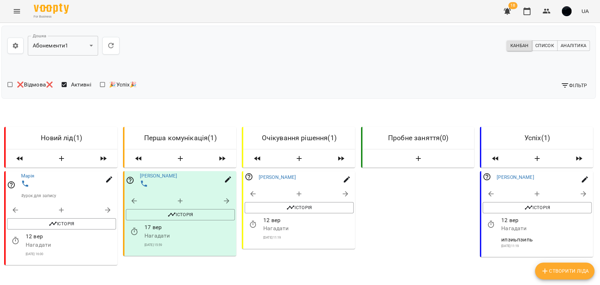
click at [11, 9] on button "Menu" at bounding box center [16, 11] width 17 height 17
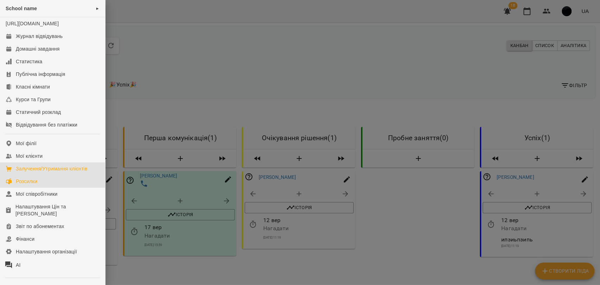
click at [46, 188] on link "Розсилки" at bounding box center [52, 181] width 105 height 13
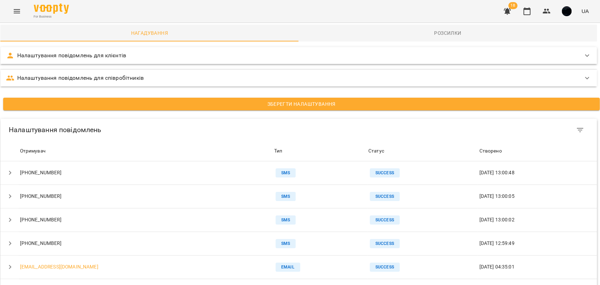
click at [86, 60] on div "Налаштування повідомлень для клієнтів" at bounding box center [298, 55] width 596 height 17
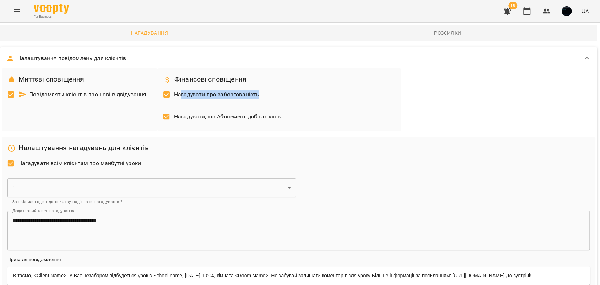
drag, startPoint x: 181, startPoint y: 93, endPoint x: 264, endPoint y: 97, distance: 83.3
click at [264, 97] on div "Нагадувати про заборгованість" at bounding box center [279, 95] width 238 height 22
click at [282, 119] on div "Нагадувати, що Абонемент добігає кінця" at bounding box center [279, 117] width 238 height 22
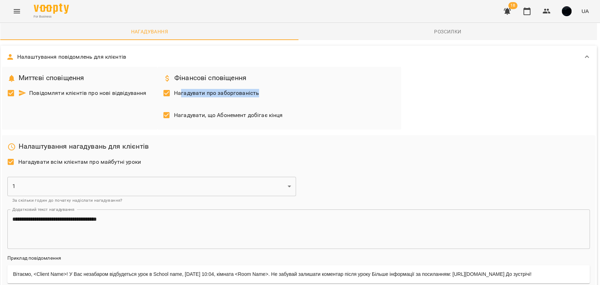
scroll to position [36, 1]
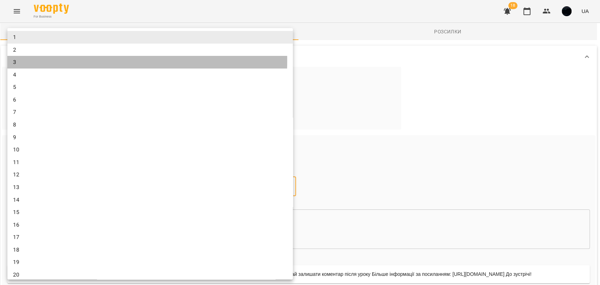
click at [33, 60] on li "3" at bounding box center [149, 62] width 285 height 13
type input "*"
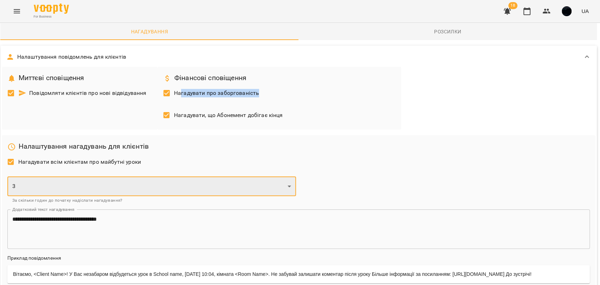
scroll to position [114, 1]
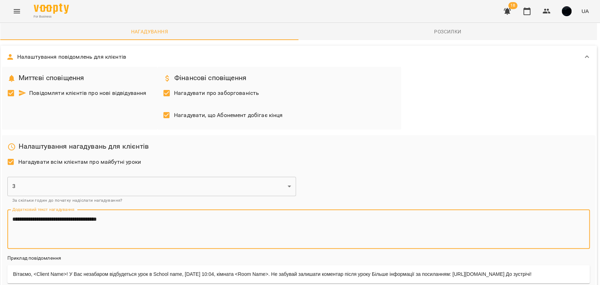
drag, startPoint x: 31, startPoint y: 108, endPoint x: 120, endPoint y: 106, distance: 89.2
click at [120, 216] on textarea "**********" at bounding box center [295, 229] width 566 height 26
drag, startPoint x: 129, startPoint y: 108, endPoint x: 14, endPoint y: 105, distance: 115.3
click at [14, 216] on textarea "**********" at bounding box center [295, 229] width 566 height 26
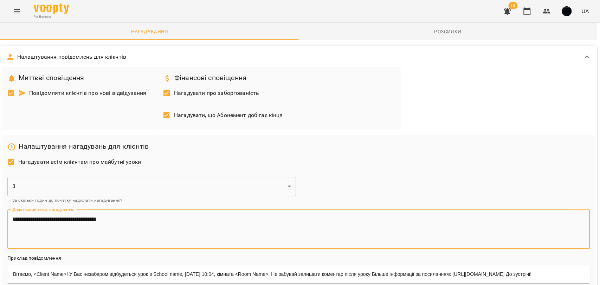
scroll to position [192, 1]
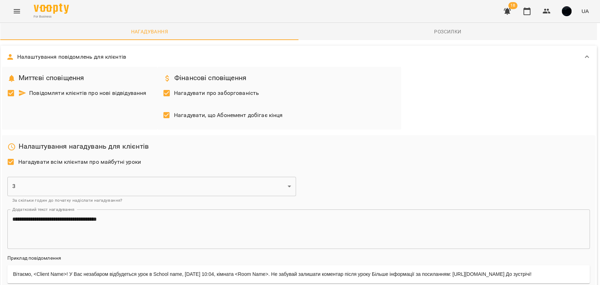
drag, startPoint x: 59, startPoint y: 89, endPoint x: 154, endPoint y: 90, distance: 95.5
drag, startPoint x: 52, startPoint y: 110, endPoint x: 189, endPoint y: 110, distance: 136.3
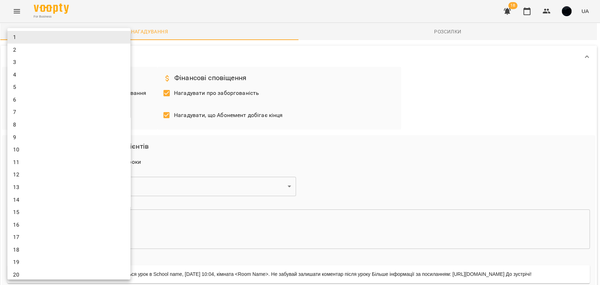
click at [177, 90] on div at bounding box center [300, 142] width 600 height 285
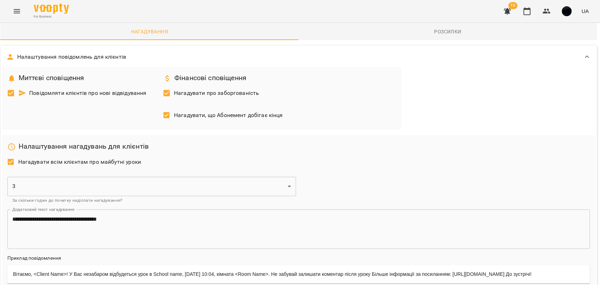
scroll to position [0, 1]
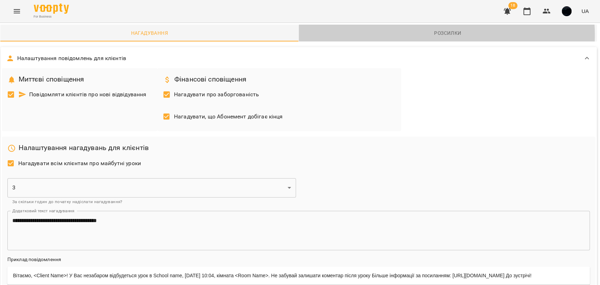
click at [426, 35] on span "Розсилки" at bounding box center [448, 33] width 290 height 8
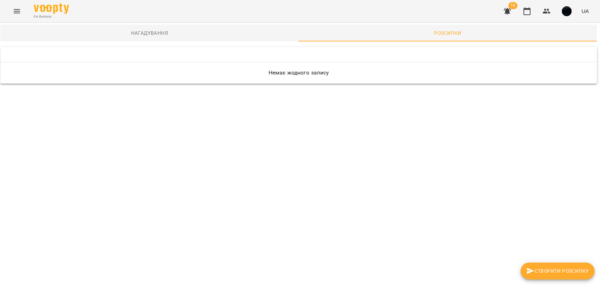
click at [545, 267] on span "Створити розсилку" at bounding box center [557, 271] width 63 height 8
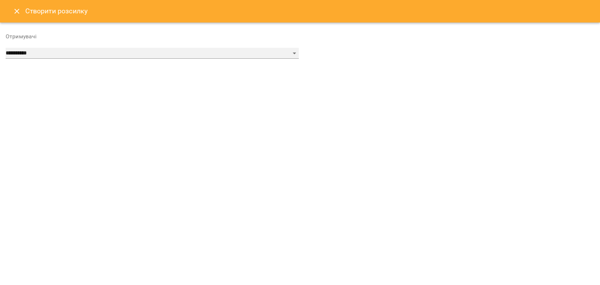
click at [72, 57] on select "**********" at bounding box center [152, 53] width 293 height 11
select select "******"
click at [6, 48] on select "**********" at bounding box center [152, 53] width 293 height 11
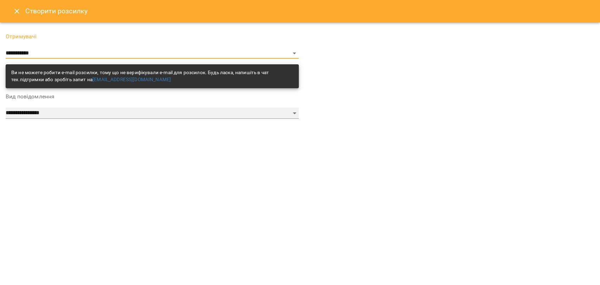
click at [32, 111] on select "**********" at bounding box center [152, 112] width 293 height 11
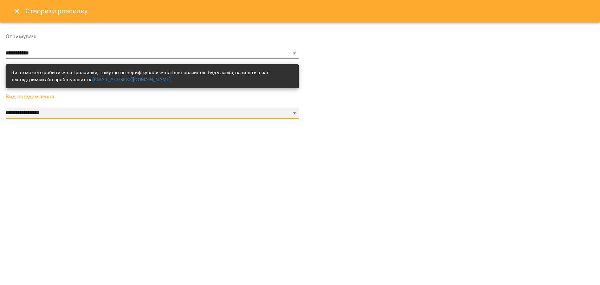
select select "*********"
click at [6, 107] on select "**********" at bounding box center [152, 112] width 293 height 11
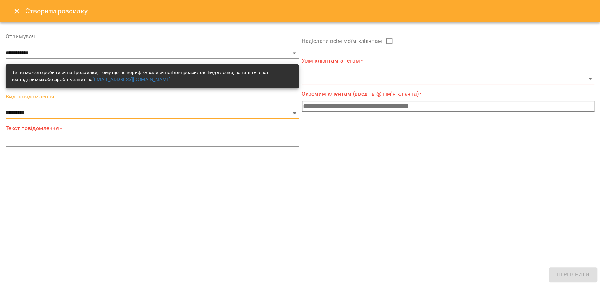
click at [11, 144] on div "*" at bounding box center [152, 140] width 293 height 11
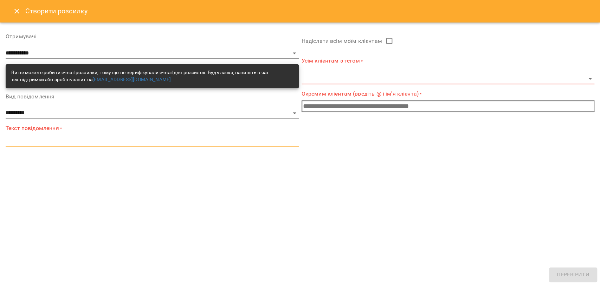
click at [344, 74] on body "**********" at bounding box center [300, 42] width 600 height 85
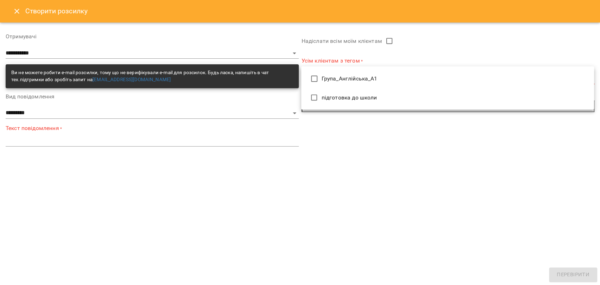
click at [268, 137] on div at bounding box center [300, 142] width 600 height 285
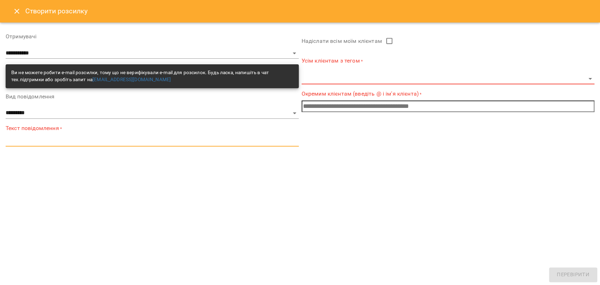
click at [260, 138] on textarea at bounding box center [152, 140] width 293 height 7
click at [317, 107] on input "text" at bounding box center [447, 106] width 293 height 12
click at [17, 10] on icon "Close" at bounding box center [16, 11] width 5 height 5
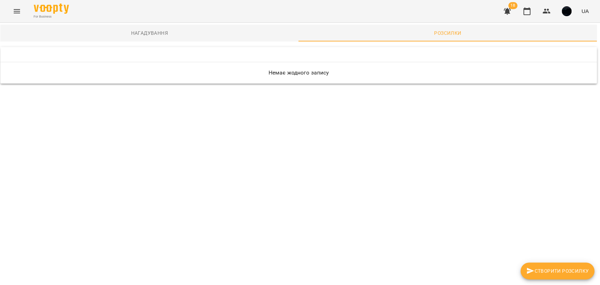
click at [148, 34] on span "Нагадування" at bounding box center [150, 33] width 290 height 8
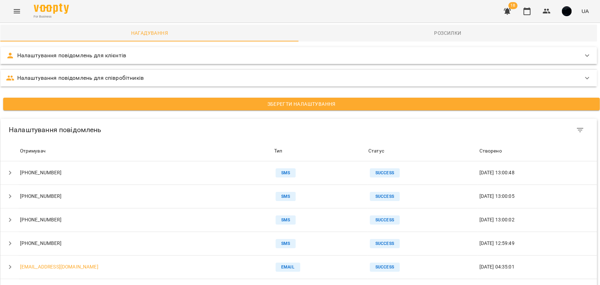
click at [20, 11] on icon "Menu" at bounding box center [17, 11] width 8 height 8
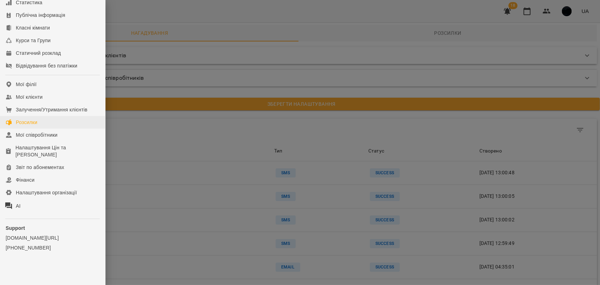
scroll to position [66, 0]
drag, startPoint x: 60, startPoint y: 122, endPoint x: 101, endPoint y: 102, distance: 45.6
click at [101, 102] on link "Мої клієнти" at bounding box center [52, 97] width 105 height 13
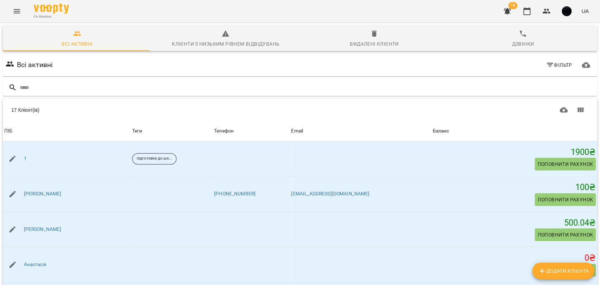
click at [18, 12] on icon "Menu" at bounding box center [17, 11] width 8 height 8
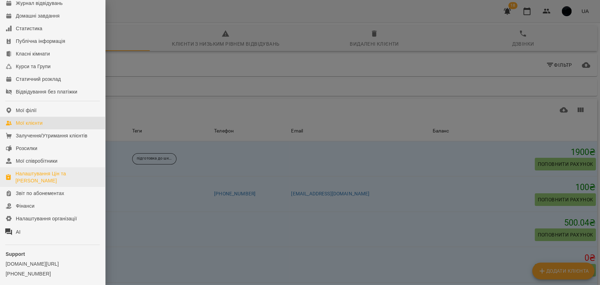
scroll to position [66, 0]
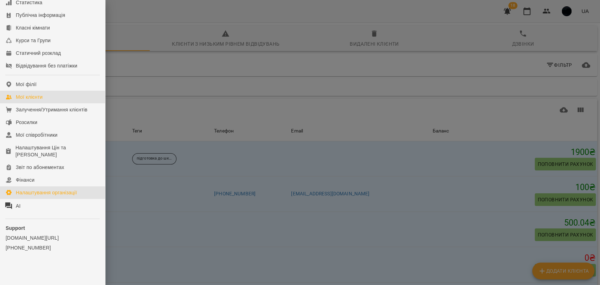
click at [43, 192] on div "Налаштування організації" at bounding box center [46, 192] width 61 height 7
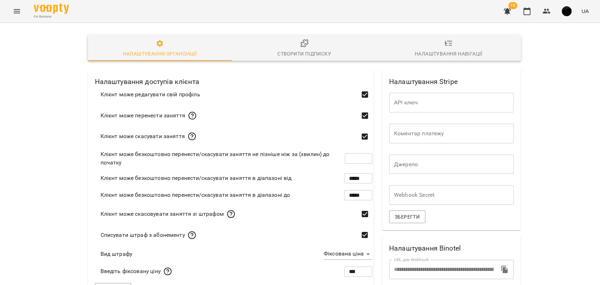
scroll to position [39, 0]
drag, startPoint x: 362, startPoint y: 122, endPoint x: 346, endPoint y: 123, distance: 15.8
click at [346, 149] on input "***" at bounding box center [358, 159] width 27 height 20
click at [362, 149] on input "***" at bounding box center [358, 159] width 27 height 20
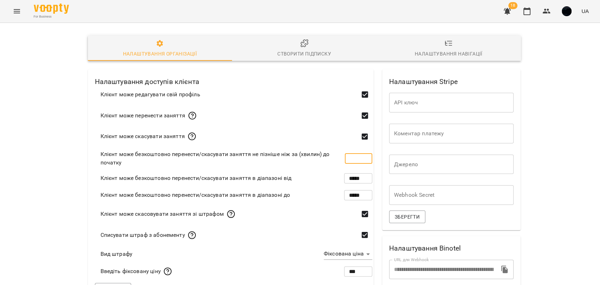
click at [362, 149] on input "***" at bounding box center [358, 159] width 27 height 20
type input "***"
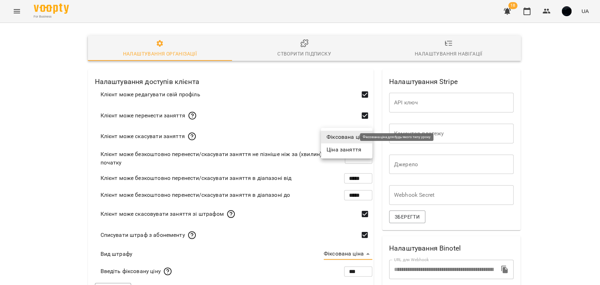
click at [350, 138] on body "**********" at bounding box center [300, 270] width 600 height 541
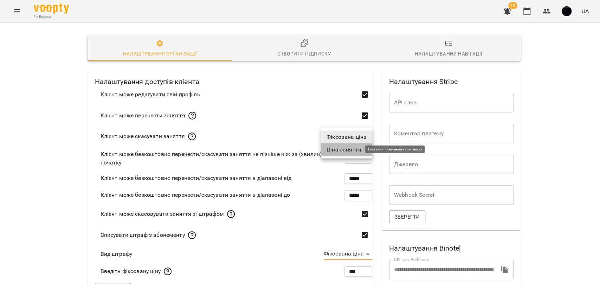
click at [346, 148] on span "Ціна заняття" at bounding box center [343, 149] width 35 height 8
type input "**********"
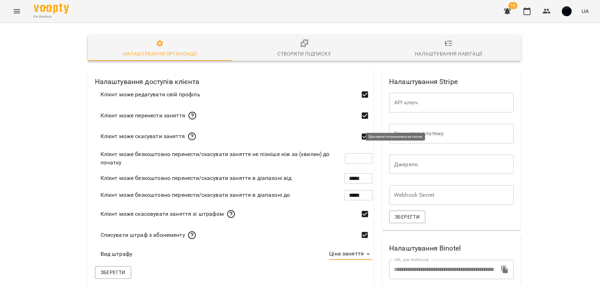
click at [335, 138] on body "**********" at bounding box center [300, 262] width 600 height 524
click at [313, 135] on div at bounding box center [300, 142] width 600 height 285
click at [452, 51] on div "Налаштування навігації" at bounding box center [448, 54] width 68 height 8
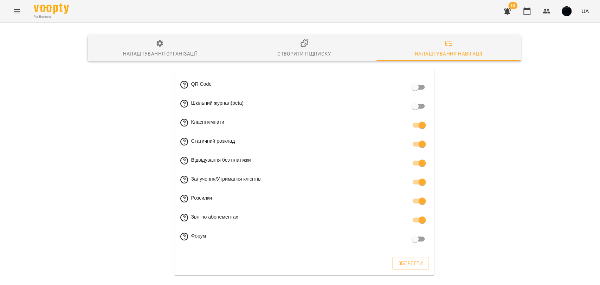
click at [10, 11] on button "Menu" at bounding box center [16, 11] width 17 height 17
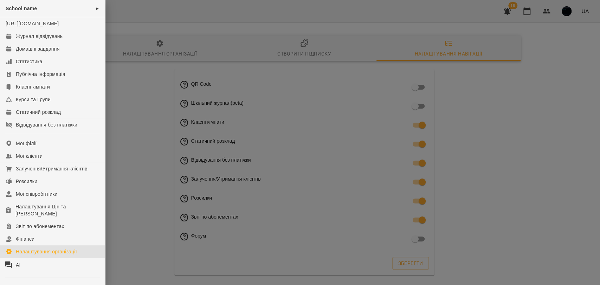
click at [230, 148] on div at bounding box center [300, 142] width 600 height 285
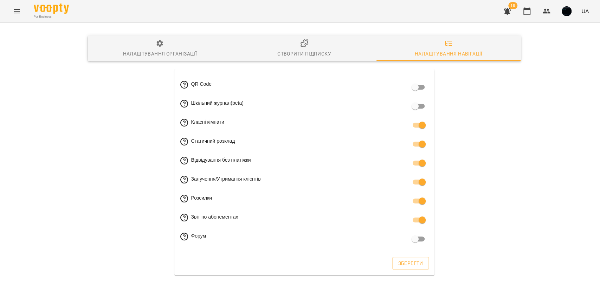
click at [7, 11] on div "For Business 18 UA" at bounding box center [300, 11] width 600 height 22
click at [9, 11] on button "Menu" at bounding box center [16, 11] width 17 height 17
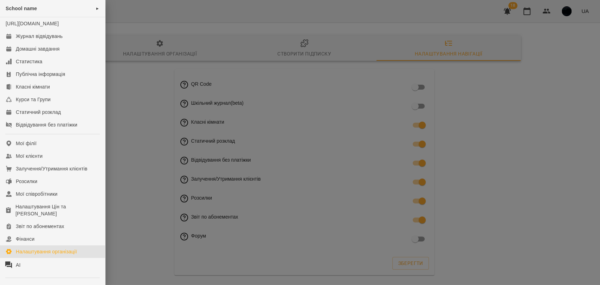
click at [126, 153] on div at bounding box center [300, 142] width 600 height 285
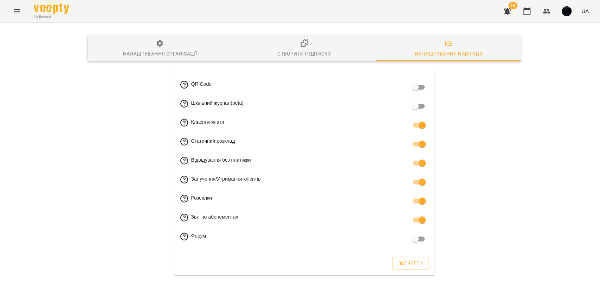
click at [158, 50] on div "Налаштування організації" at bounding box center [160, 54] width 74 height 8
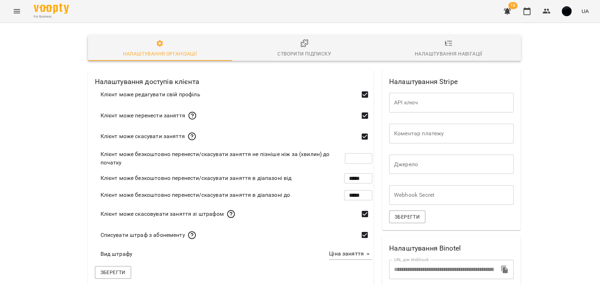
type input "***"
type input "**********"
click at [11, 9] on button "Menu" at bounding box center [16, 11] width 17 height 17
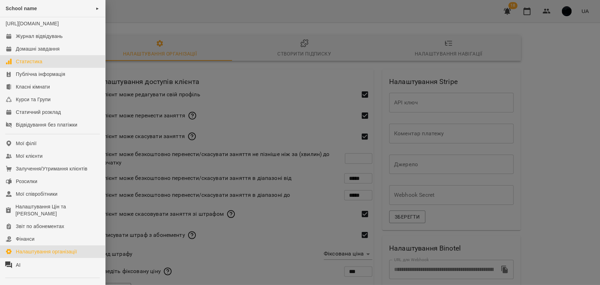
click at [31, 65] on div "Статистика" at bounding box center [29, 61] width 27 height 7
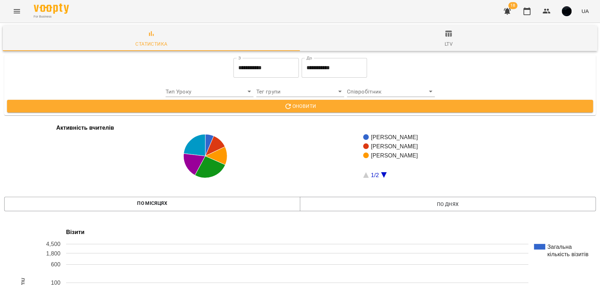
click at [264, 67] on input "**********" at bounding box center [265, 68] width 65 height 20
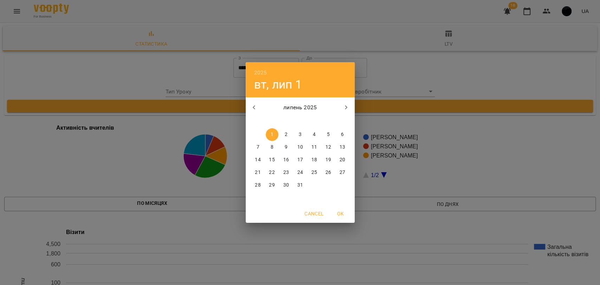
click at [367, 67] on div "2025 вт, лип [DATE] вт ср чт пт сб нд 30 1 2 3 4 5 6 7 8 9 10 11 12 13 14 15 16…" at bounding box center [300, 142] width 600 height 285
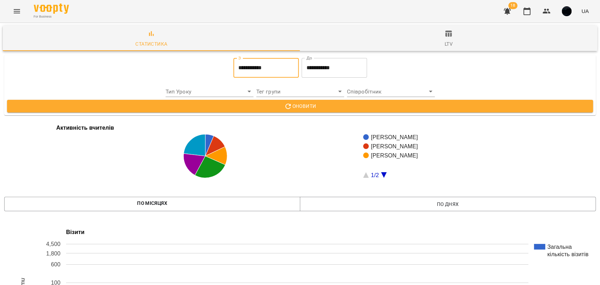
click at [326, 64] on input "**********" at bounding box center [333, 68] width 65 height 20
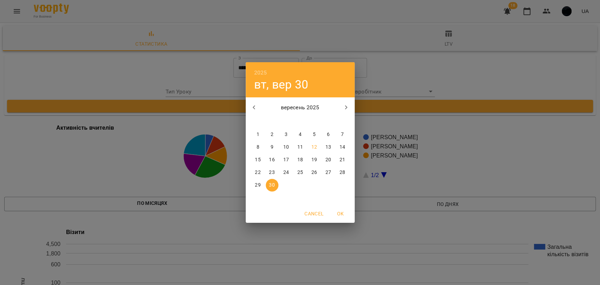
click at [385, 91] on div "2025 вт, вер [DATE] вт ср чт пт сб нд 1 2 3 4 5 6 7 8 9 10 11 12 13 14 15 16 17…" at bounding box center [300, 142] width 600 height 285
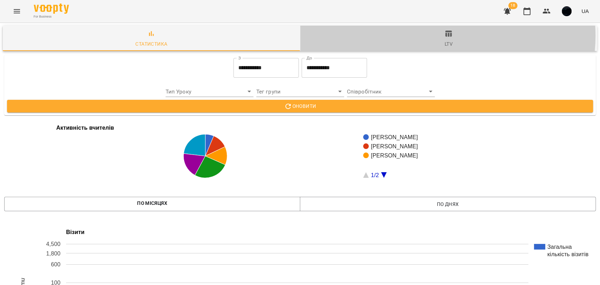
click at [444, 36] on icon "button" at bounding box center [448, 34] width 8 height 8
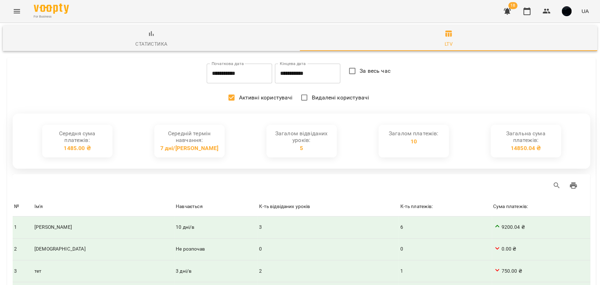
type input "**********"
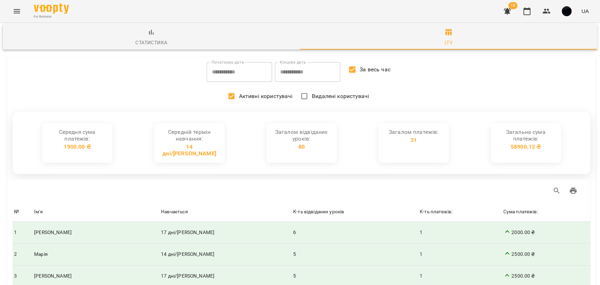
scroll to position [78, 0]
drag, startPoint x: 42, startPoint y: 147, endPoint x: 74, endPoint y: 145, distance: 32.4
click at [70, 222] on td "[PERSON_NAME]" at bounding box center [96, 233] width 127 height 22
drag, startPoint x: 119, startPoint y: 149, endPoint x: 145, endPoint y: 150, distance: 25.3
click at [159, 222] on td "17 дні/[PERSON_NAME]" at bounding box center [225, 233] width 132 height 22
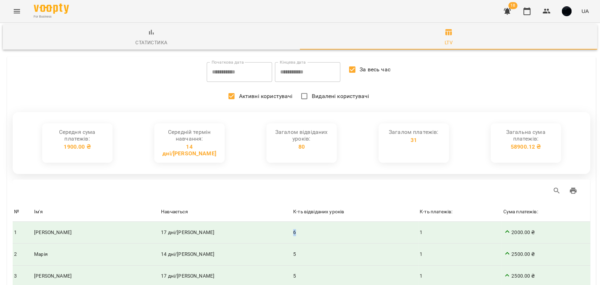
drag, startPoint x: 211, startPoint y: 152, endPoint x: 219, endPoint y: 152, distance: 8.1
click at [292, 222] on td "6" at bounding box center [355, 233] width 126 height 22
drag, startPoint x: 371, startPoint y: 151, endPoint x: 384, endPoint y: 152, distance: 12.3
click at [418, 222] on td "1" at bounding box center [459, 233] width 83 height 22
click at [503, 208] on div "Сума платежів:" at bounding box center [520, 212] width 35 height 8
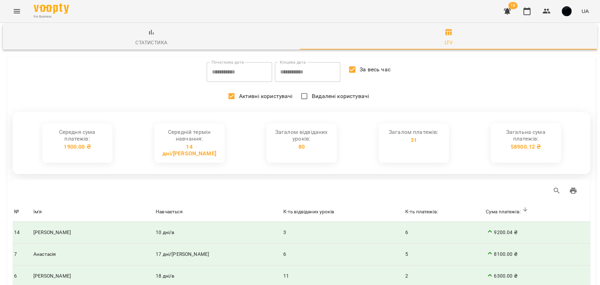
drag, startPoint x: 463, startPoint y: 150, endPoint x: 478, endPoint y: 152, distance: 15.0
click at [485, 227] on span "9200.04 ₴" at bounding box center [536, 232] width 103 height 10
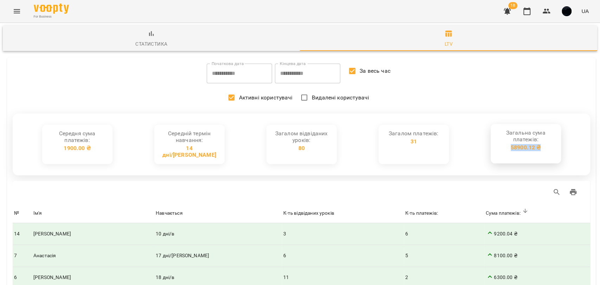
drag, startPoint x: 512, startPoint y: 147, endPoint x: 541, endPoint y: 154, distance: 29.6
click at [541, 154] on div "Загальна сума платежів: 58900.12 ₴" at bounding box center [525, 143] width 70 height 39
click at [534, 149] on div "58900.12 ₴" at bounding box center [525, 147] width 30 height 7
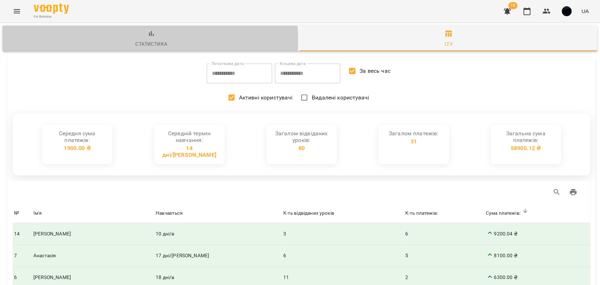
click at [146, 39] on span "Статистика" at bounding box center [151, 39] width 289 height 19
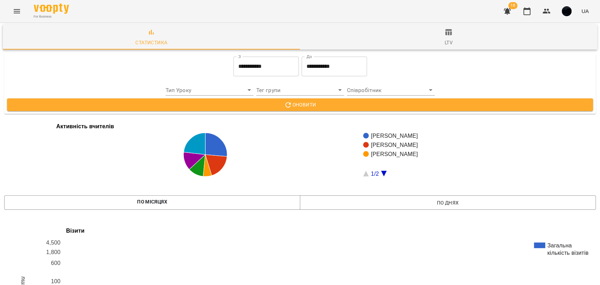
scroll to position [429, 0]
click at [14, 15] on icon "Menu" at bounding box center [17, 11] width 8 height 8
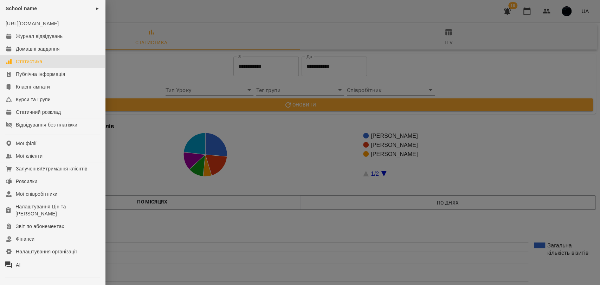
click at [201, 155] on div at bounding box center [300, 142] width 600 height 285
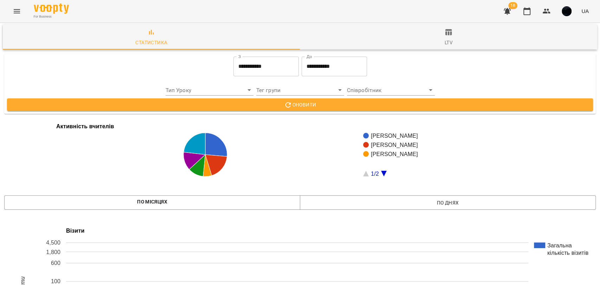
scroll to position [1093, 0]
drag, startPoint x: 86, startPoint y: 125, endPoint x: 184, endPoint y: 121, distance: 98.1
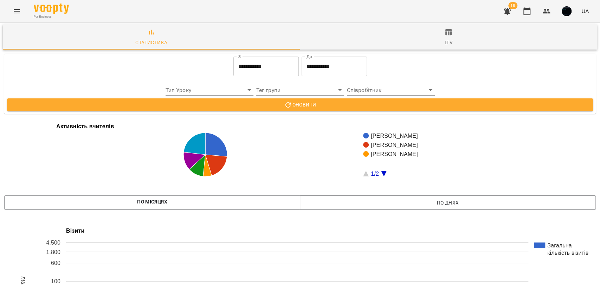
click at [18, 12] on icon "Menu" at bounding box center [17, 11] width 8 height 8
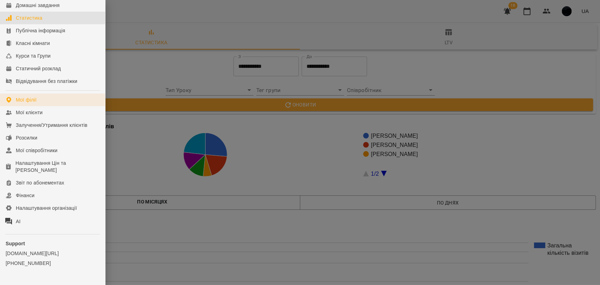
scroll to position [66, 0]
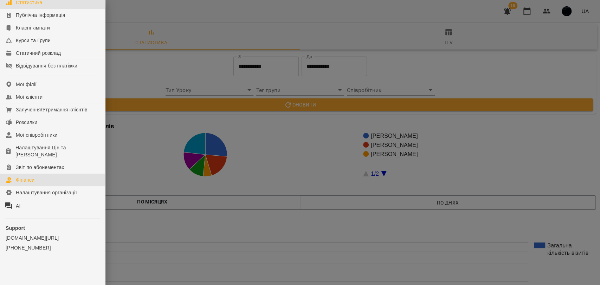
click at [37, 180] on link "Фінанси" at bounding box center [52, 180] width 105 height 13
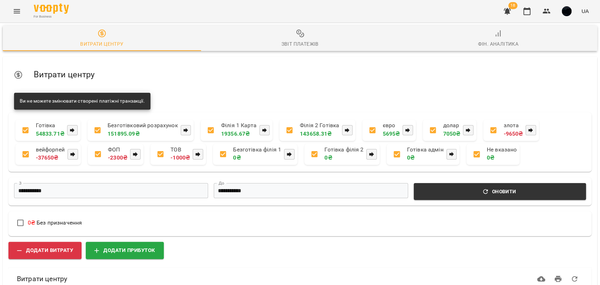
scroll to position [97, 0]
click at [119, 246] on span "Додати прибуток" at bounding box center [124, 250] width 61 height 9
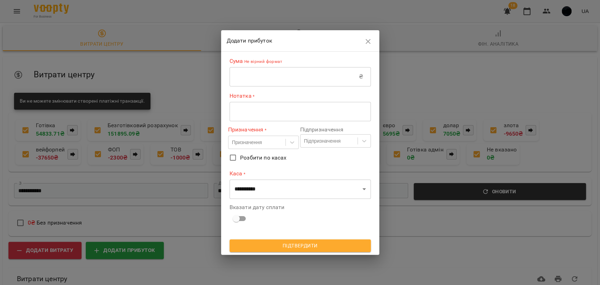
click at [257, 73] on input "text" at bounding box center [293, 77] width 129 height 20
click at [259, 108] on textarea at bounding box center [299, 111] width 131 height 7
click at [245, 139] on div "Призначення" at bounding box center [247, 142] width 30 height 7
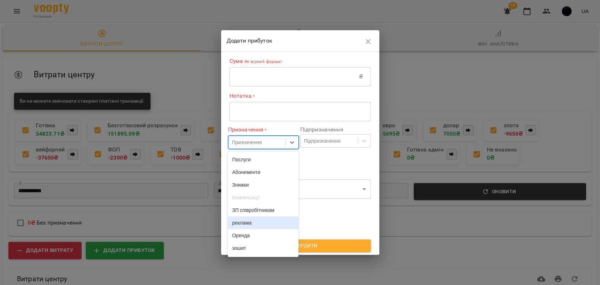
scroll to position [0, 0]
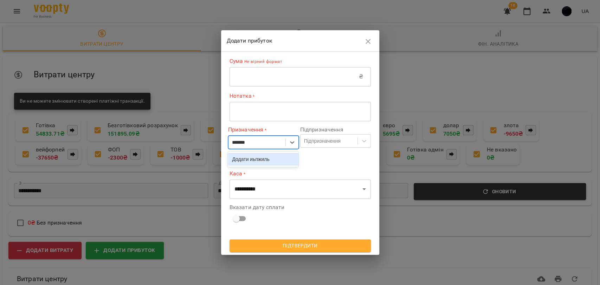
type input "*******"
click at [314, 164] on label "Розбити по касах" at bounding box center [294, 157] width 139 height 15
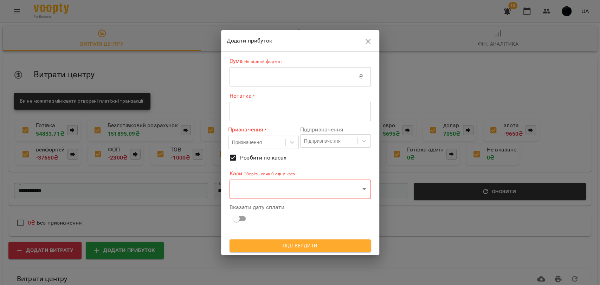
click at [297, 189] on body "**********" at bounding box center [300, 191] width 600 height 382
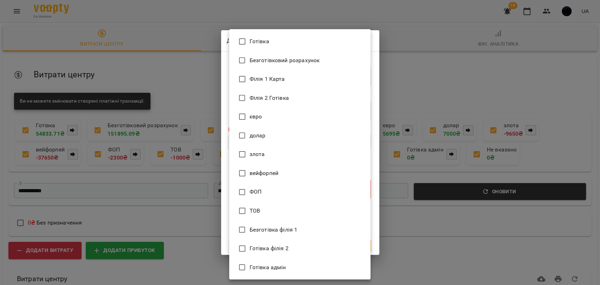
click at [219, 74] on div at bounding box center [300, 142] width 600 height 285
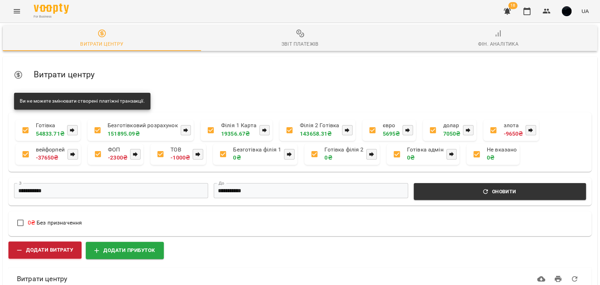
click at [51, 246] on span "Додати витрату" at bounding box center [45, 250] width 56 height 9
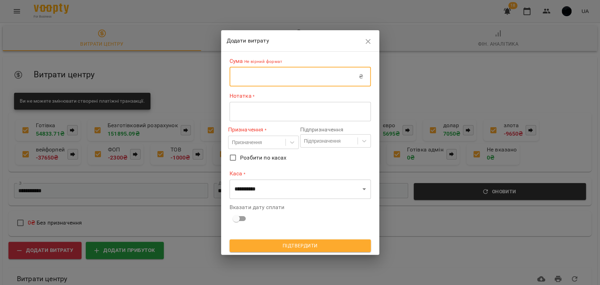
drag, startPoint x: 260, startPoint y: 77, endPoint x: 255, endPoint y: 79, distance: 5.2
click at [259, 77] on input "text" at bounding box center [293, 77] width 129 height 20
type input "*"
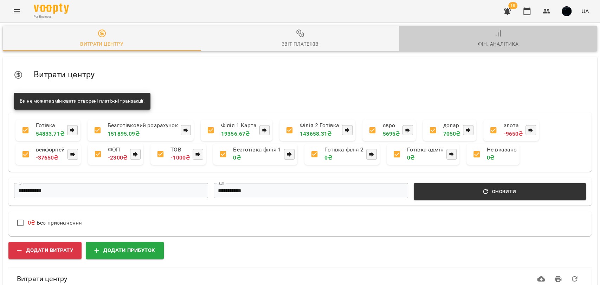
click at [498, 40] on div "Фін. Аналітика" at bounding box center [497, 44] width 41 height 8
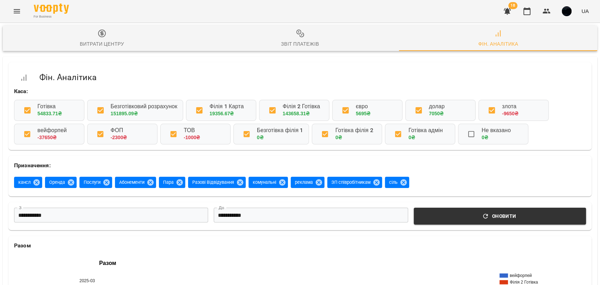
scroll to position [117, 0]
click at [146, 208] on input "**********" at bounding box center [111, 215] width 194 height 15
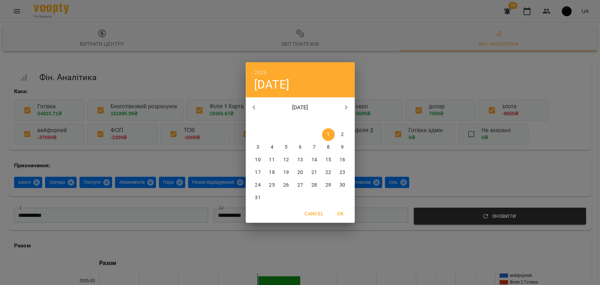
click at [220, 131] on div "2025 сб, бер [DATE] вт ср чт пт сб нд 24 25 26 27 28 1 2 3 4 5 6 7 8 9 10 11 12…" at bounding box center [300, 142] width 600 height 285
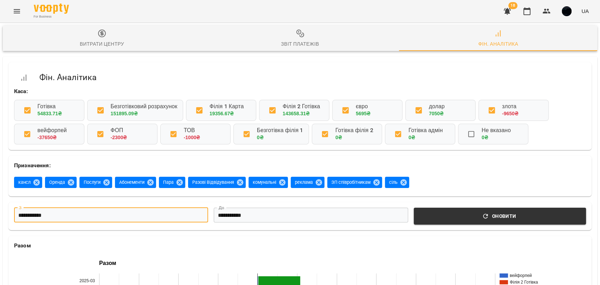
scroll to position [39, 0]
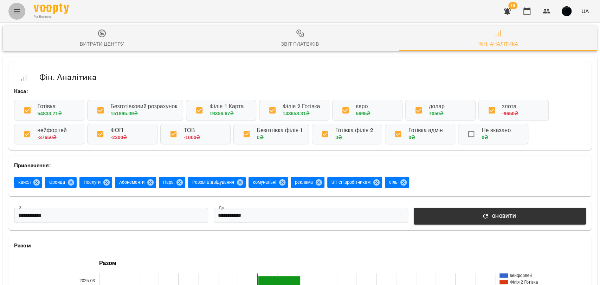
click at [19, 7] on icon "Menu" at bounding box center [17, 11] width 8 height 8
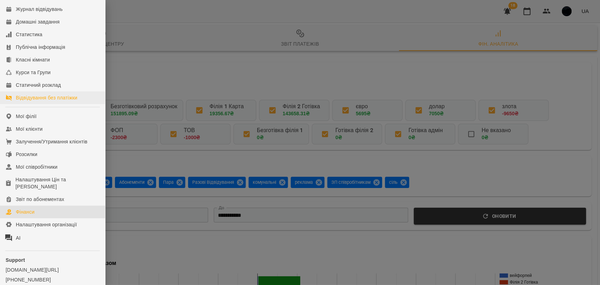
scroll to position [0, 0]
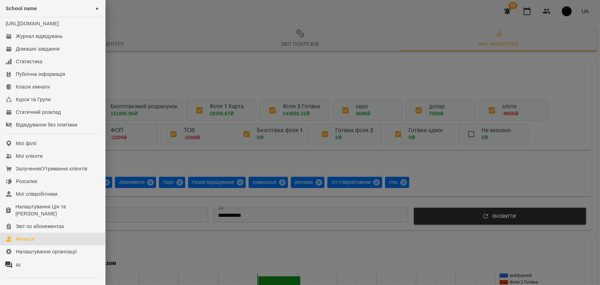
click at [563, 10] on div at bounding box center [300, 142] width 600 height 285
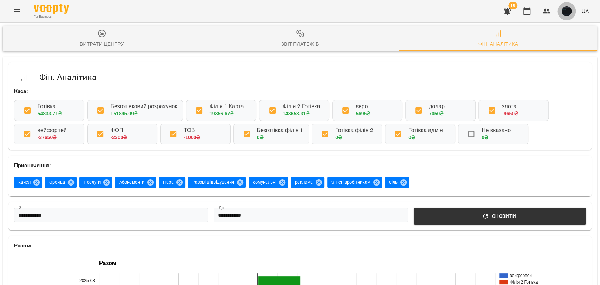
click at [563, 10] on img "button" at bounding box center [566, 11] width 10 height 10
click at [556, 65] on span "Вийти" at bounding box center [555, 64] width 17 height 8
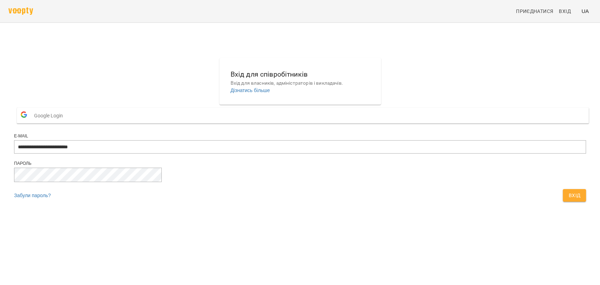
click at [318, 139] on div "E-mail" at bounding box center [299, 136] width 571 height 6
click at [316, 153] on input "**********" at bounding box center [299, 146] width 571 height 13
type input "**********"
click at [568, 200] on span "Вхід" at bounding box center [574, 195] width 12 height 8
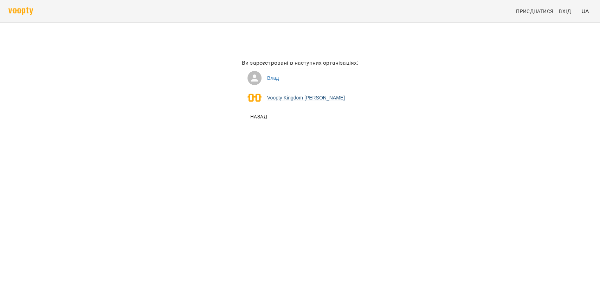
click at [283, 97] on li "Voopty Kingdom Ямпольський Владислав Костянтинович" at bounding box center [300, 98] width 116 height 20
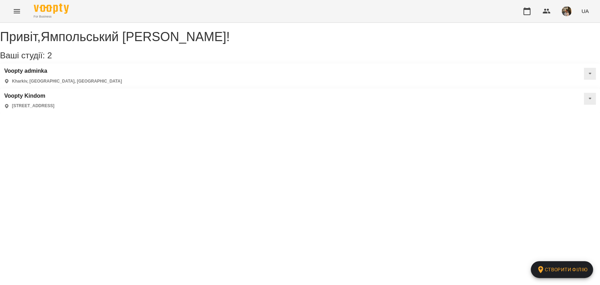
click at [12, 9] on button "Menu" at bounding box center [16, 11] width 17 height 17
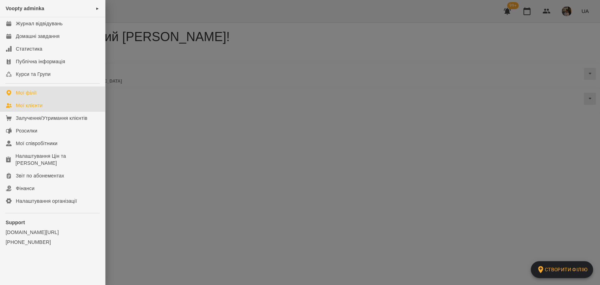
click at [54, 104] on link "Мої клієнти" at bounding box center [52, 105] width 105 height 13
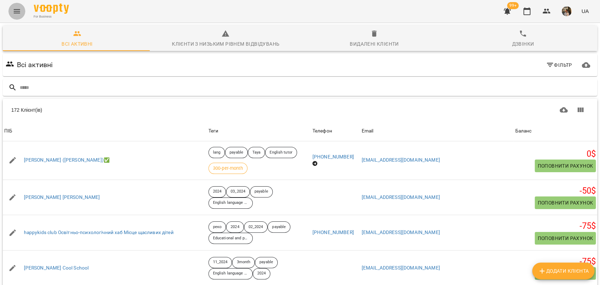
click at [20, 18] on button "Menu" at bounding box center [16, 11] width 17 height 17
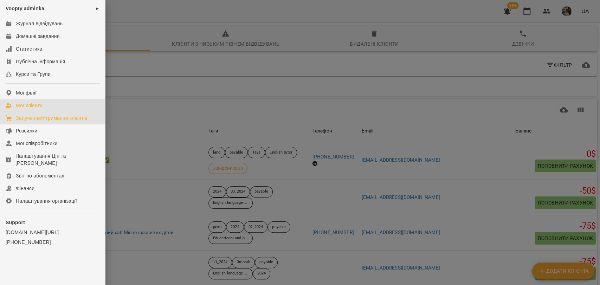
click at [64, 113] on link "Залучення/Утримання клієнтів" at bounding box center [52, 118] width 105 height 13
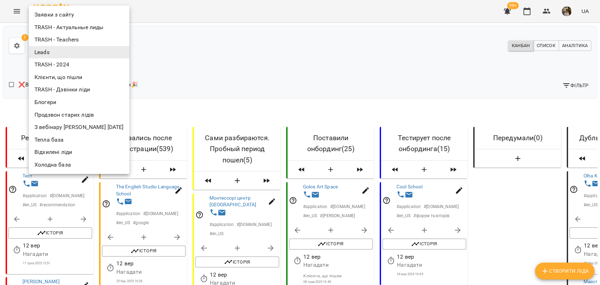
click at [58, 18] on li "Заявки з сайту" at bounding box center [79, 14] width 100 height 13
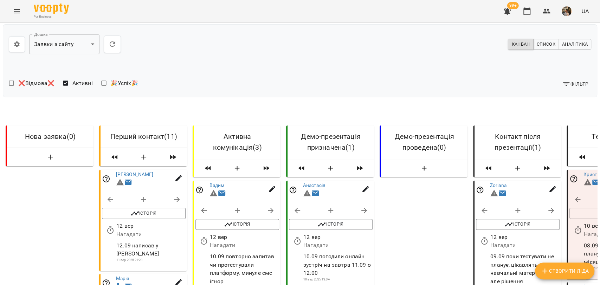
scroll to position [195, 0]
click at [180, 278] on icon "button" at bounding box center [178, 282] width 8 height 8
select select "**"
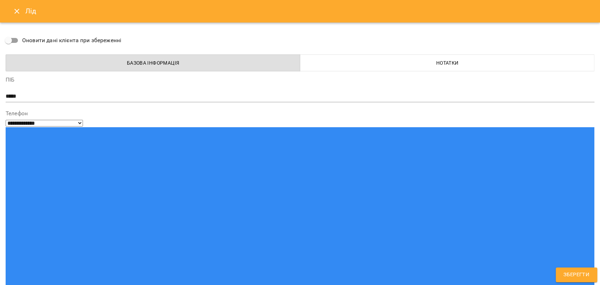
click at [10, 14] on button "Close" at bounding box center [16, 11] width 17 height 17
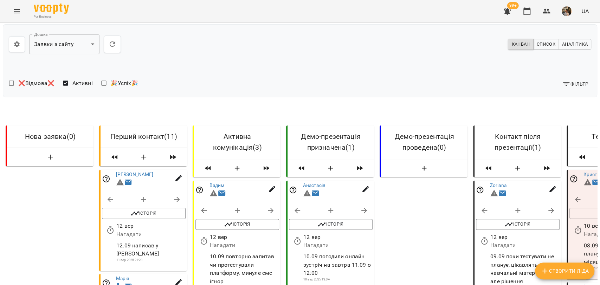
select select "*"
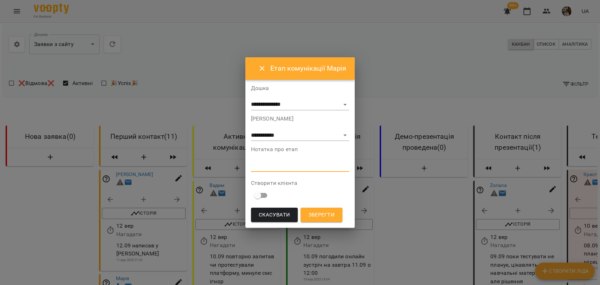
click at [255, 166] on textarea at bounding box center [300, 166] width 98 height 7
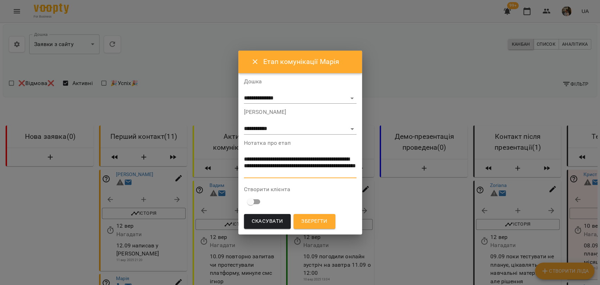
type textarea "**********"
click at [322, 211] on form "**********" at bounding box center [300, 154] width 112 height 151
click at [322, 217] on span "Зберегти" at bounding box center [314, 221] width 26 height 9
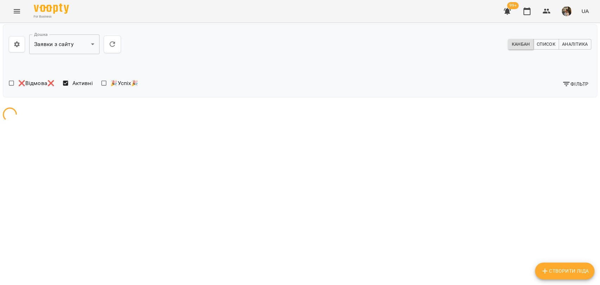
scroll to position [0, 0]
